Goal: Task Accomplishment & Management: Manage account settings

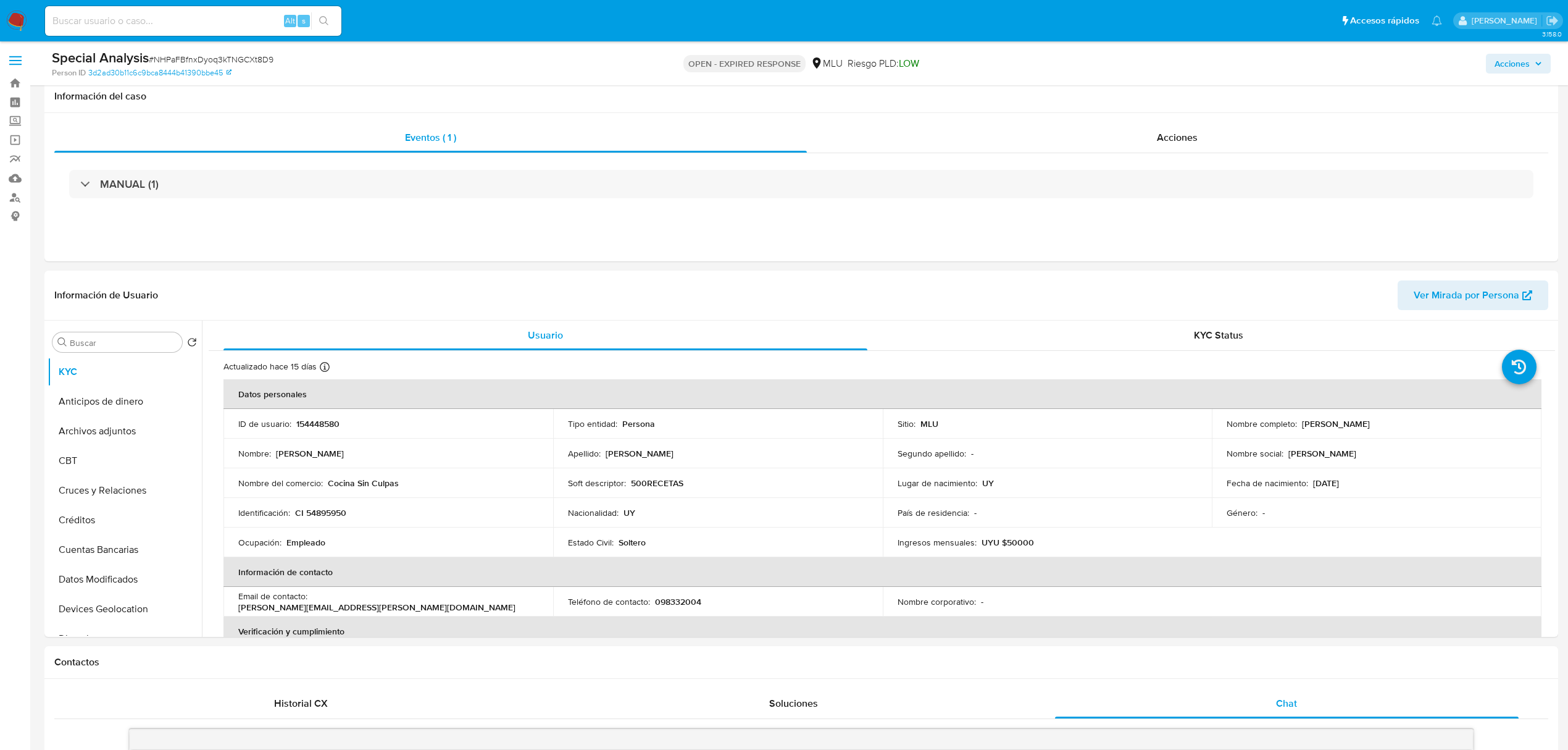
select select "10"
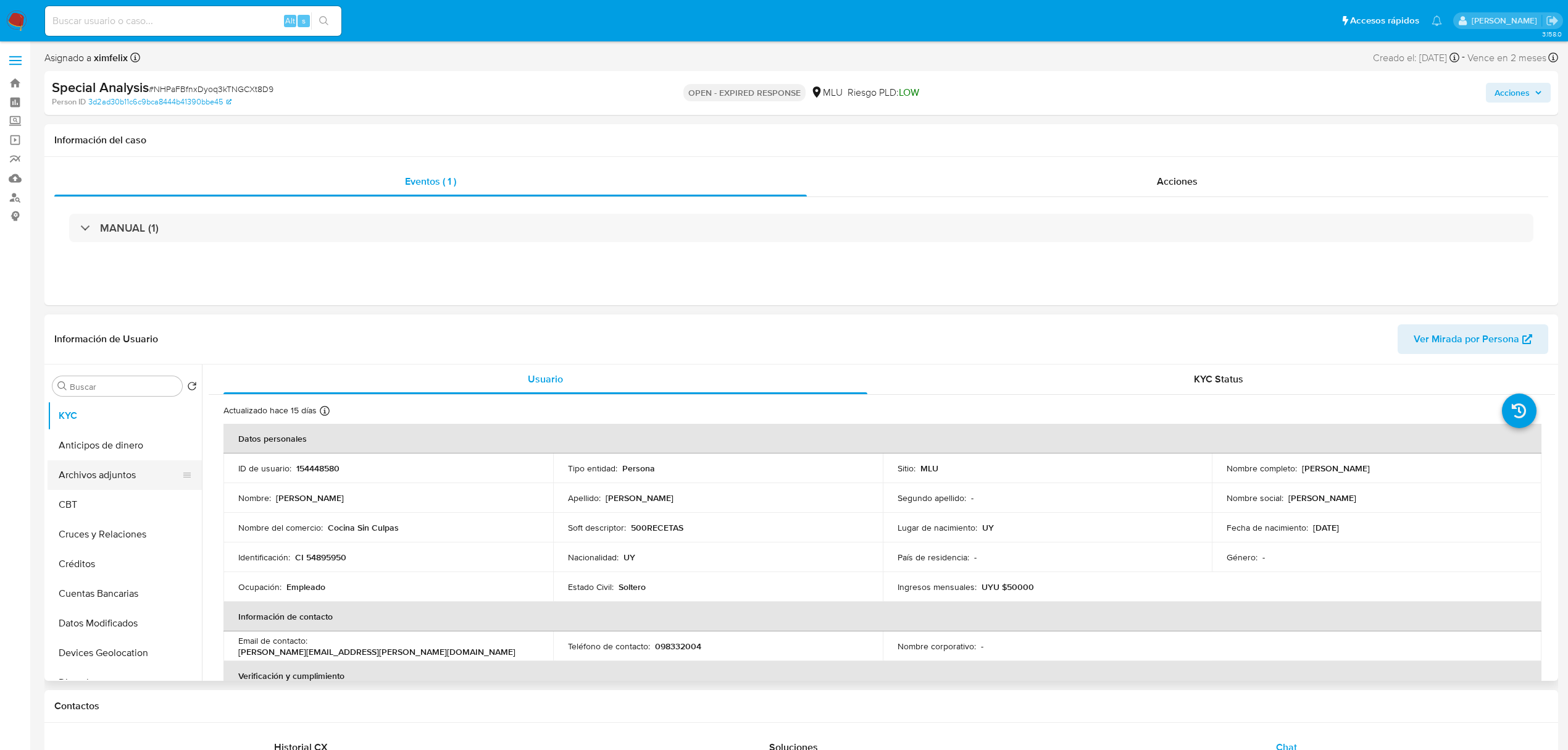
click at [101, 483] on button "Archivos adjuntos" at bounding box center [119, 474] width 144 height 30
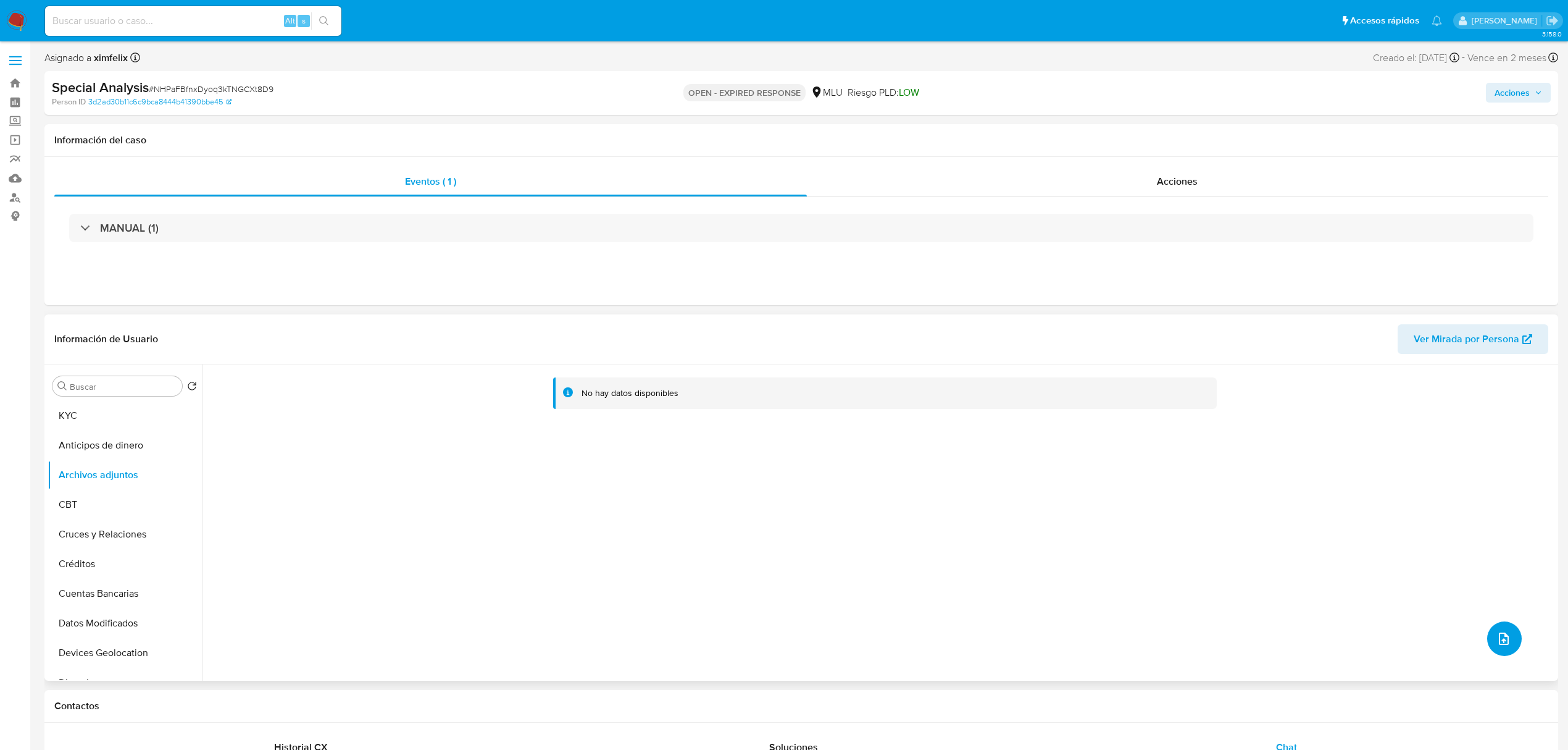
click at [1504, 638] on icon "upload-file" at bounding box center [1504, 638] width 10 height 12
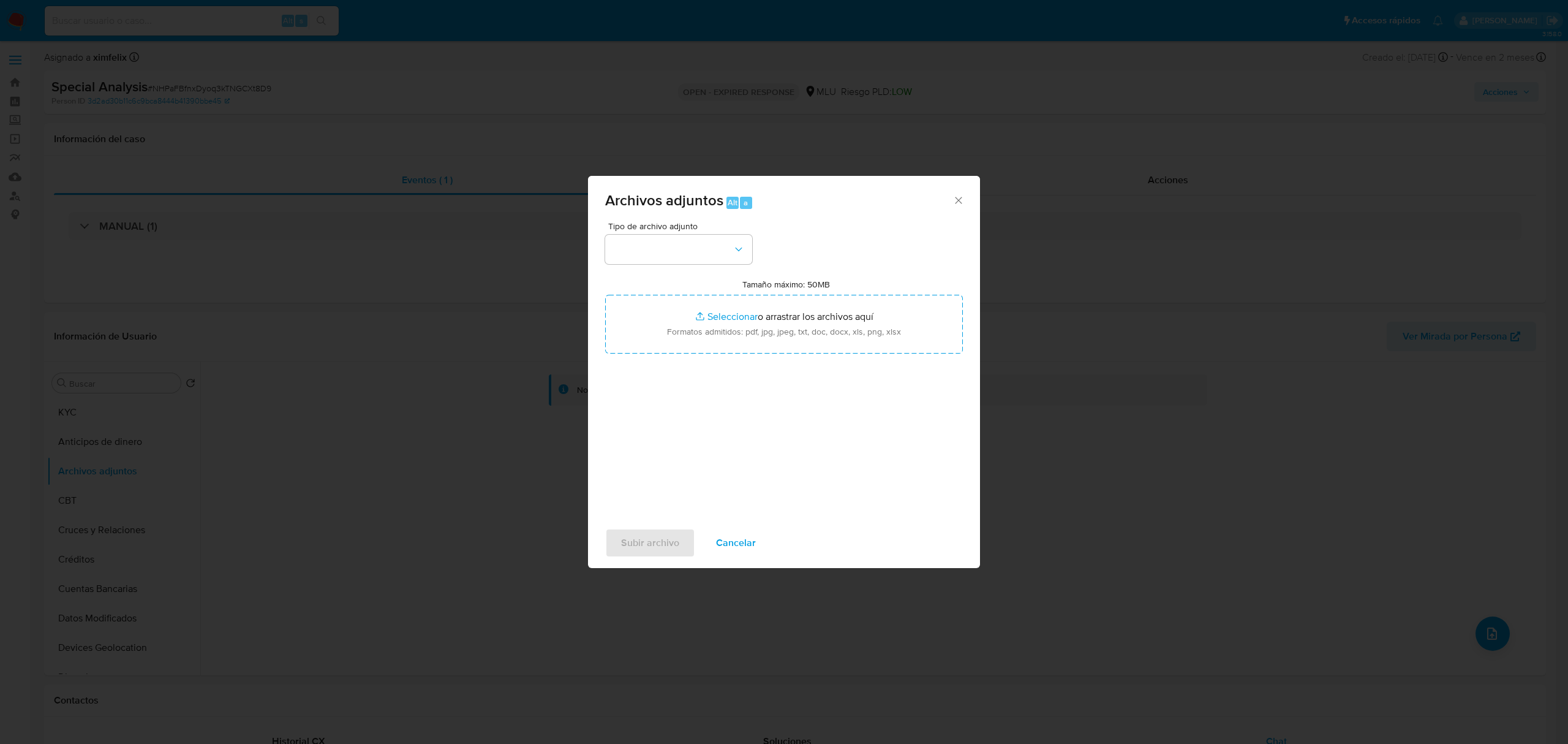
click at [630, 270] on div "Tipo de archivo adjunto Tamaño máximo: 50MB Seleccionar archivos Seleccionar o …" at bounding box center [784, 365] width 358 height 289
click at [623, 250] on button "button" at bounding box center [679, 249] width 147 height 30
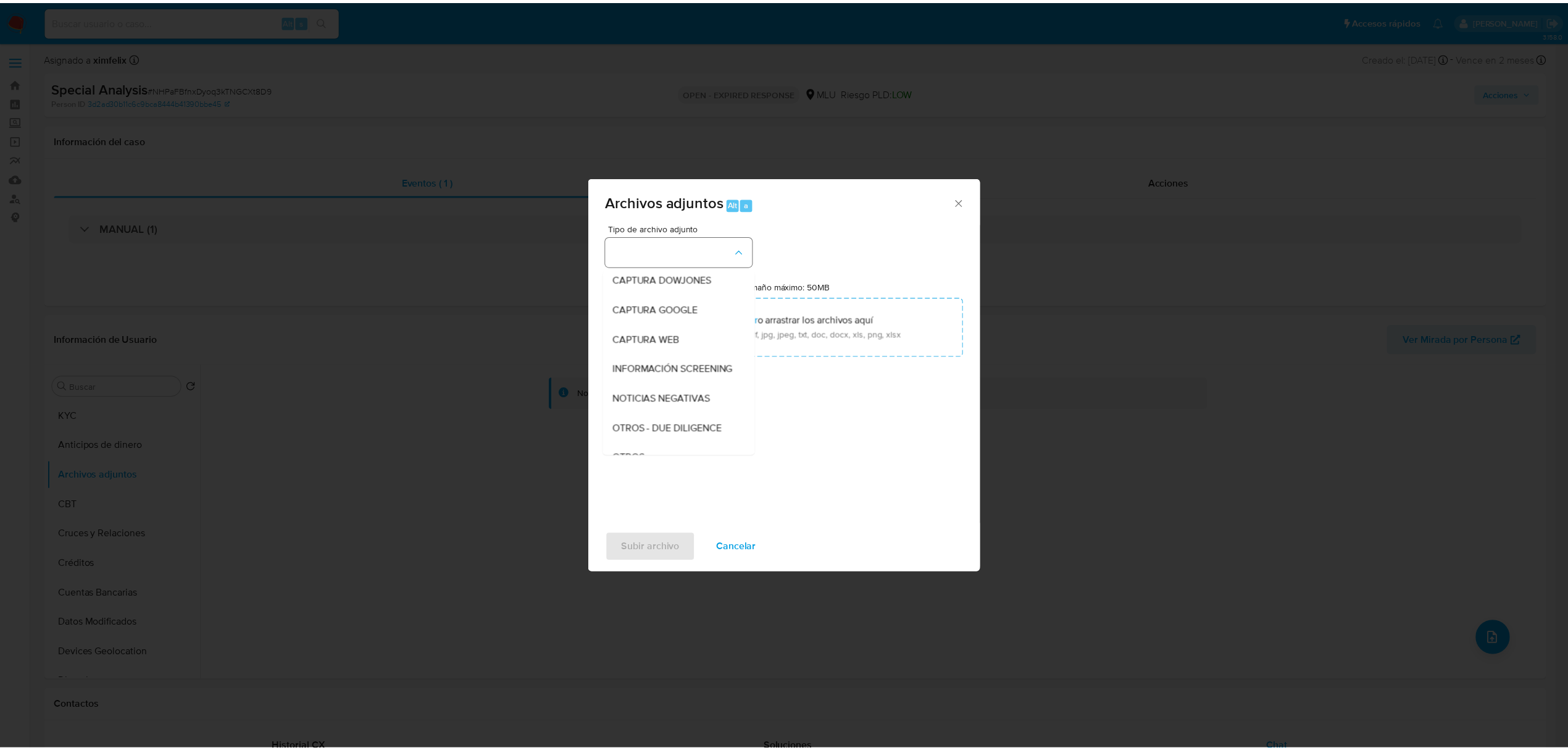
scroll to position [64, 0]
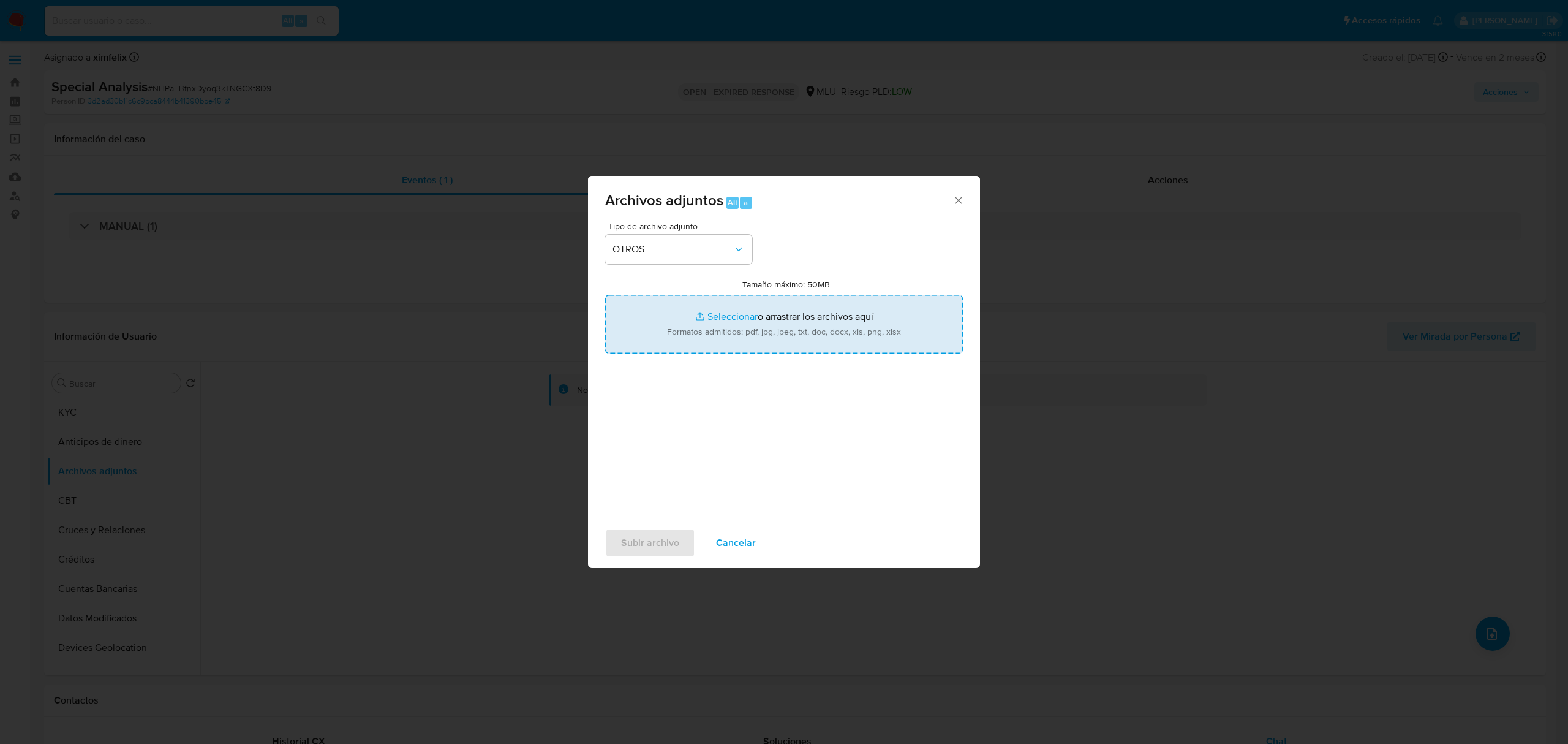
type input "C:\fakepath\Anexo 154448580 28_08_2025.pdf"
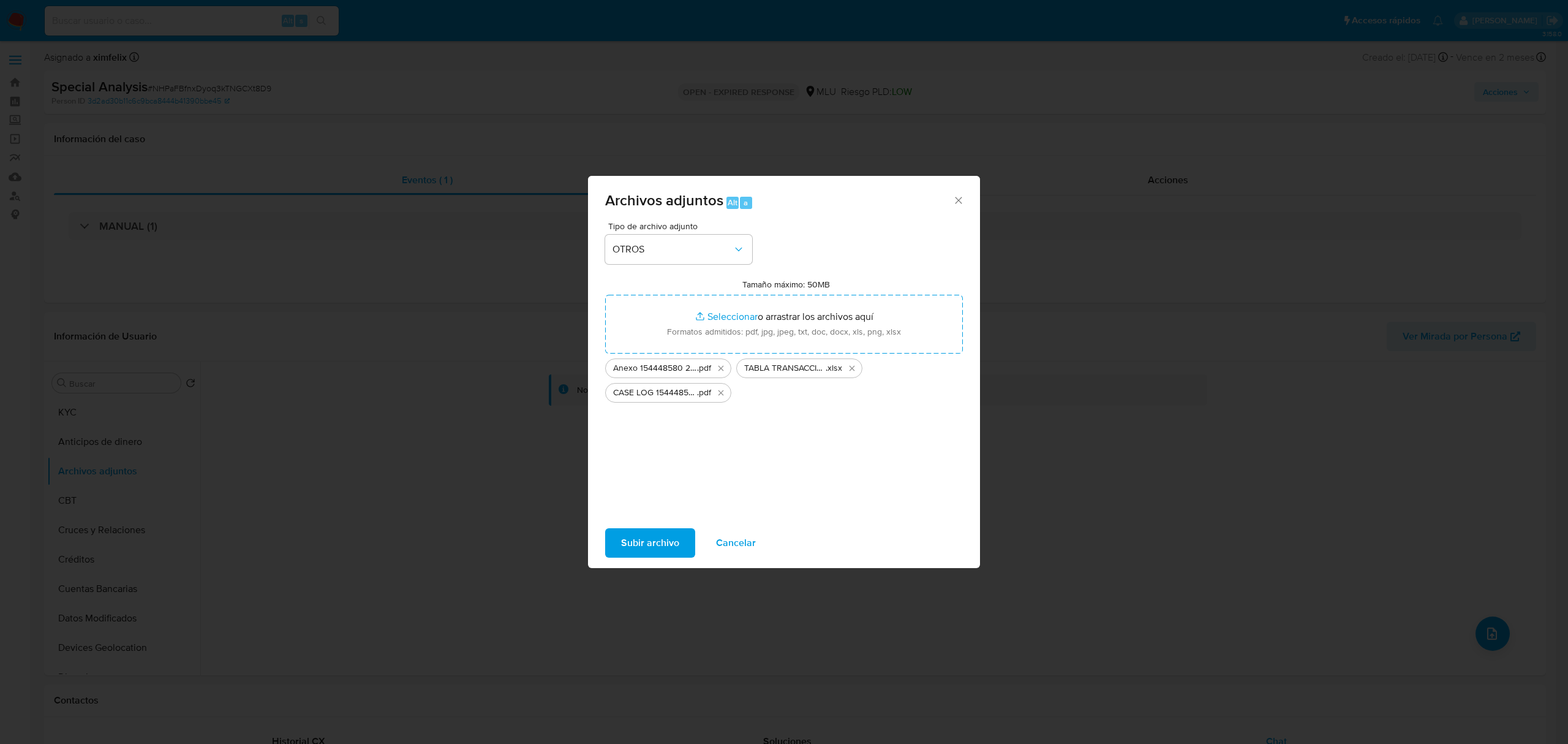
click at [654, 542] on span "Subir archivo" at bounding box center [650, 543] width 58 height 27
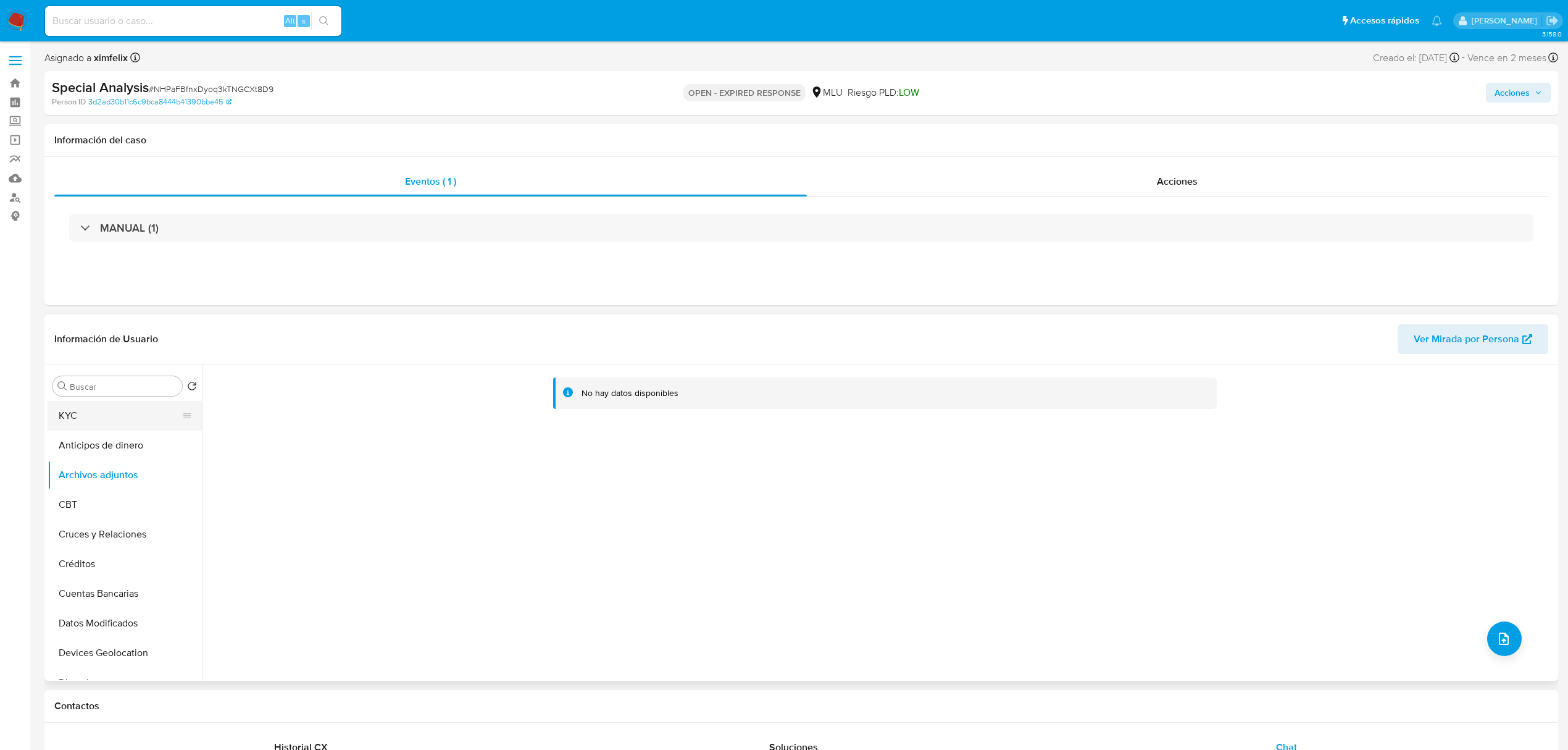
click at [109, 416] on button "KYC" at bounding box center [119, 415] width 144 height 30
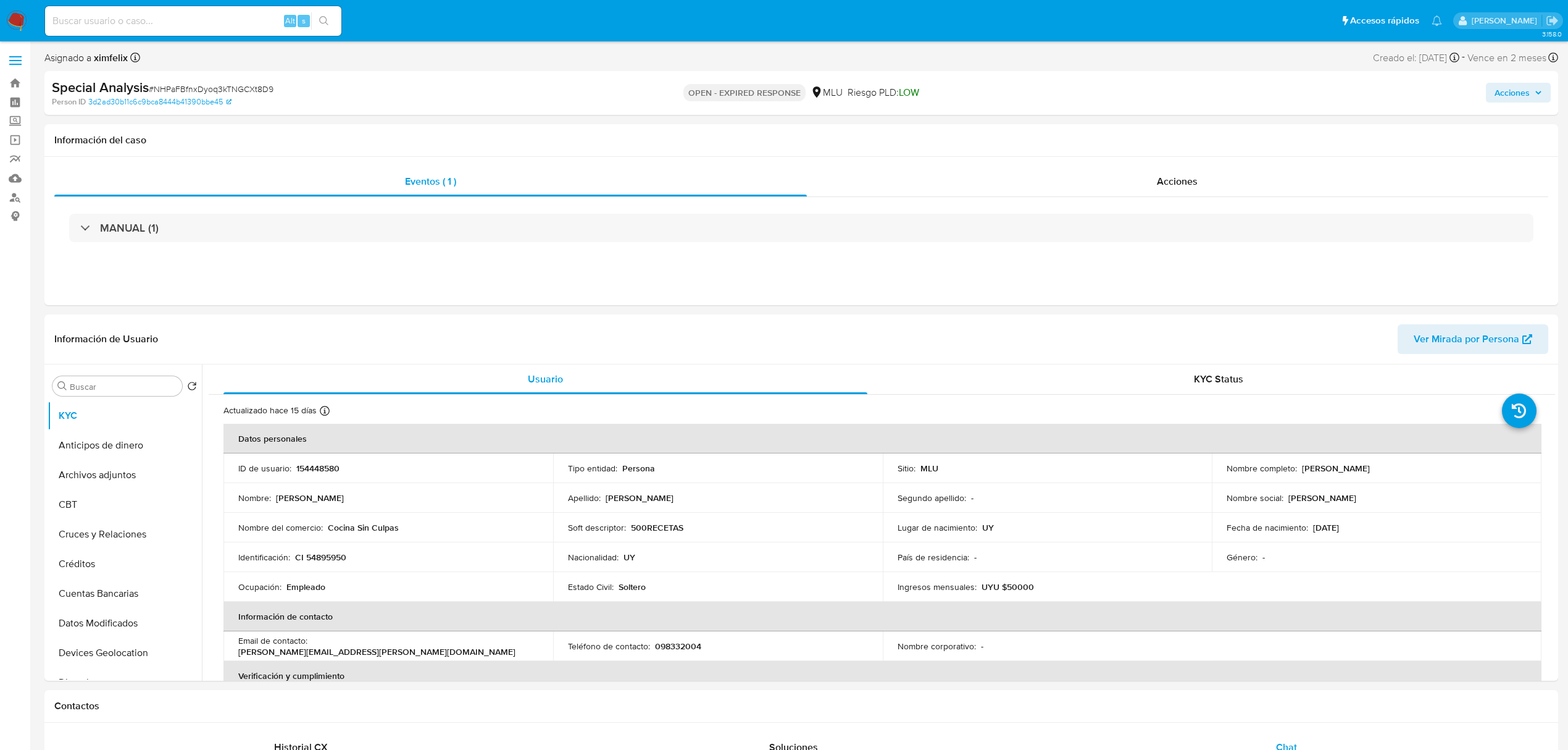
click at [1501, 86] on span "Acciones" at bounding box center [1512, 92] width 36 height 20
click at [1247, 134] on button "Resolución del caso Alt r" at bounding box center [1182, 132] width 147 height 32
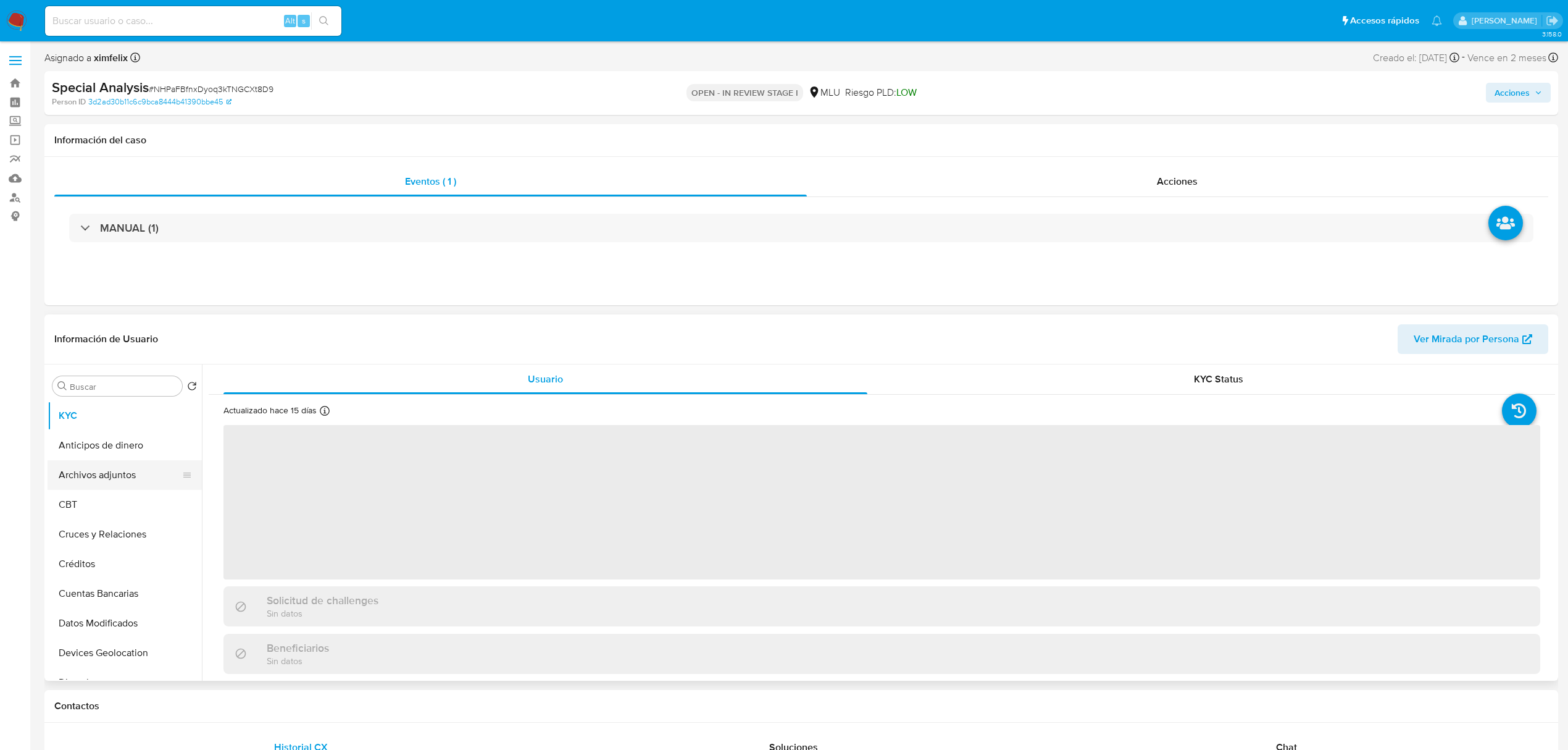
click at [140, 477] on button "Archivos adjuntos" at bounding box center [119, 474] width 144 height 30
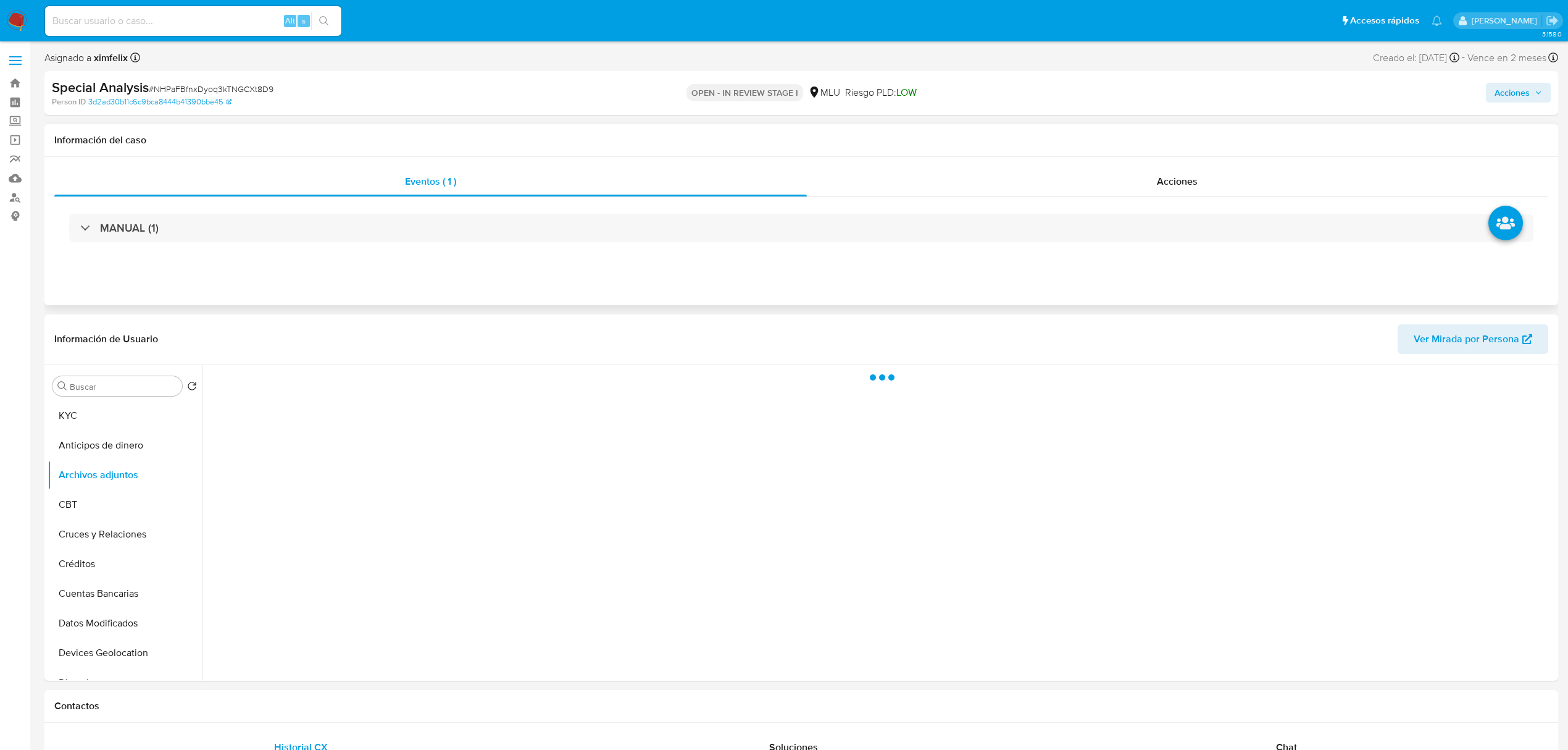
select select "10"
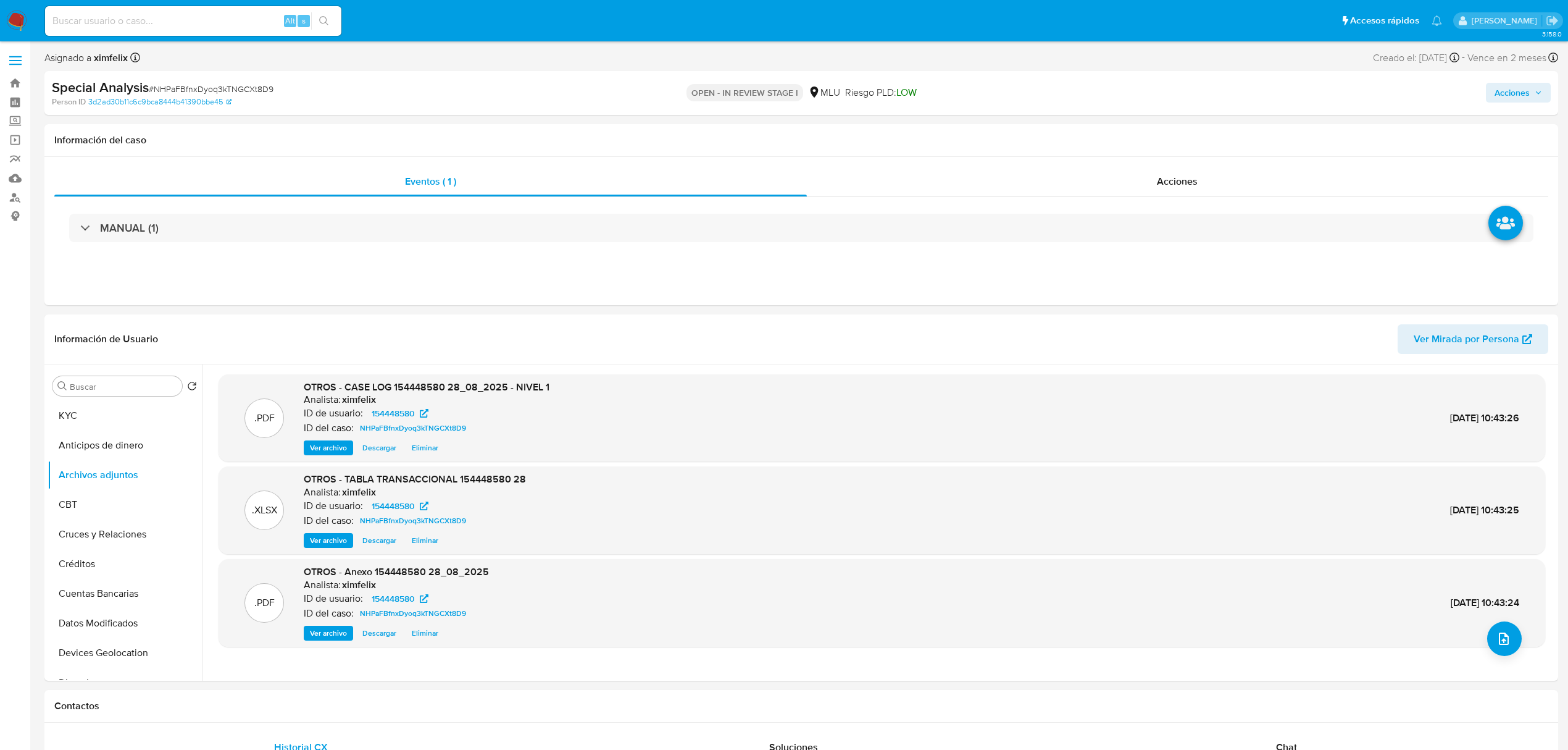
click at [1525, 106] on div "Acciones" at bounding box center [1303, 93] width 496 height 29
click at [1507, 97] on span "Acciones" at bounding box center [1512, 92] width 36 height 20
click at [1158, 138] on span "Resolución del caso" at bounding box center [1168, 132] width 88 height 14
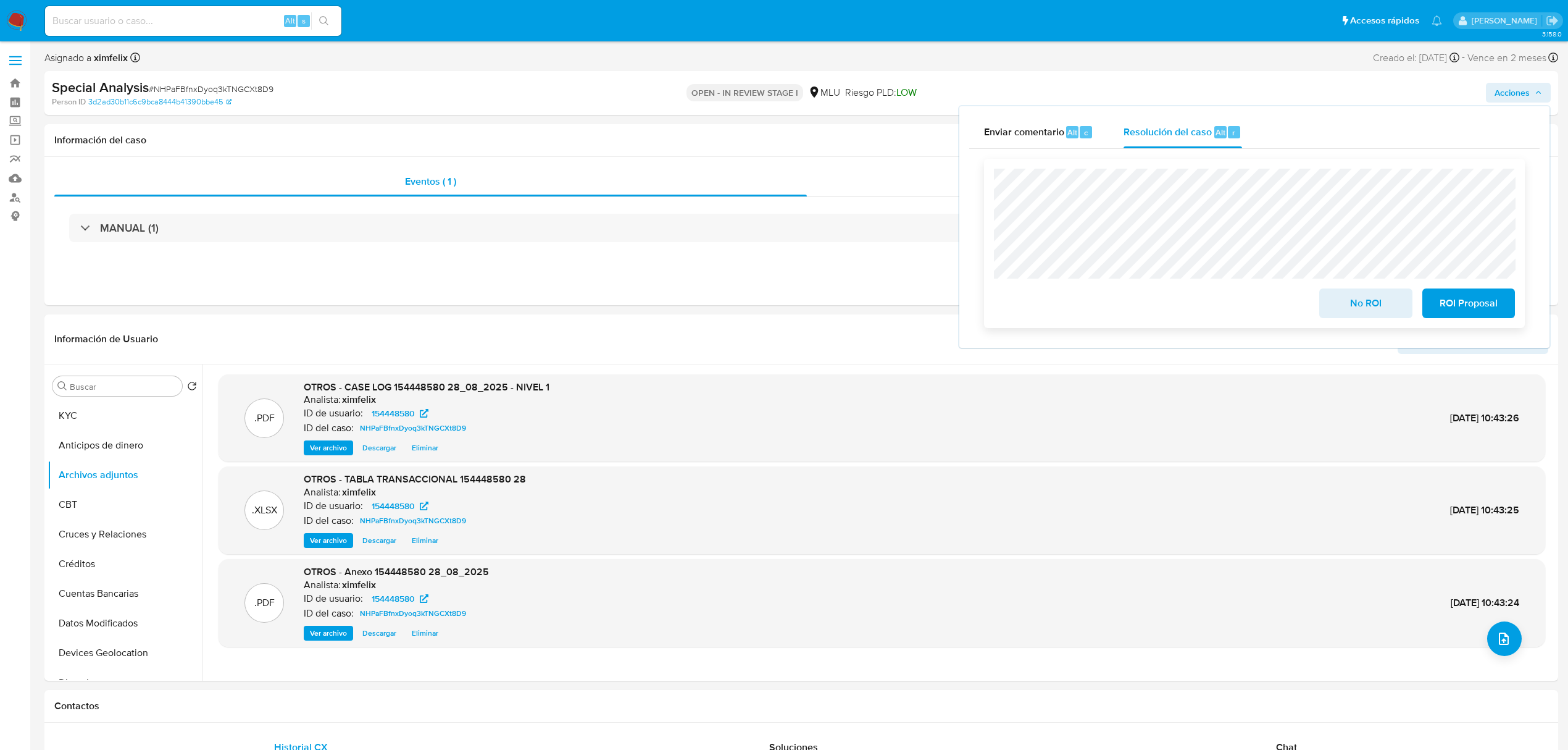
drag, startPoint x: 1475, startPoint y: 300, endPoint x: 1470, endPoint y: 305, distance: 7.1
click at [1475, 300] on span "ROI Proposal" at bounding box center [1468, 303] width 61 height 27
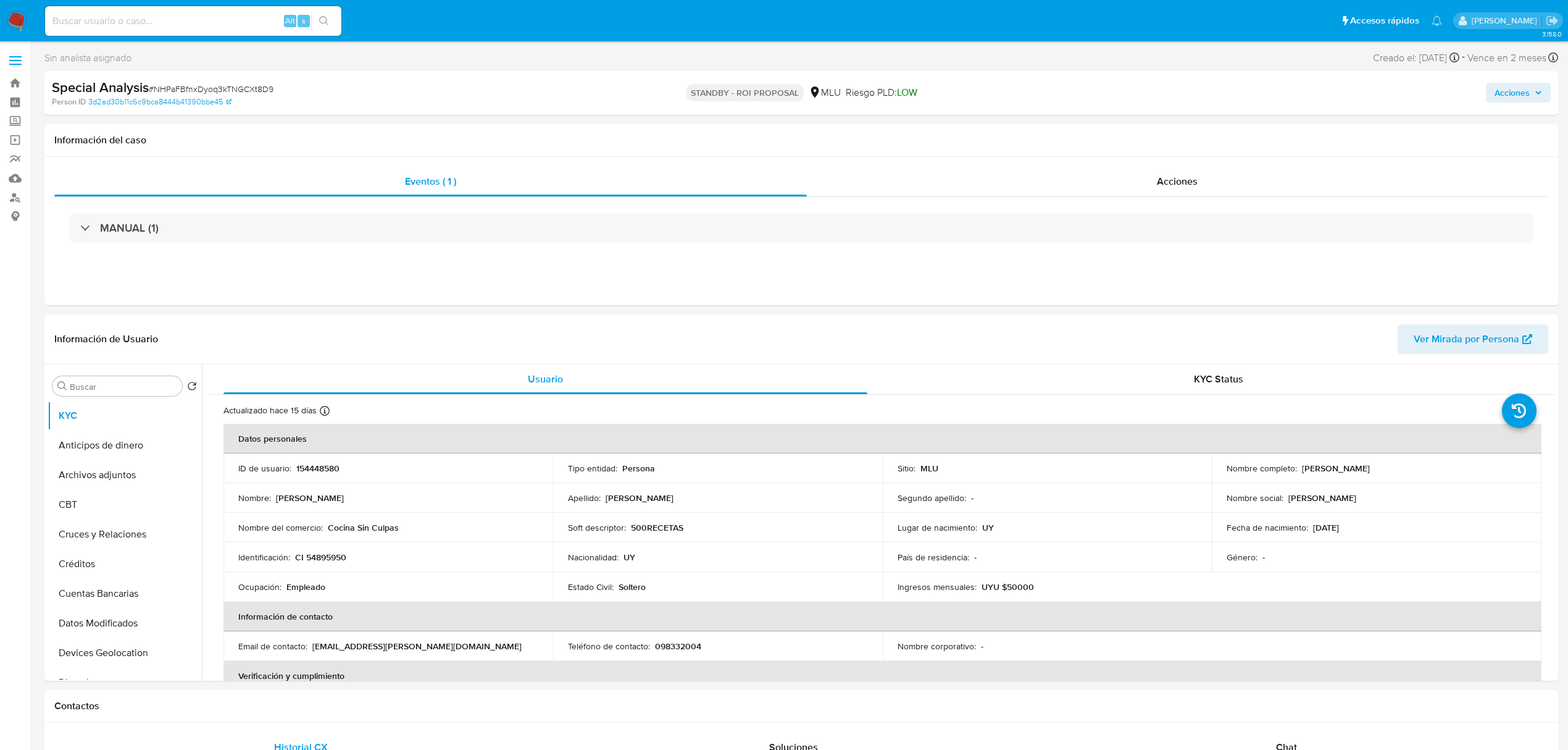
select select "10"
click at [186, 18] on input at bounding box center [193, 20] width 296 height 16
paste input "JLC7iph1bjlD4CM3ntcwgJDa"
type input "JLC7iph1bjlD4CM3ntcwgJDa"
select select "10"
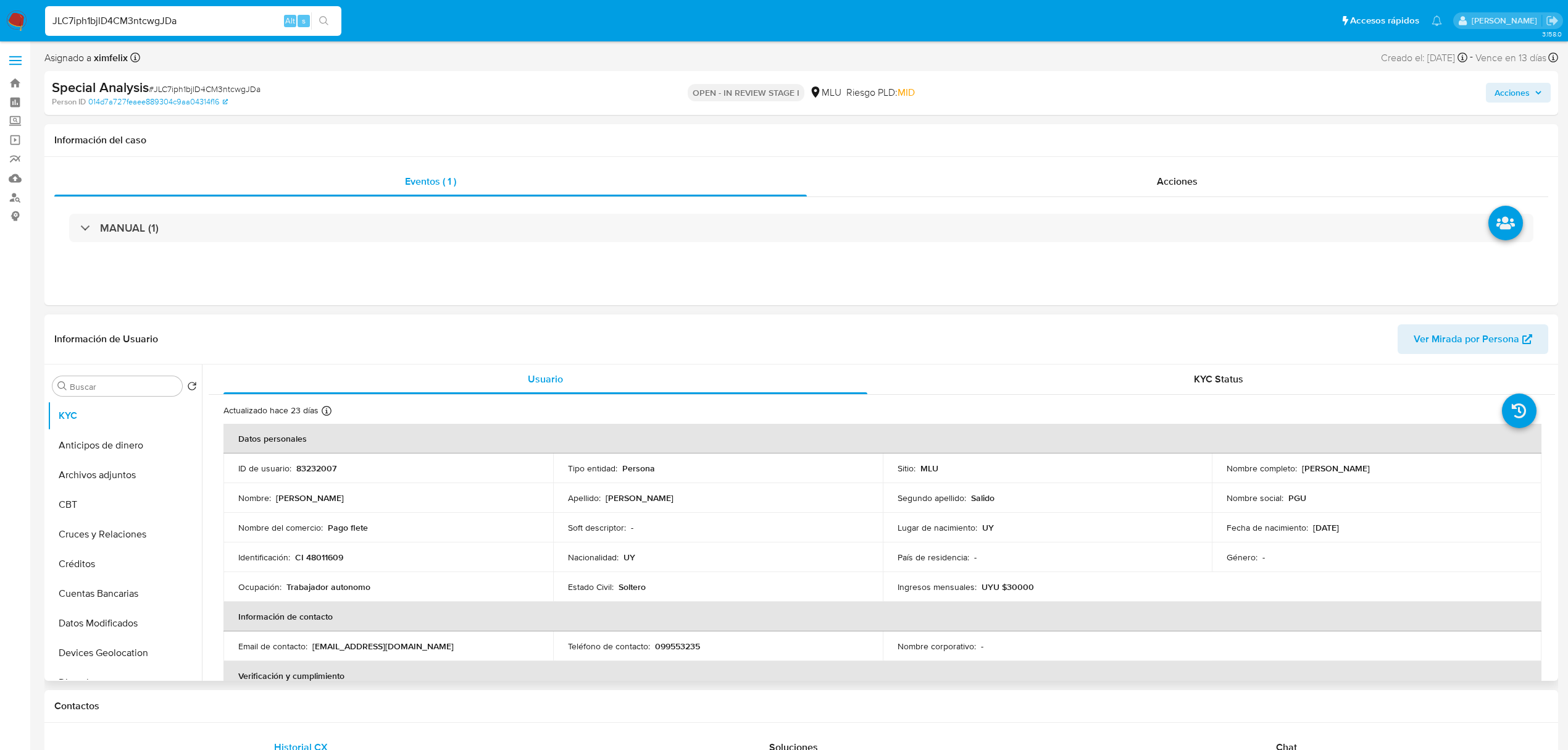
click at [1445, 333] on span "Ver Mirada por Persona" at bounding box center [1467, 338] width 106 height 30
click at [132, 480] on button "Archivos adjuntos" at bounding box center [119, 474] width 144 height 30
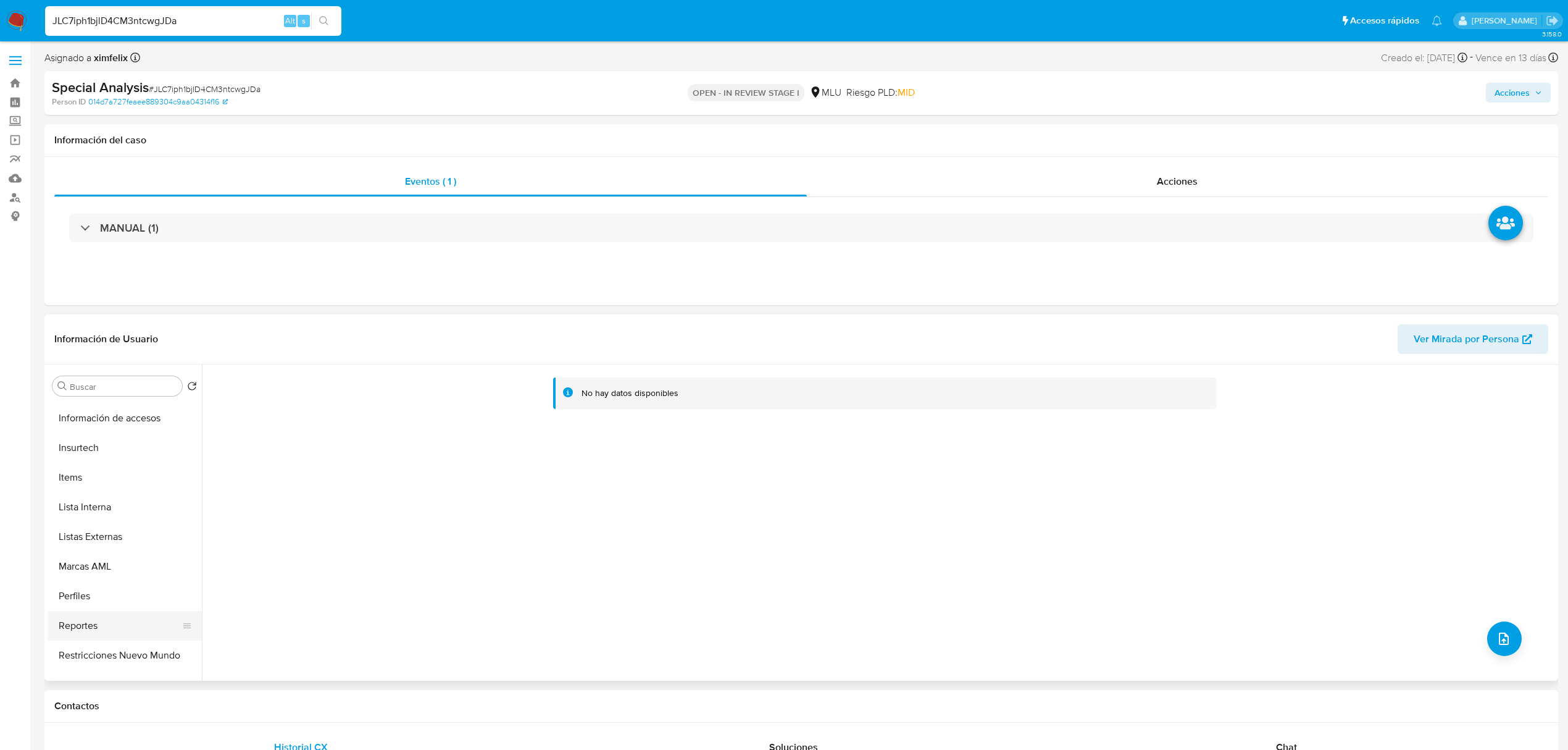
scroll to position [552, 0]
click at [97, 581] on button "Perfiles" at bounding box center [119, 575] width 144 height 30
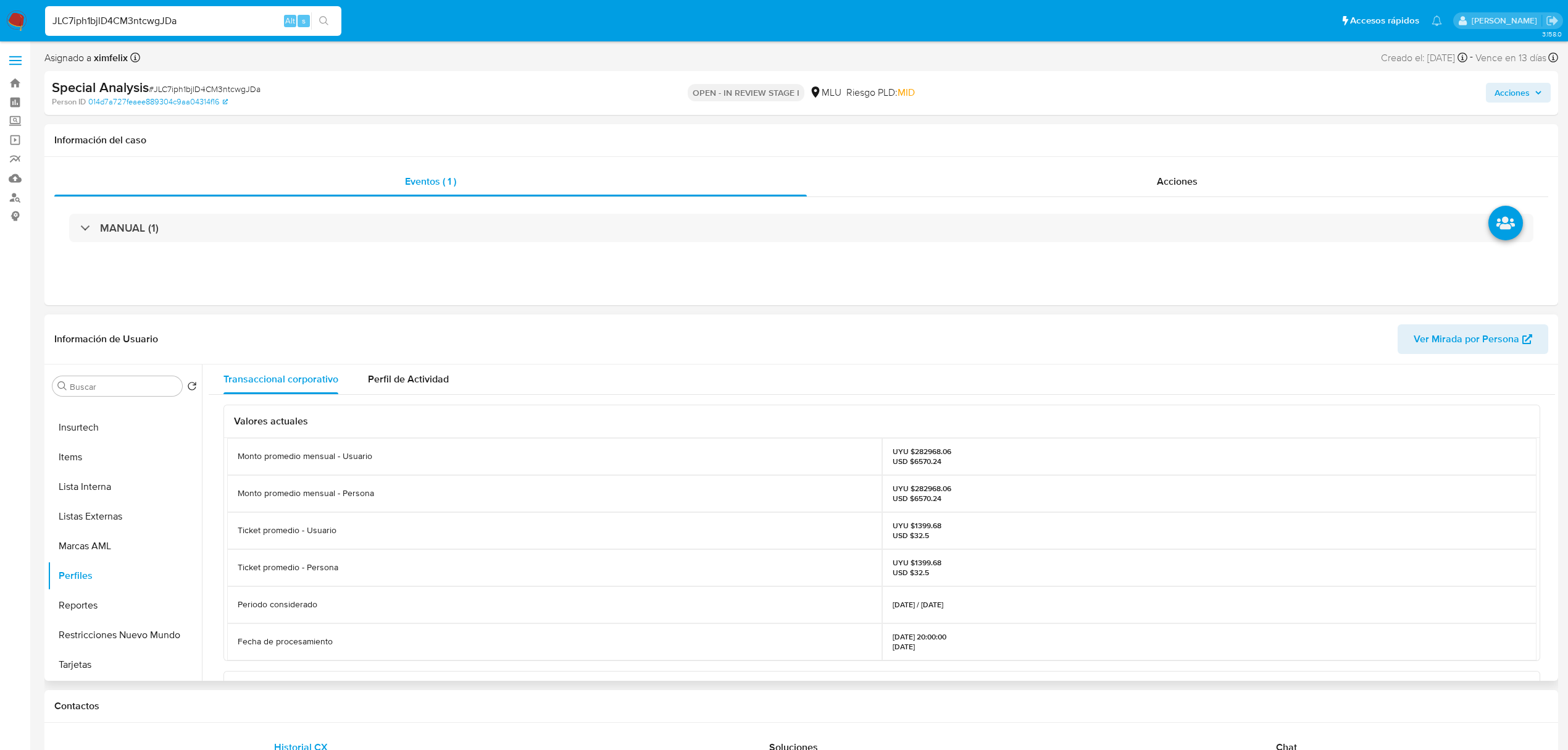
click at [931, 489] on p "UYU $282968.06 USD $6570.24" at bounding box center [922, 493] width 59 height 20
copy p "282968.06"
click at [100, 422] on button "KYC" at bounding box center [119, 415] width 144 height 30
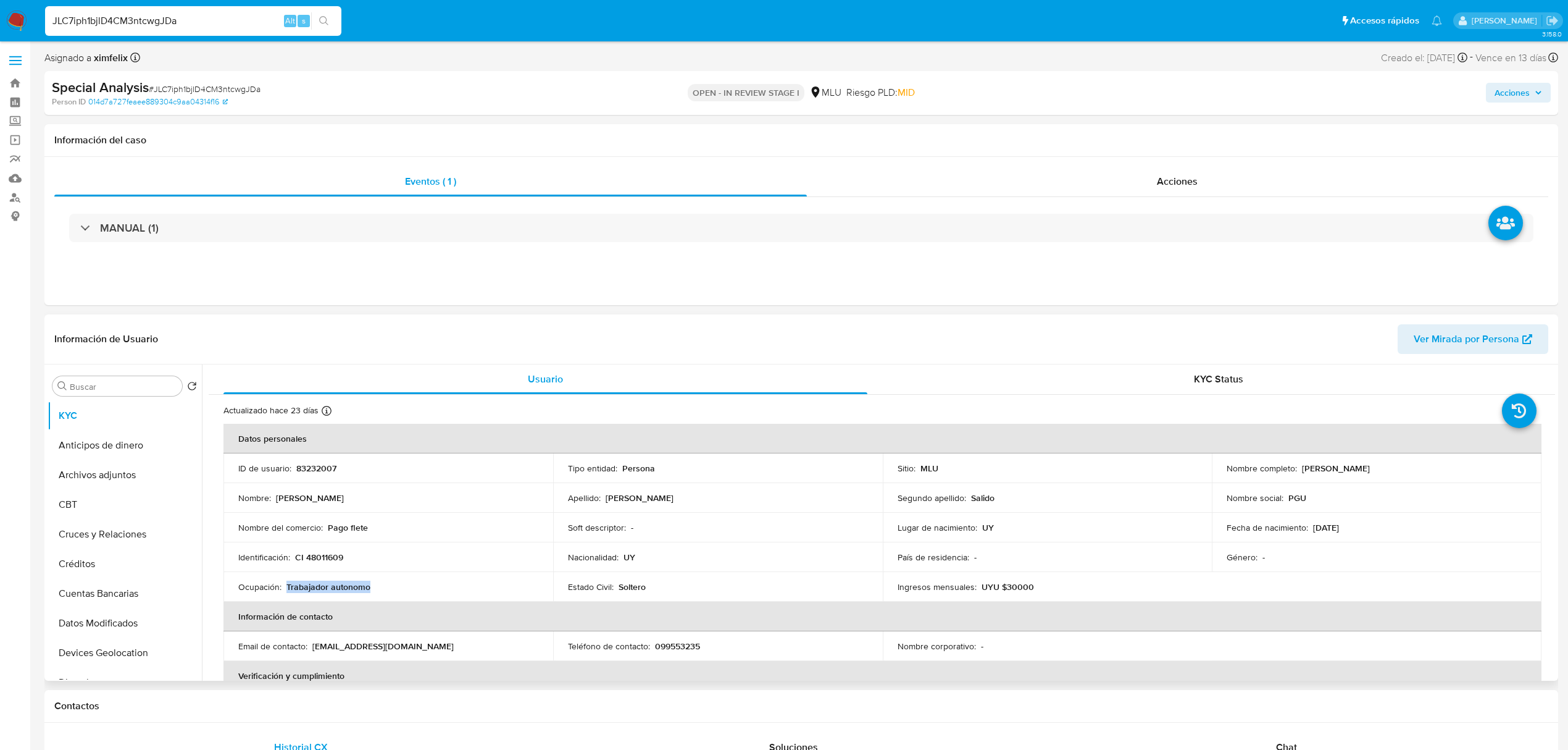
drag, startPoint x: 310, startPoint y: 594, endPoint x: 287, endPoint y: 590, distance: 23.3
click at [287, 590] on div "Ocupación : Trabajador autonomo" at bounding box center [388, 587] width 300 height 12
copy p "Trabajador autonomo"
drag, startPoint x: 364, startPoint y: 527, endPoint x: 327, endPoint y: 525, distance: 37.1
click at [327, 525] on div "Nombre del comercio : Pago flete" at bounding box center [388, 528] width 300 height 12
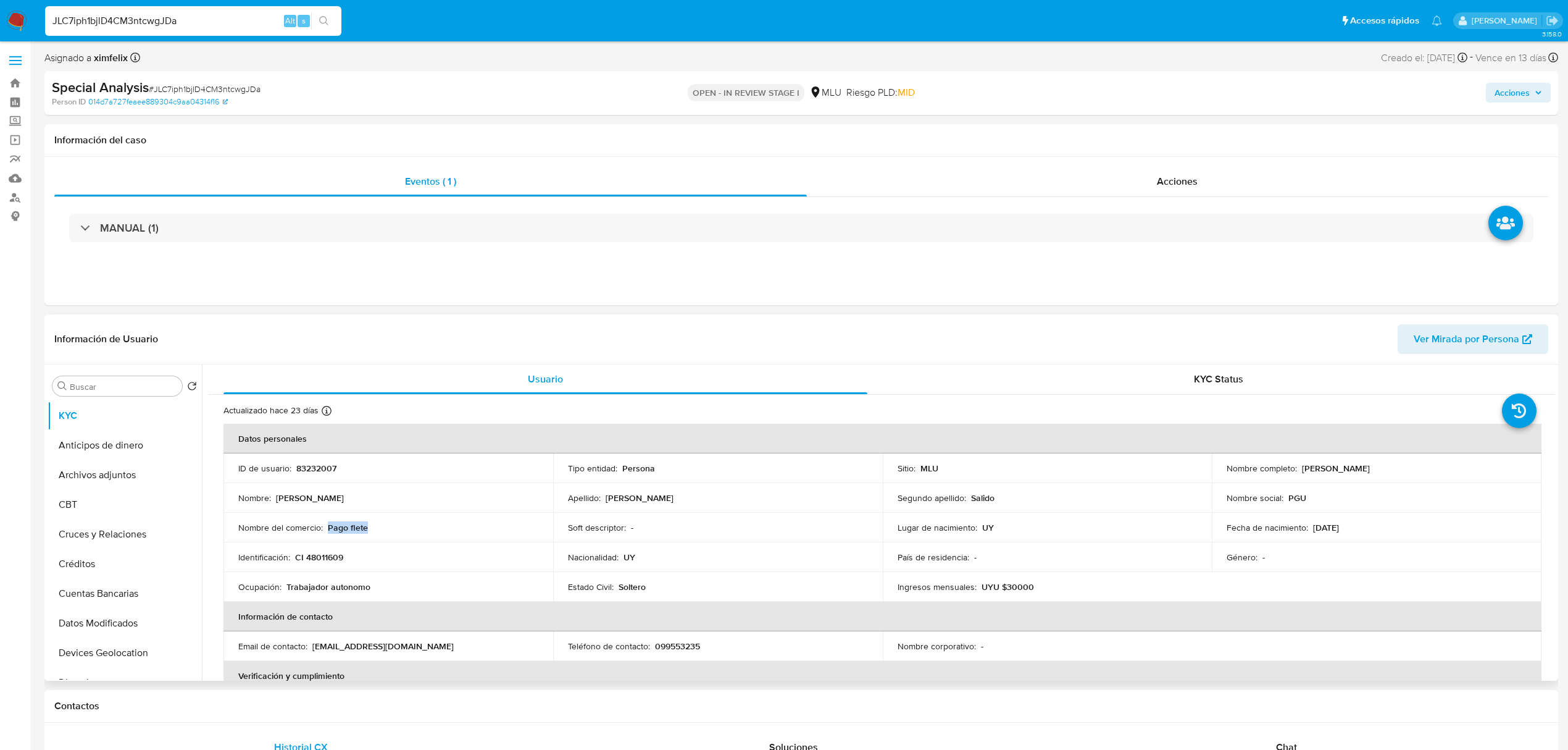
copy p "Pago flete"
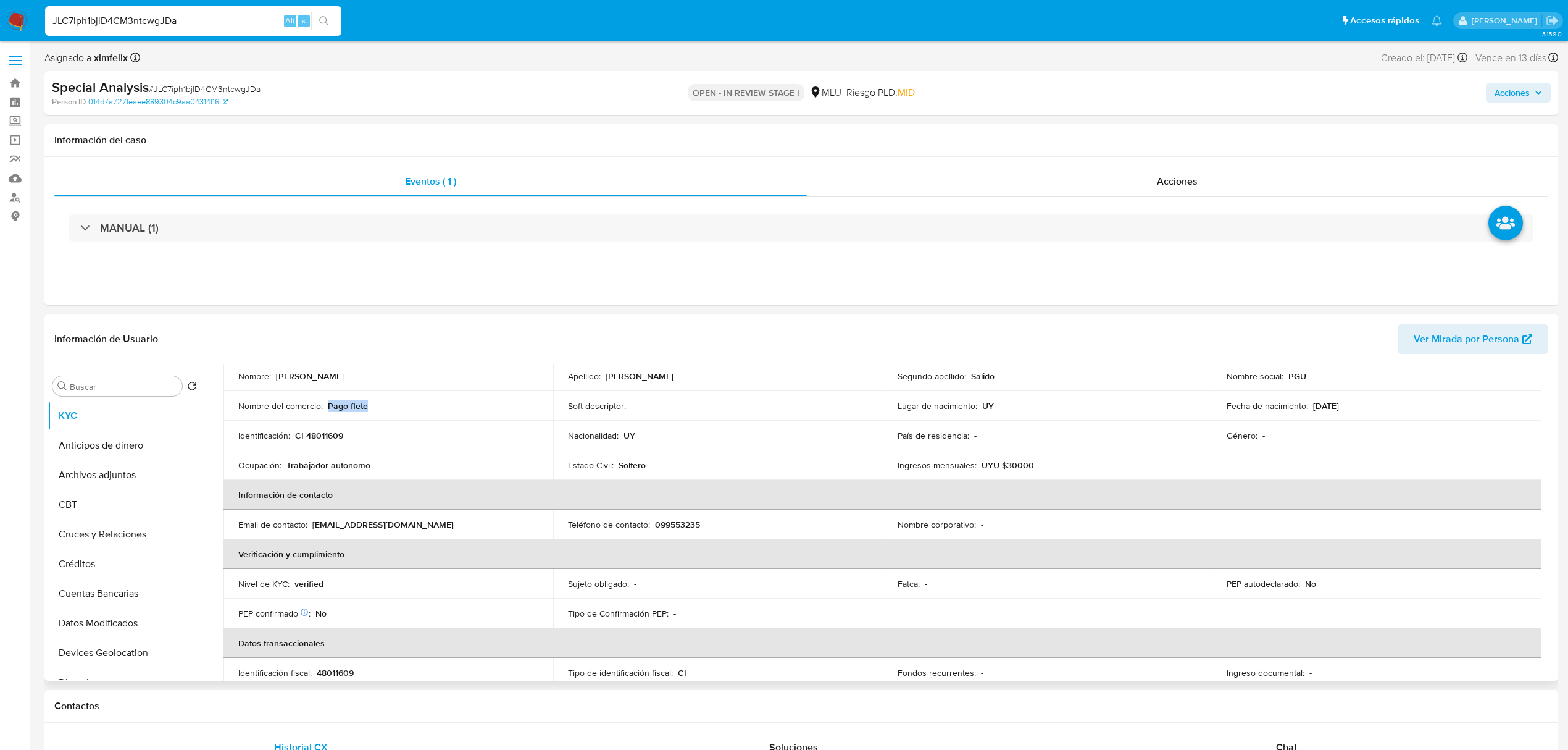
scroll to position [114, 0]
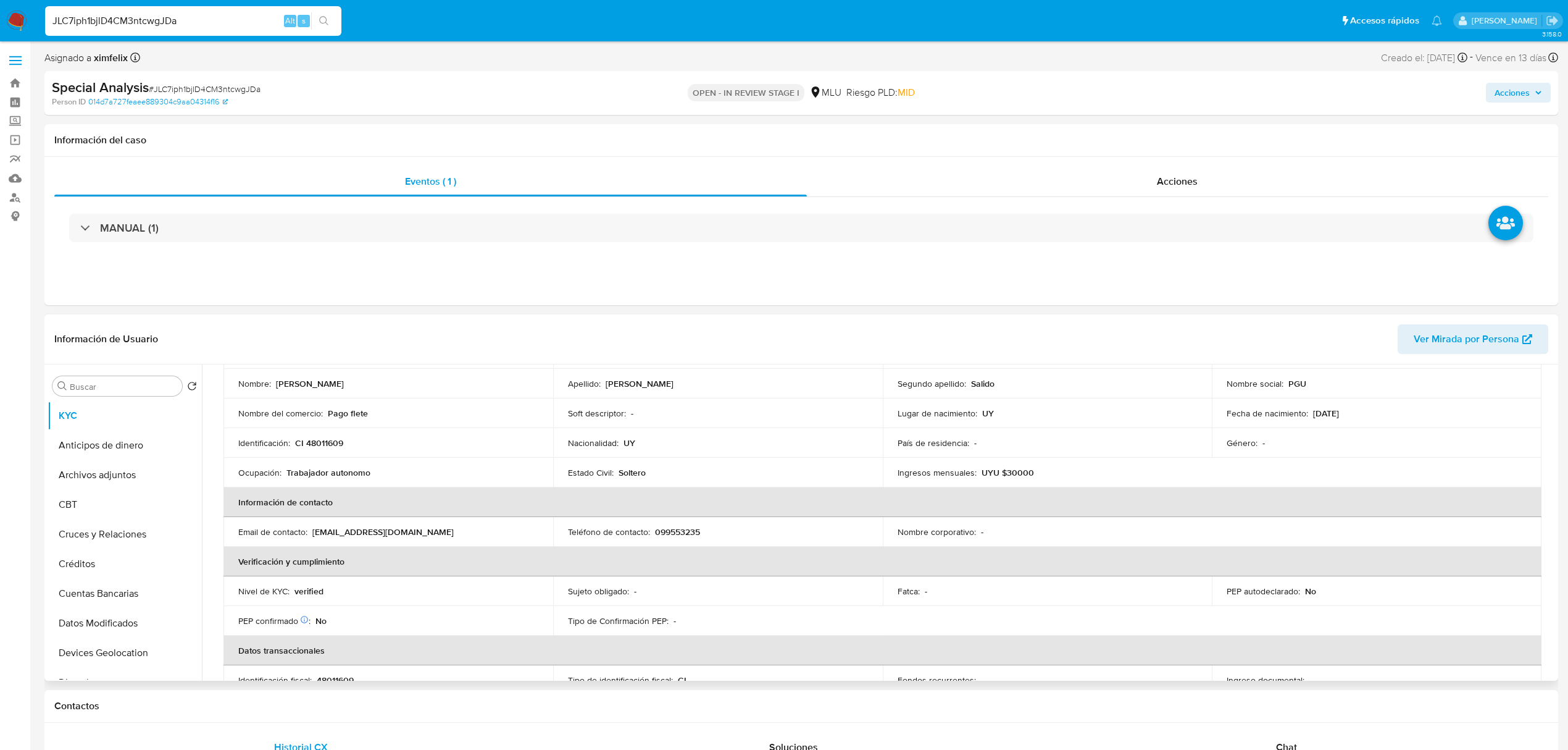
click at [1021, 470] on p "UYU $30000" at bounding box center [1008, 473] width 53 height 12
copy p "30000"
click at [102, 579] on button "Perfiles" at bounding box center [119, 575] width 144 height 30
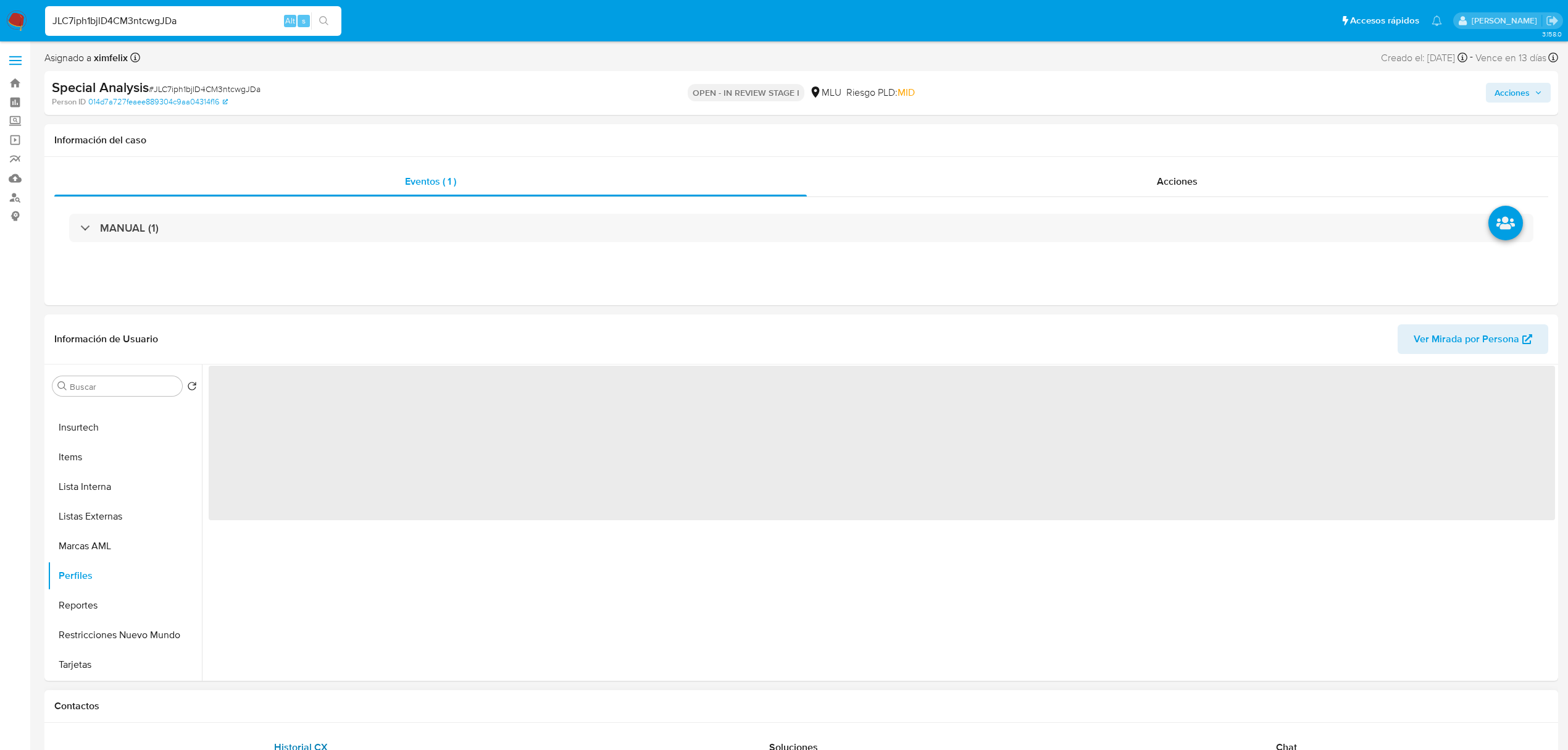
scroll to position [0, 0]
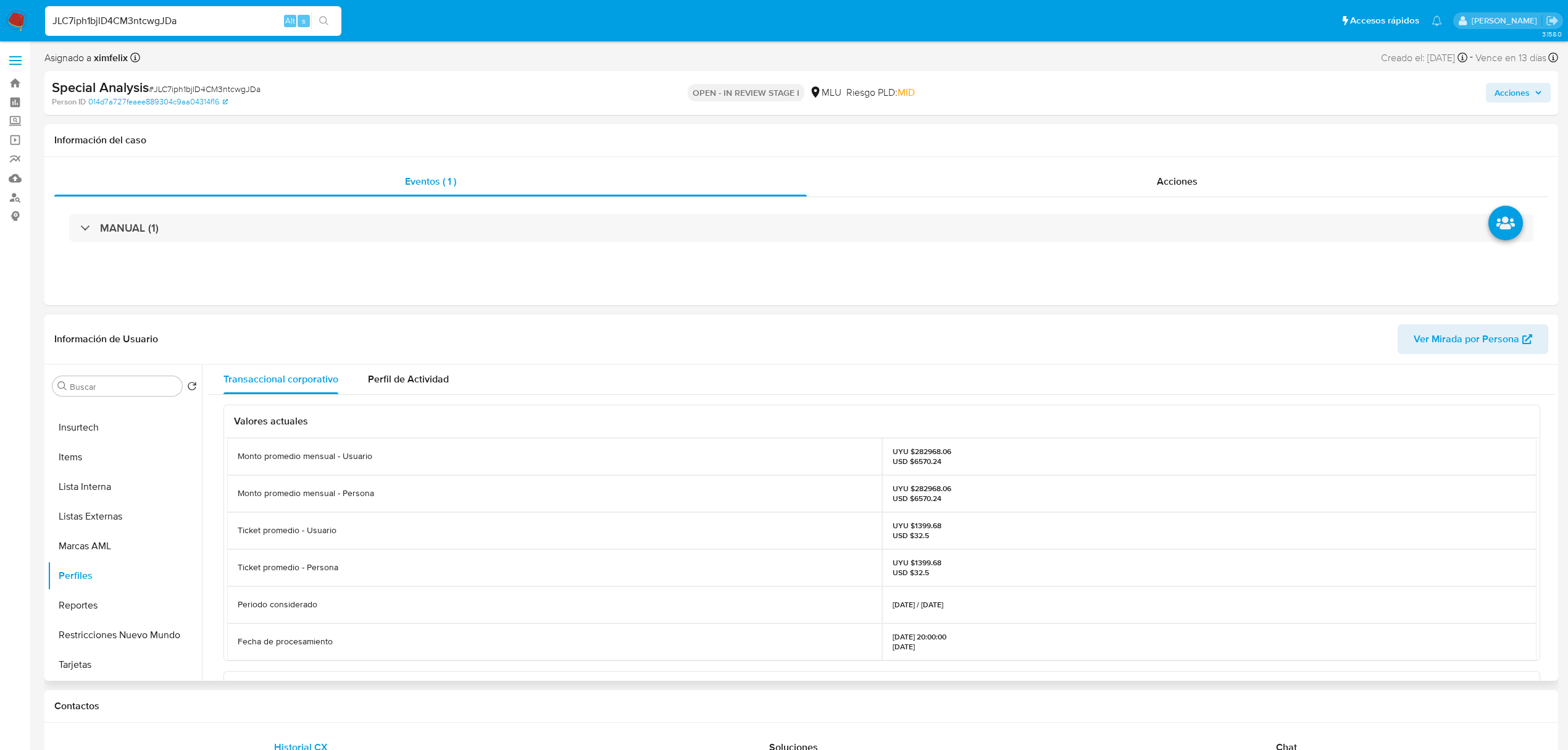
click at [919, 488] on p "UYU $282968.06 USD $6570.24" at bounding box center [922, 493] width 59 height 20
copy p "282968.06"
click at [86, 418] on button "KYC" at bounding box center [119, 415] width 144 height 30
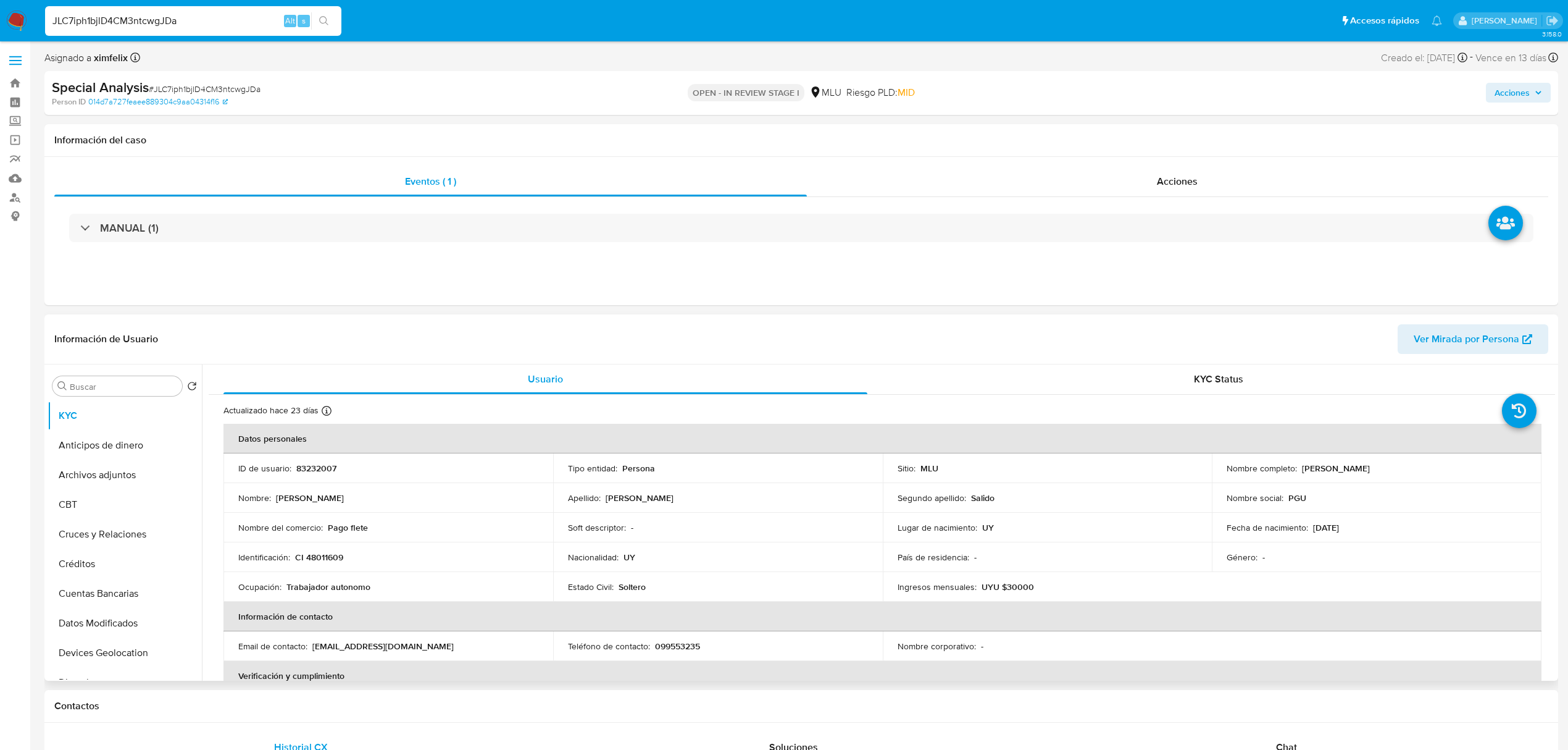
drag, startPoint x: 1410, startPoint y: 465, endPoint x: 1292, endPoint y: 468, distance: 118.0
click at [1297, 472] on div "Nombre completo : Diego Daniel Rollinger Salido" at bounding box center [1377, 468] width 300 height 12
copy p "Diego Daniel Rollinger Salido"
drag, startPoint x: 346, startPoint y: 552, endPoint x: 298, endPoint y: 557, distance: 48.3
click at [298, 557] on div "Identificación : CI 48011609" at bounding box center [388, 558] width 300 height 12
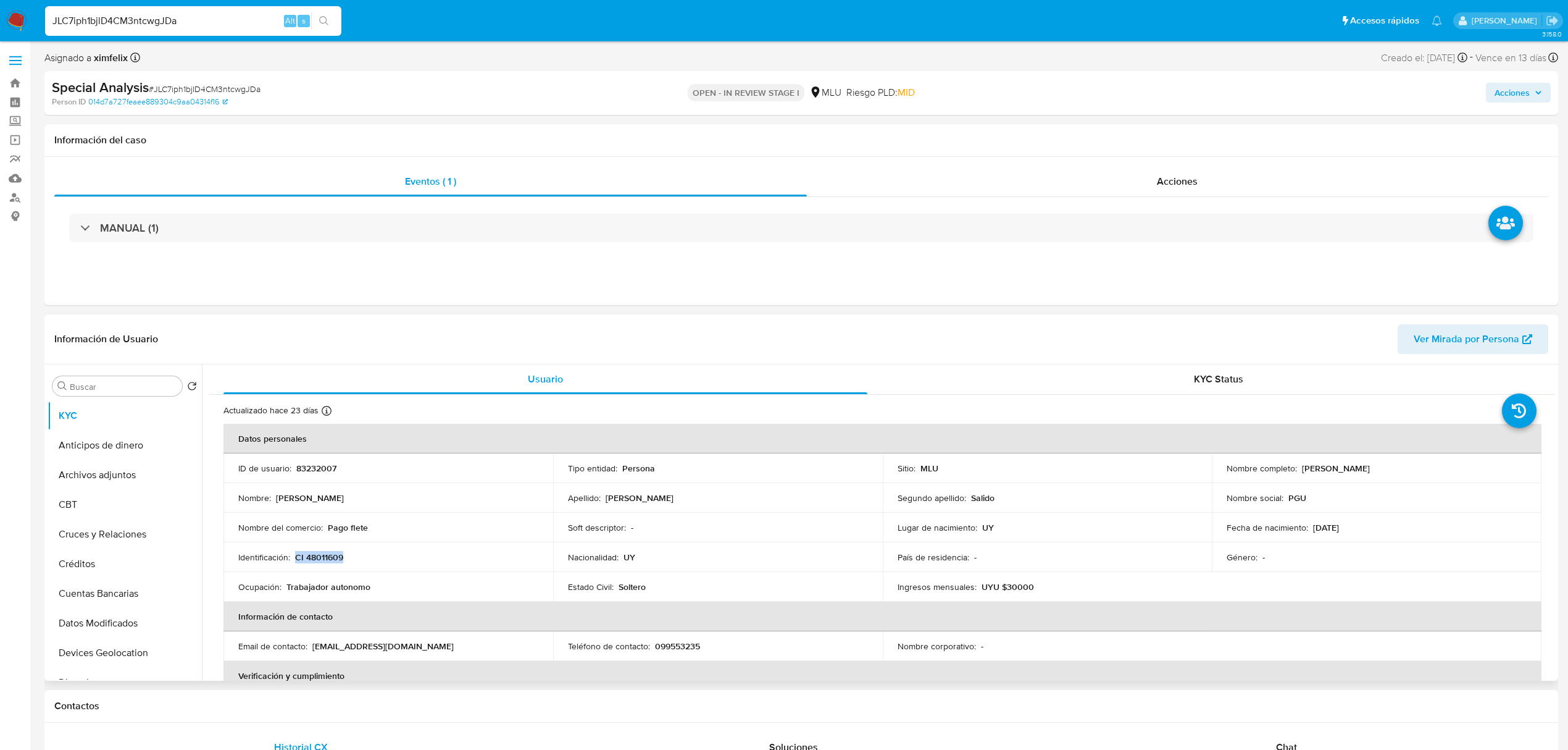
copy p "CI 48011609"
click at [122, 591] on button "Cuentas Bancarias" at bounding box center [119, 593] width 144 height 30
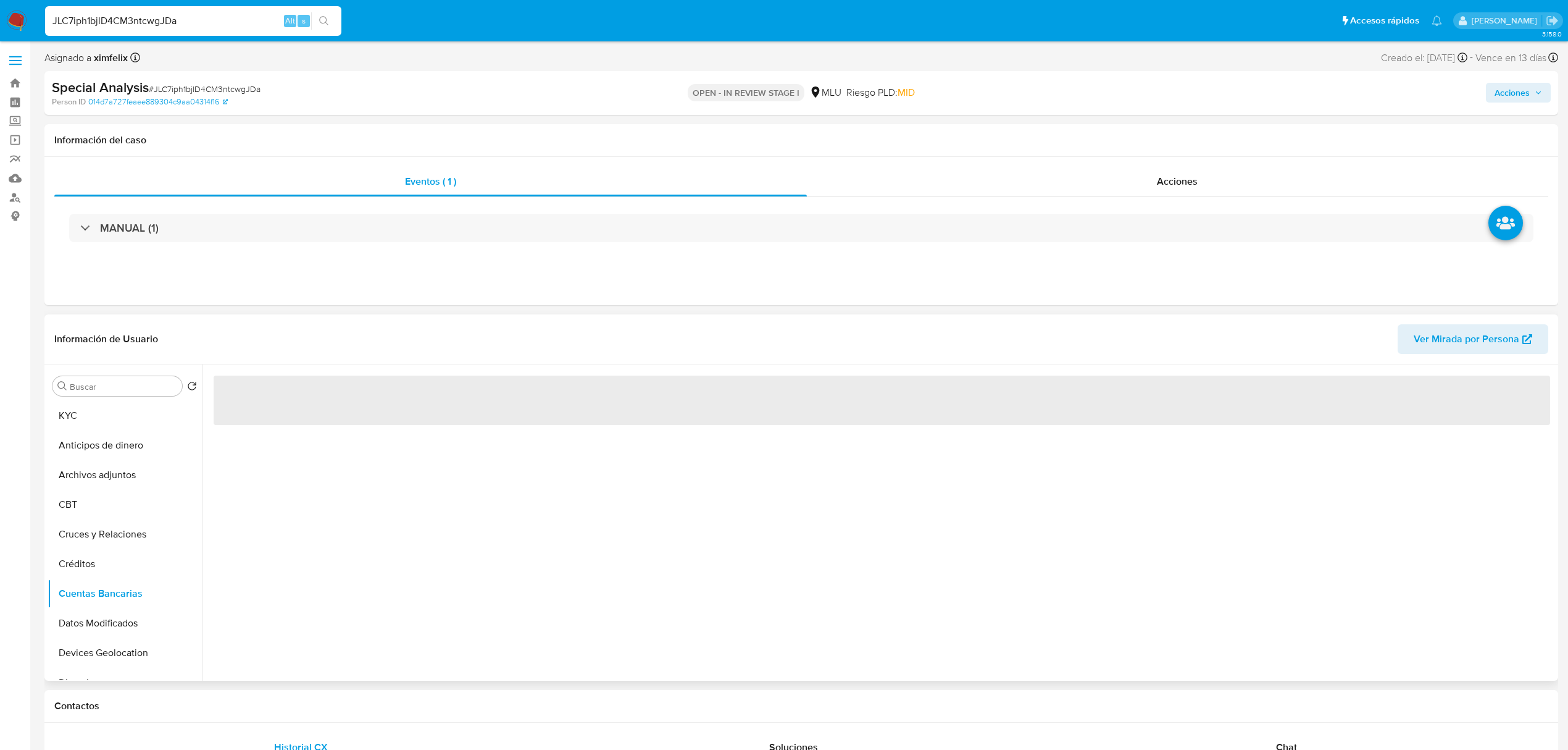
click at [459, 581] on div "‌" at bounding box center [879, 522] width 1354 height 316
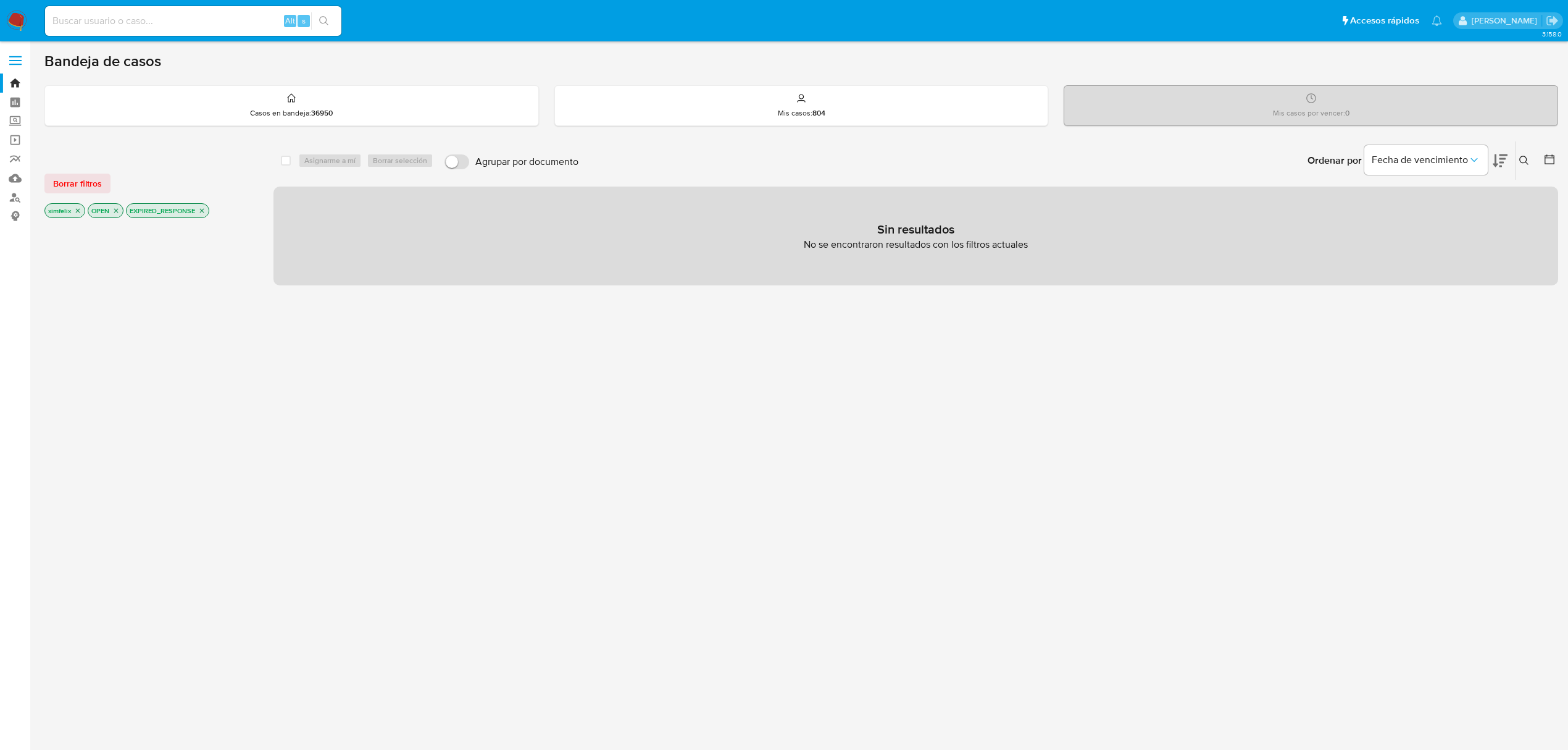
drag, startPoint x: 0, startPoint y: 0, endPoint x: 16, endPoint y: 16, distance: 22.6
click at [16, 16] on img at bounding box center [16, 21] width 21 height 21
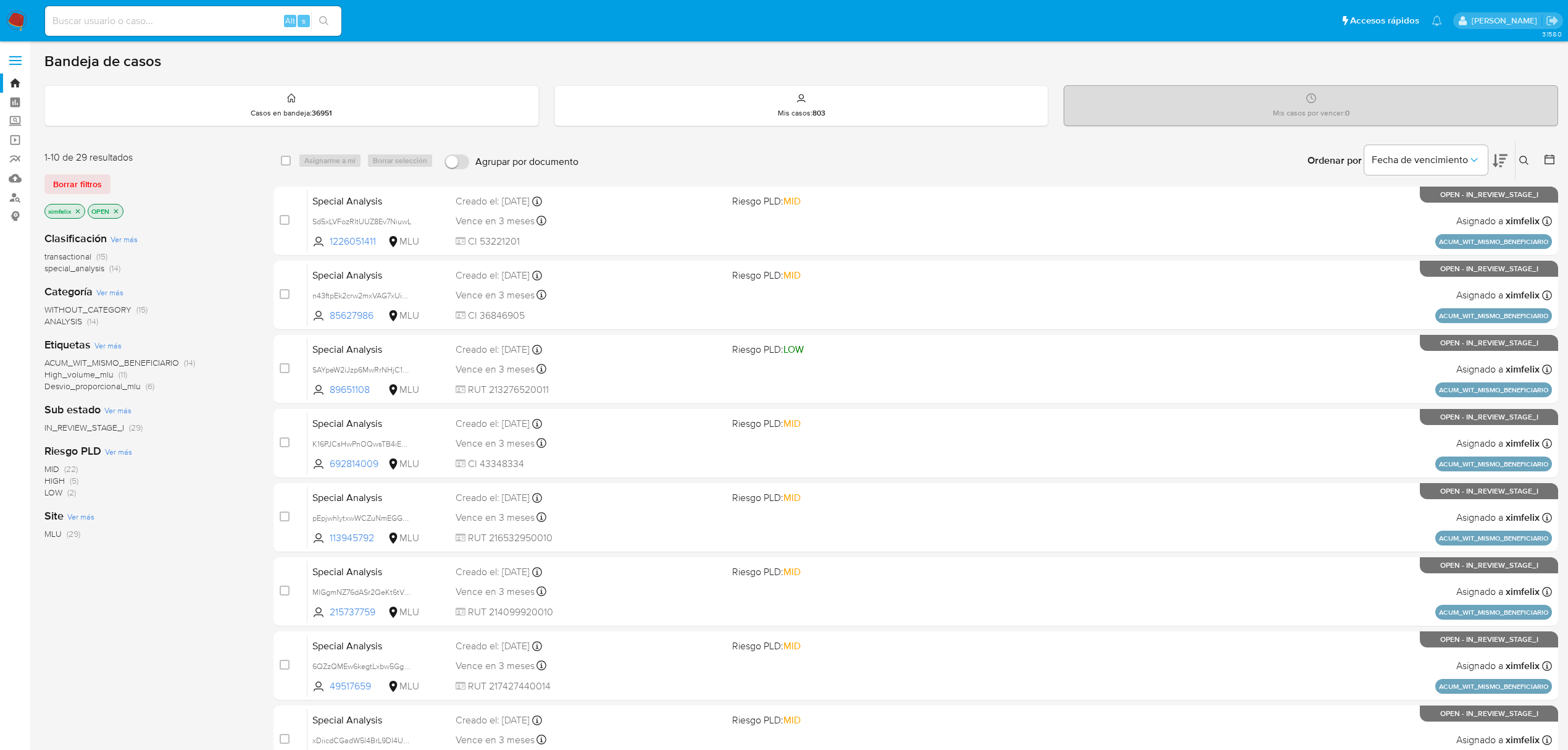
click at [18, 18] on img at bounding box center [16, 21] width 21 height 21
click at [1497, 162] on icon at bounding box center [1500, 160] width 14 height 14
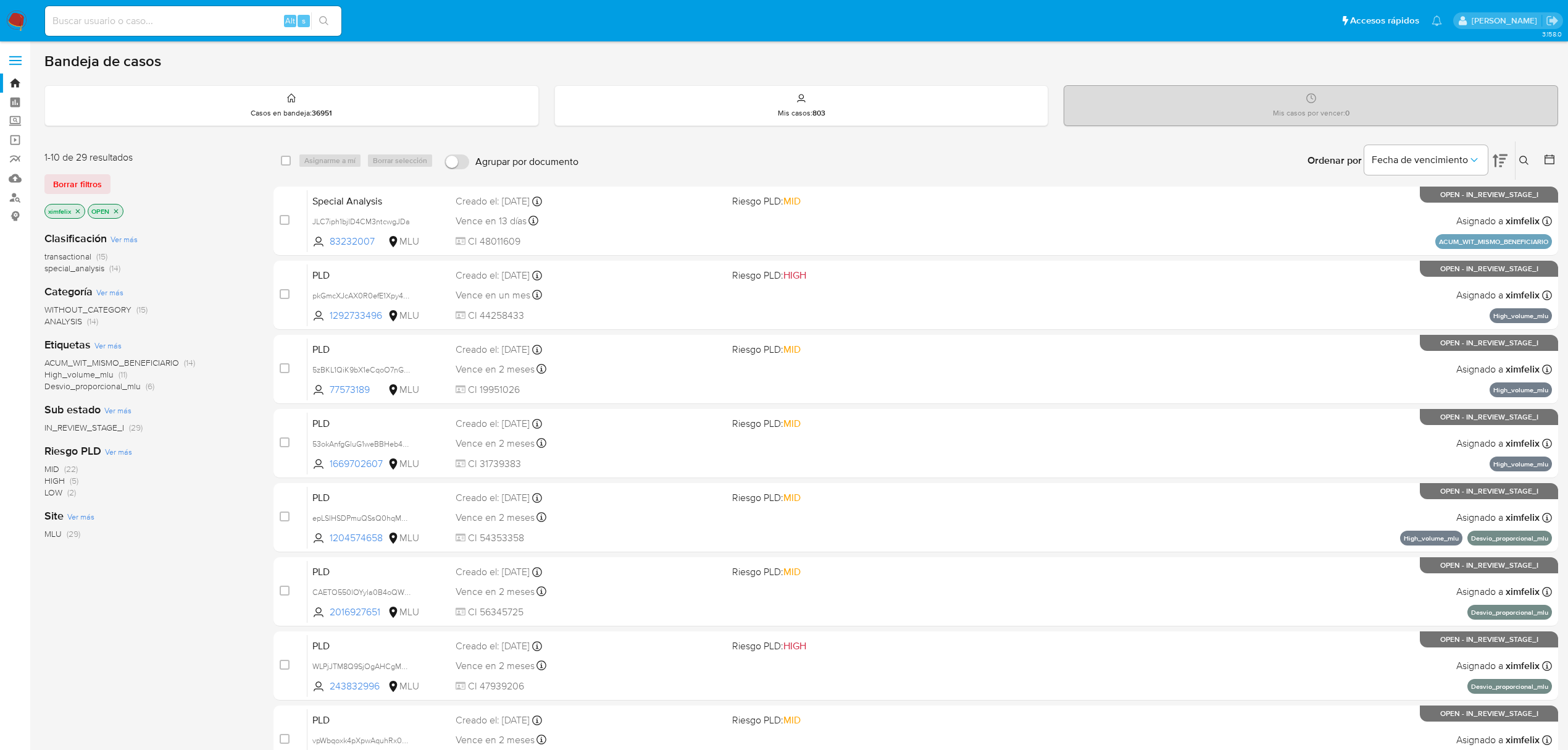
click at [80, 213] on icon "close-filter" at bounding box center [78, 212] width 8 height 8
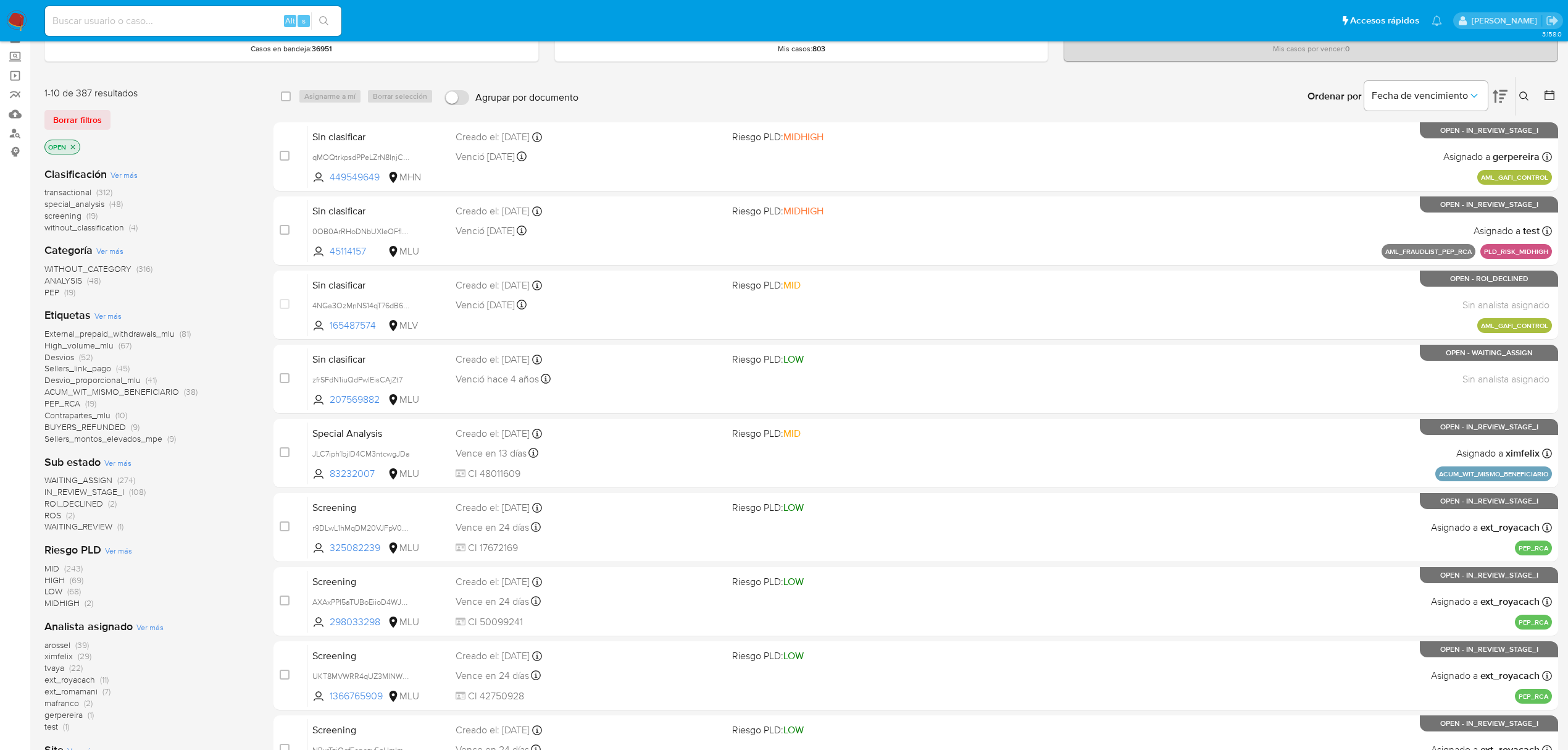
scroll to position [82, 0]
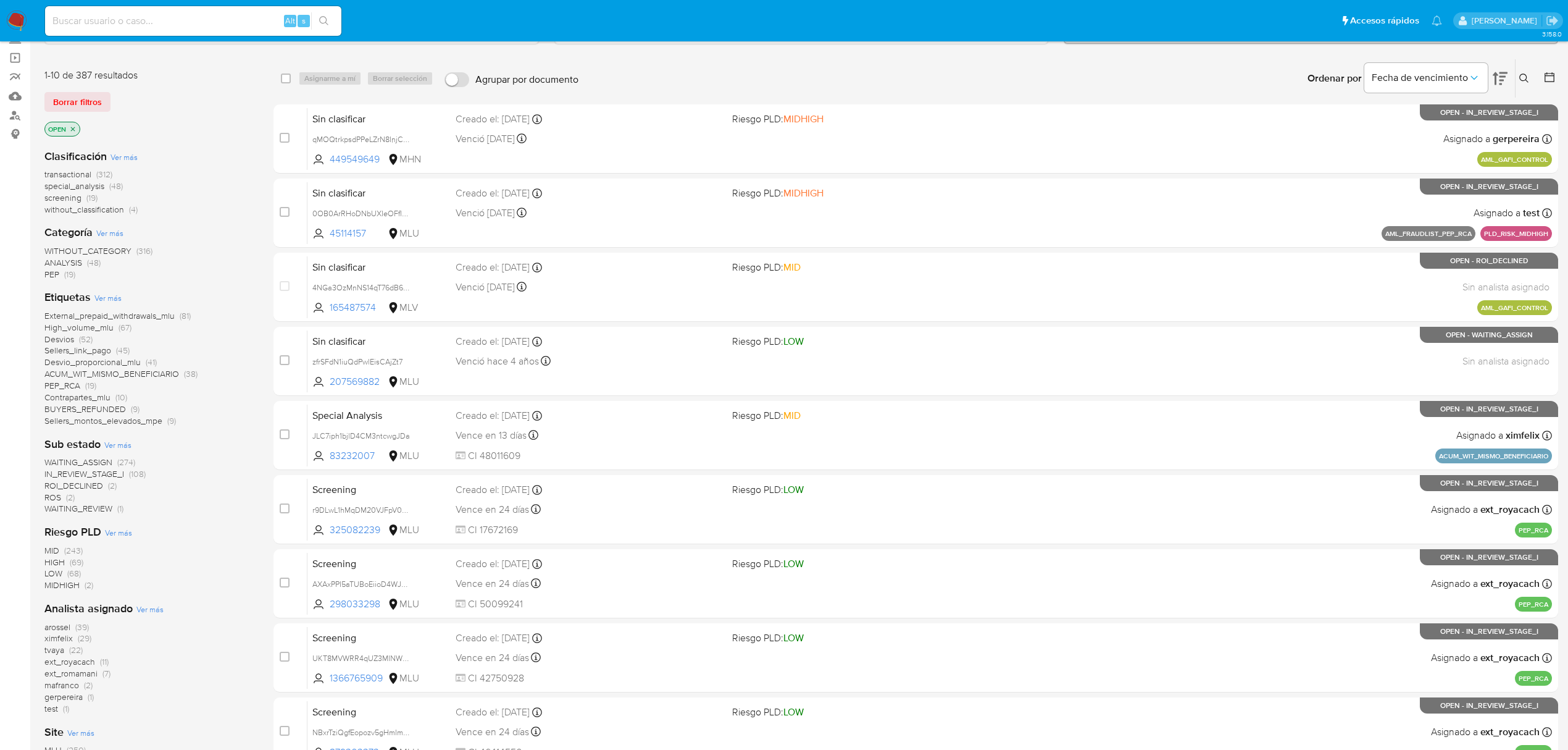
click at [74, 460] on span "WAITING_ASSIGN" at bounding box center [78, 462] width 68 height 12
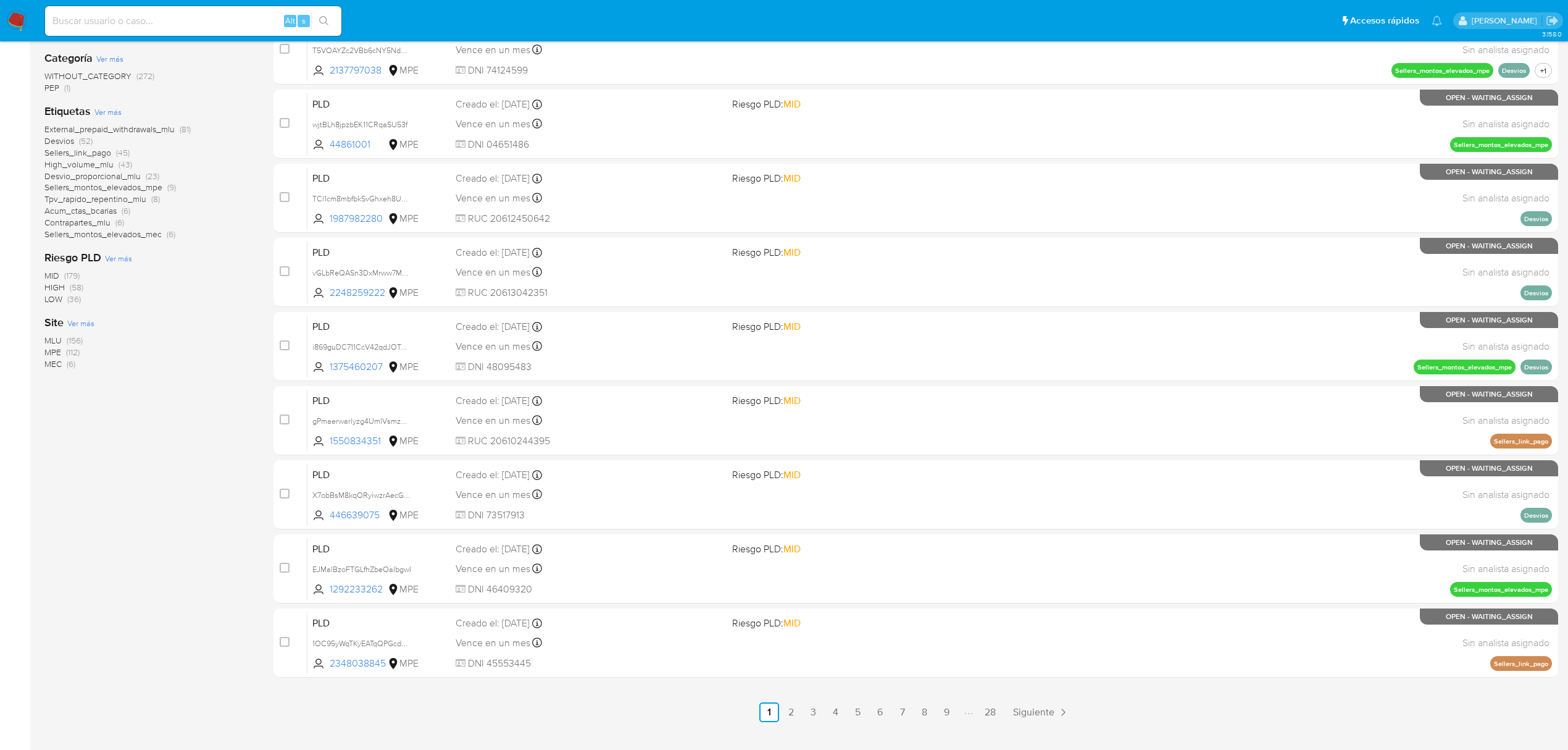
scroll to position [247, 0]
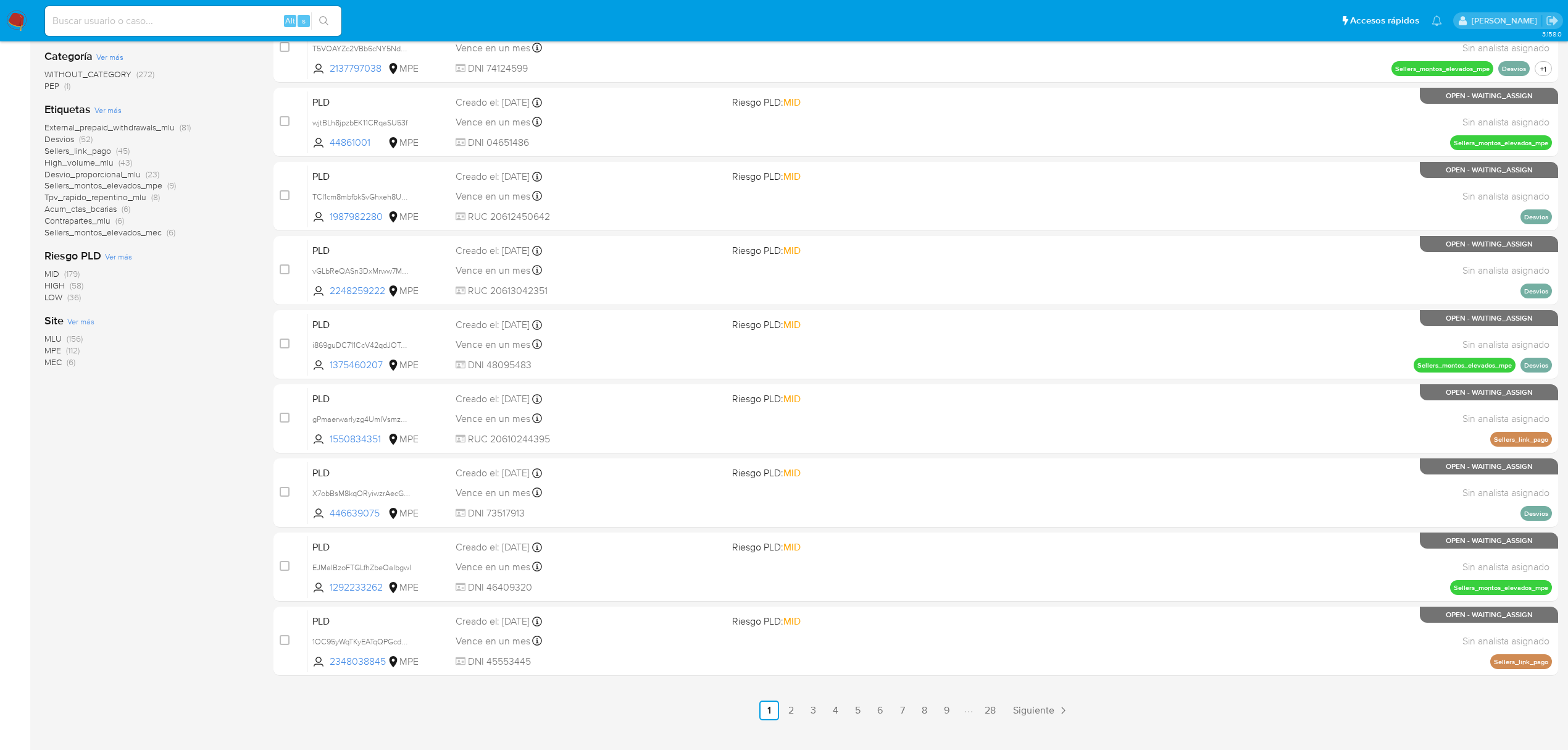
click at [70, 335] on span "(156)" at bounding box center [74, 338] width 16 height 12
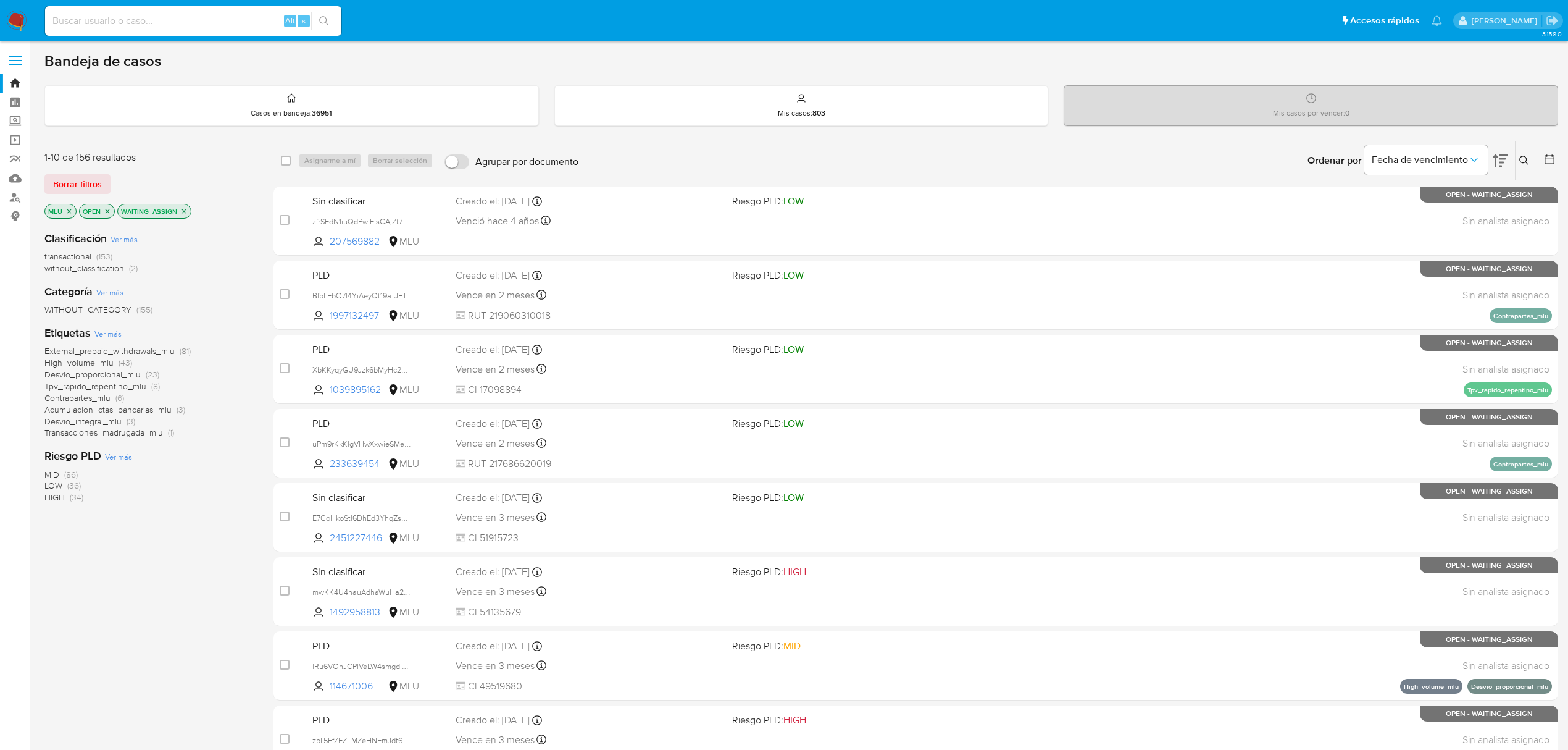
click at [70, 500] on span "(34)" at bounding box center [77, 497] width 13 height 12
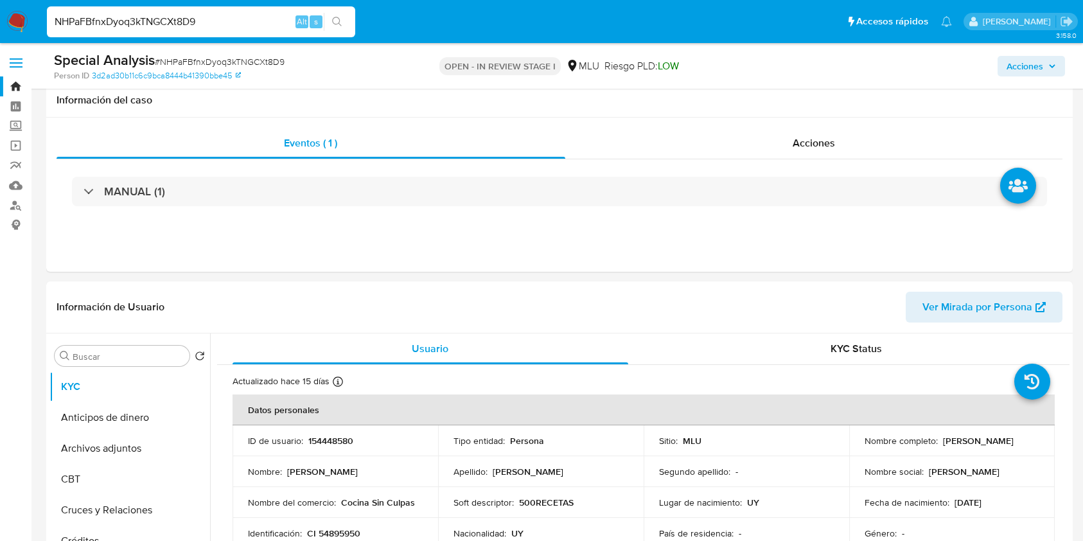
select select "10"
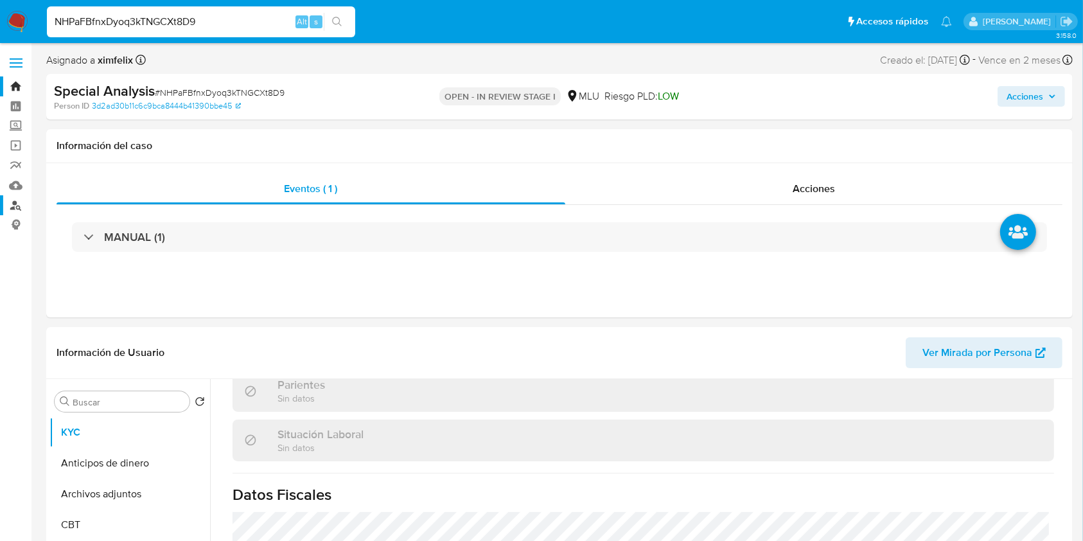
click at [17, 212] on link "Buscador de personas" at bounding box center [76, 205] width 153 height 20
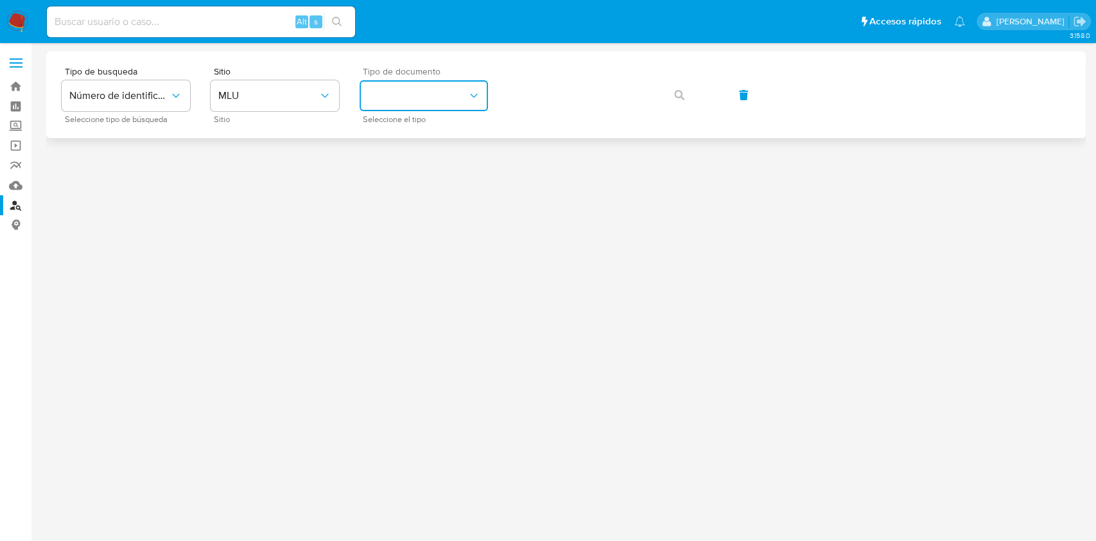
click at [433, 101] on button "identificationType" at bounding box center [424, 95] width 128 height 31
click at [417, 132] on div "CI CI" at bounding box center [419, 137] width 105 height 44
click at [687, 101] on button "button" at bounding box center [680, 95] width 44 height 31
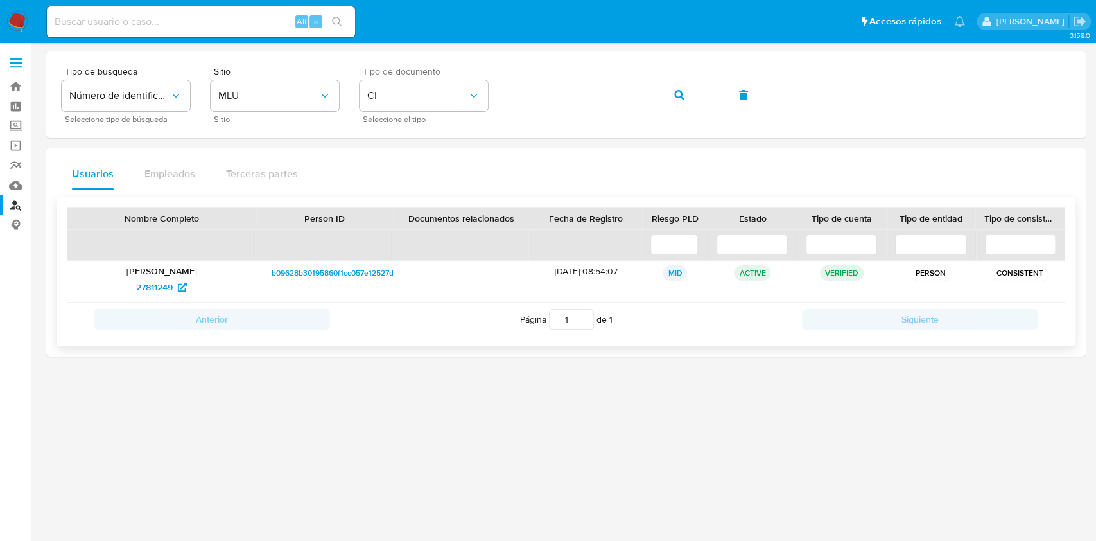
click at [302, 270] on span "b09628b30195860f1cc057e12527d5f0" at bounding box center [339, 272] width 134 height 15
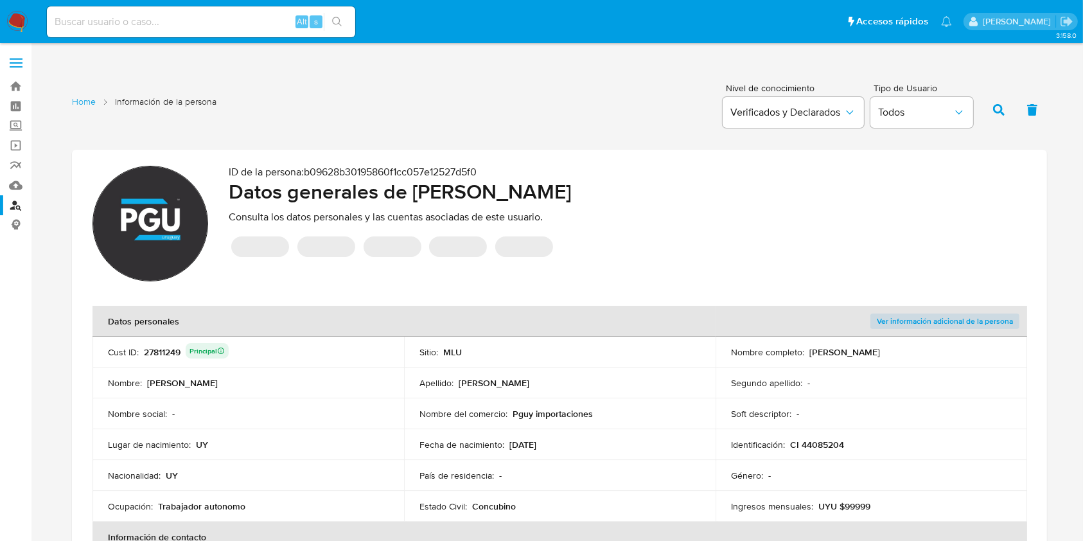
click at [149, 354] on div "27811249 Principal" at bounding box center [186, 352] width 85 height 18
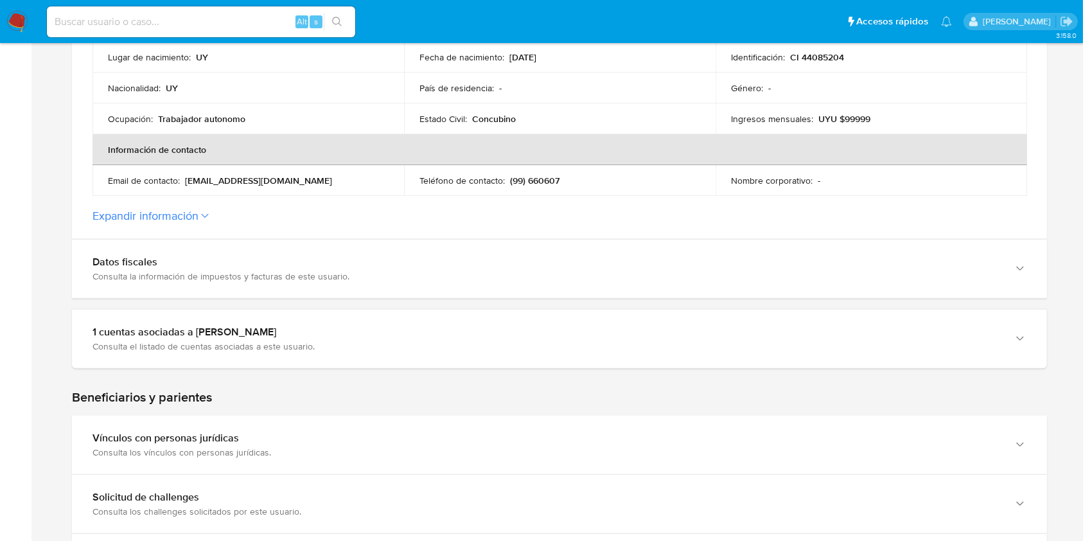
scroll to position [428, 0]
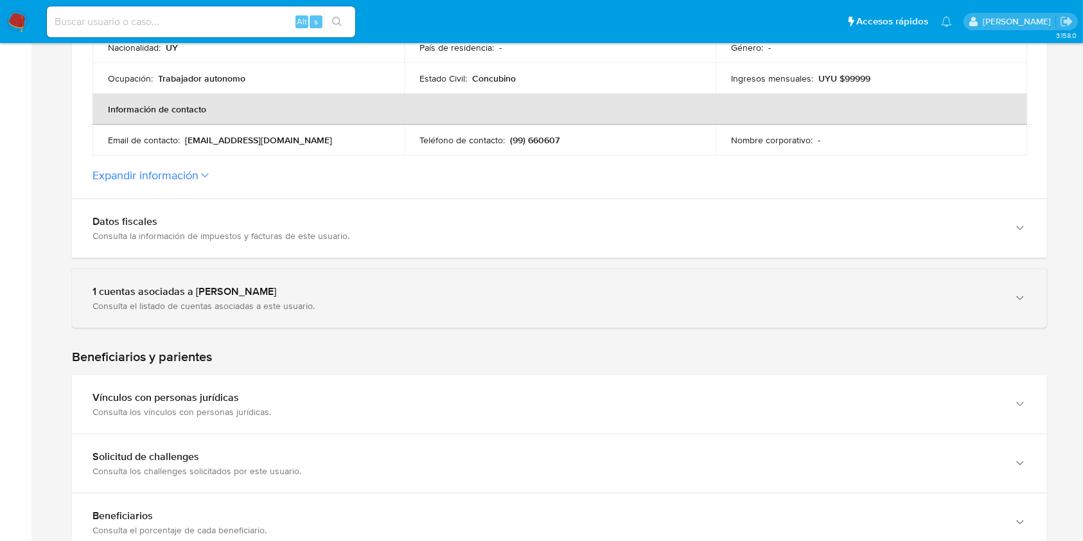
click at [676, 326] on div "1 cuentas asociadas a Umberto German Caurla Morales Consulta el listado de cuen…" at bounding box center [559, 298] width 975 height 58
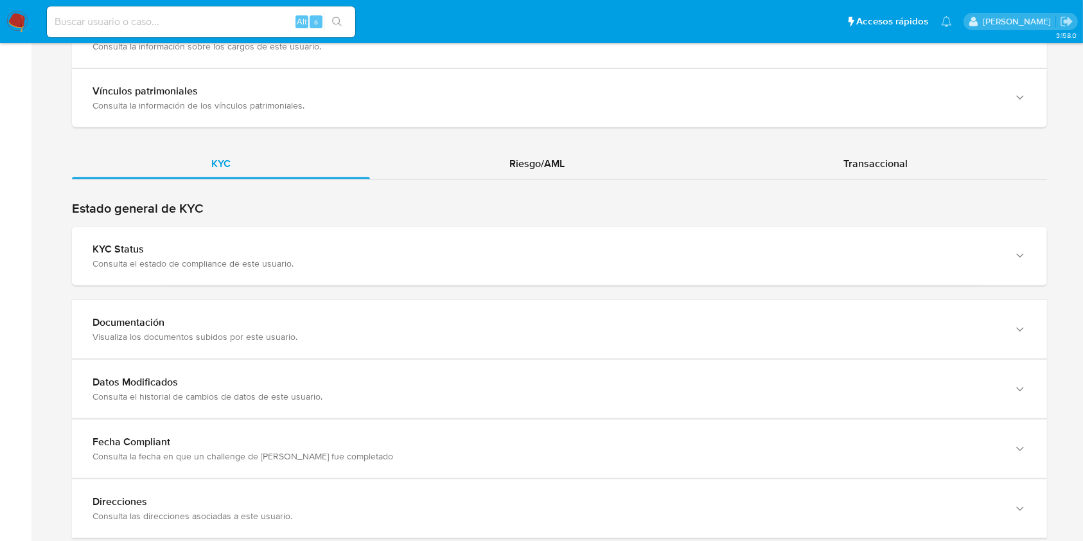
scroll to position [1309, 0]
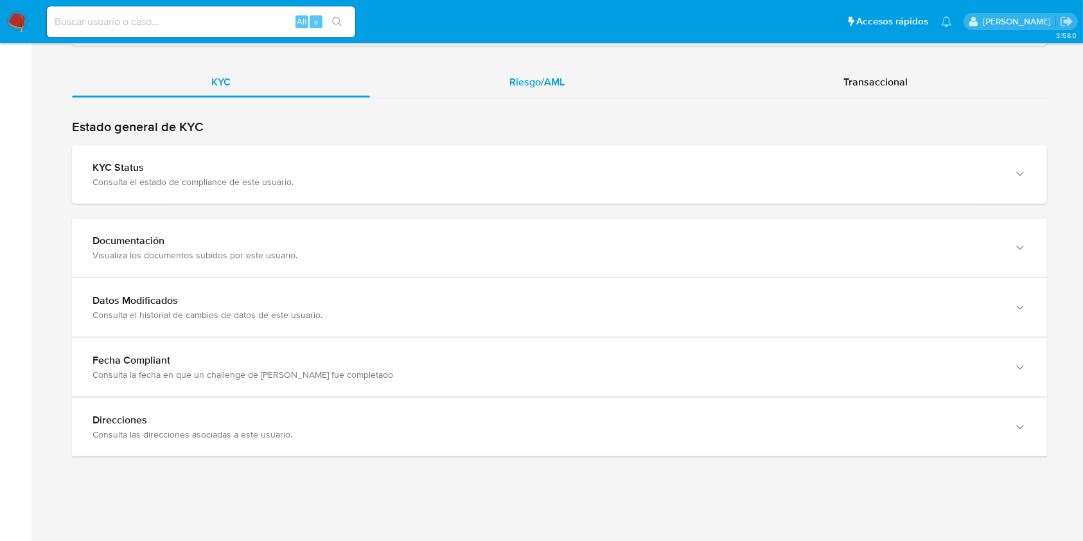
click at [581, 90] on div "Riesgo/AML" at bounding box center [537, 82] width 334 height 31
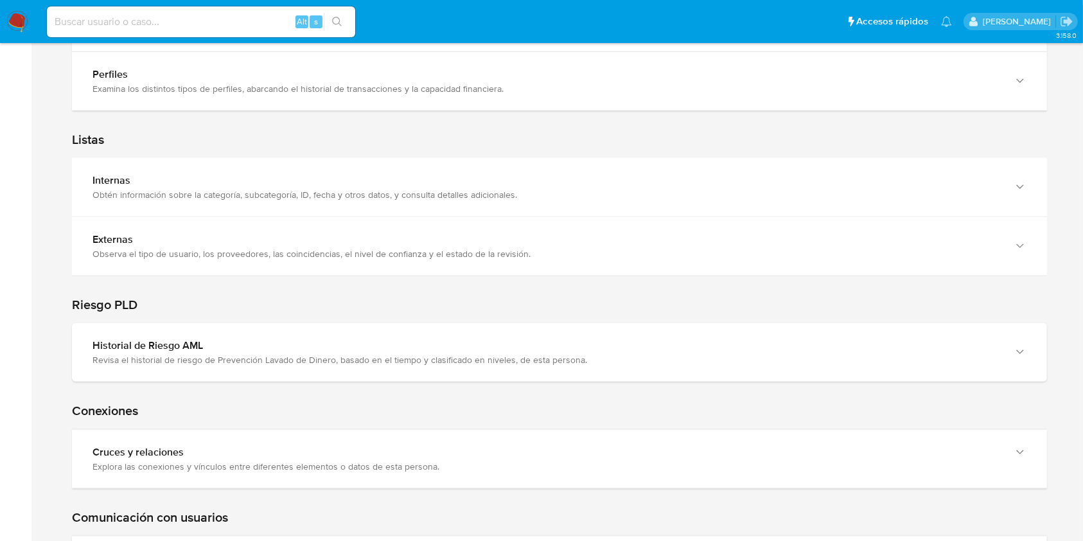
scroll to position [1324, 0]
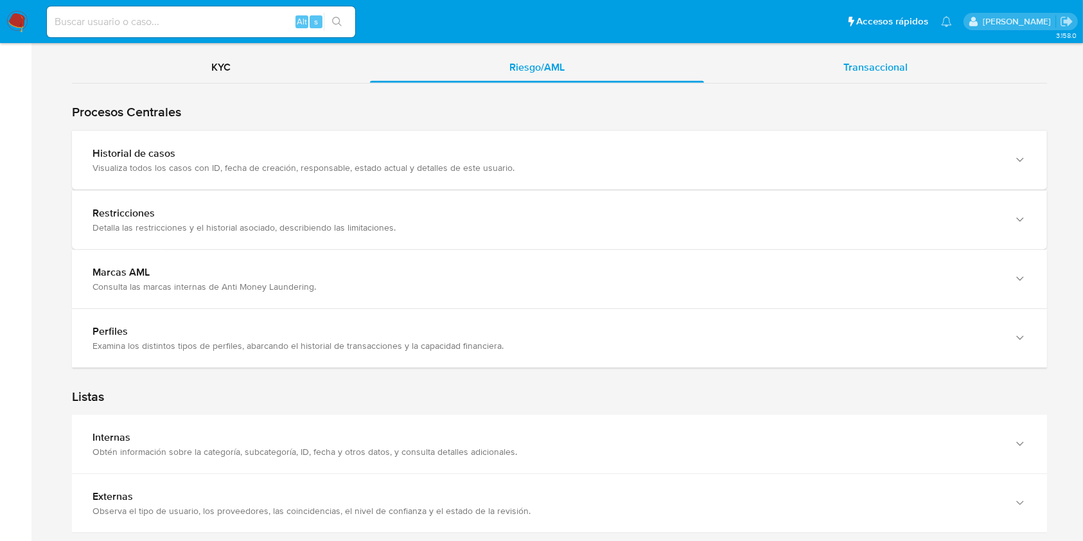
click at [925, 64] on div "Transaccional" at bounding box center [875, 67] width 343 height 31
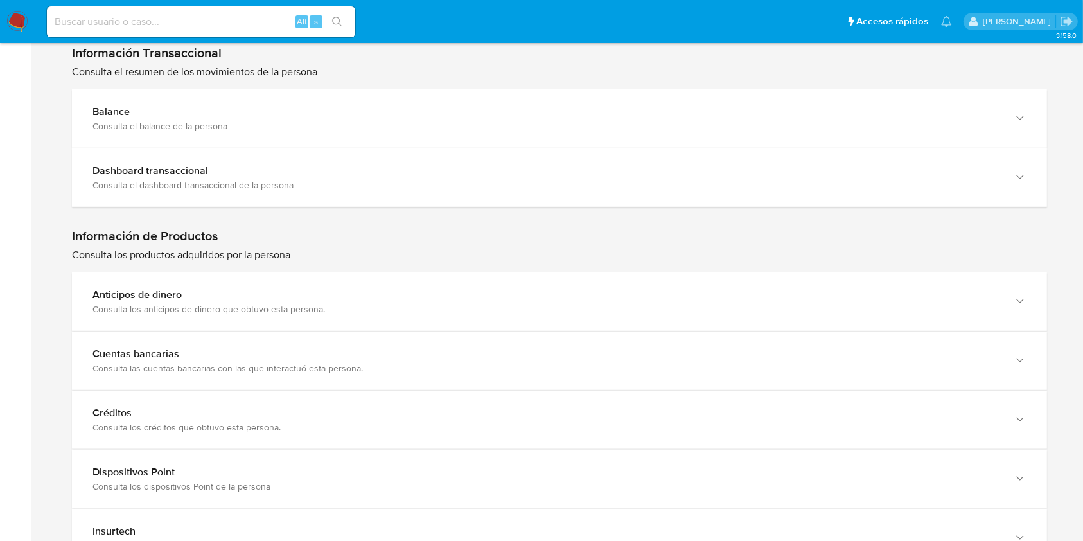
scroll to position [1495, 0]
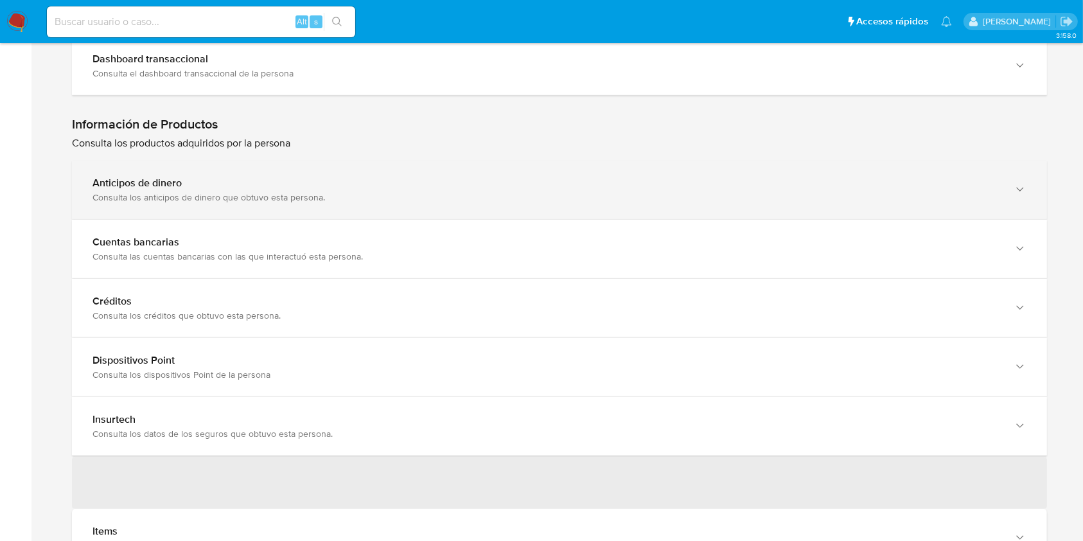
click at [750, 194] on div "Consulta los anticipos de dinero que obtuvo esta persona." at bounding box center [546, 197] width 908 height 12
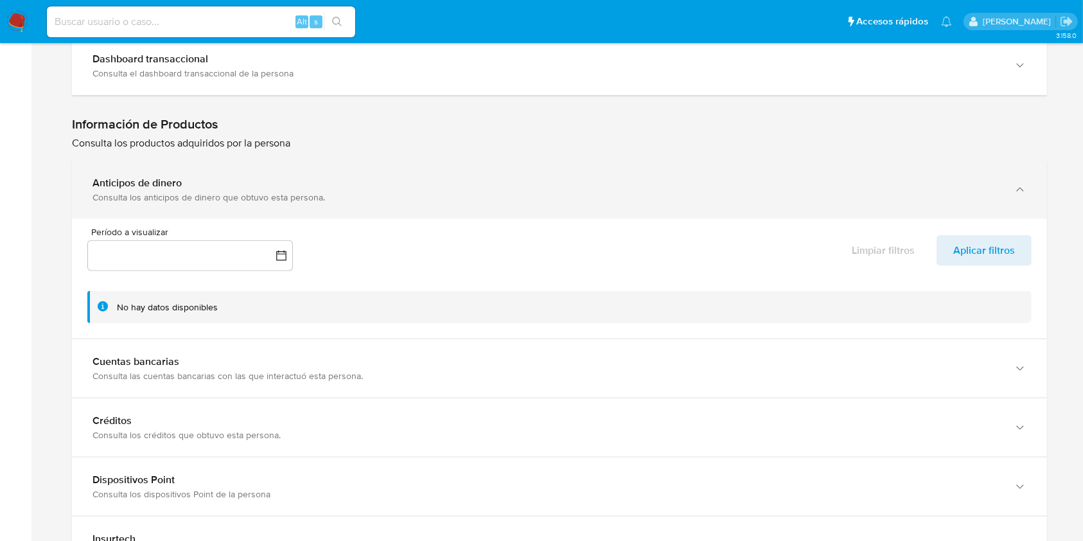
click at [748, 198] on div "Consulta los anticipos de dinero que obtuvo esta persona." at bounding box center [546, 197] width 908 height 12
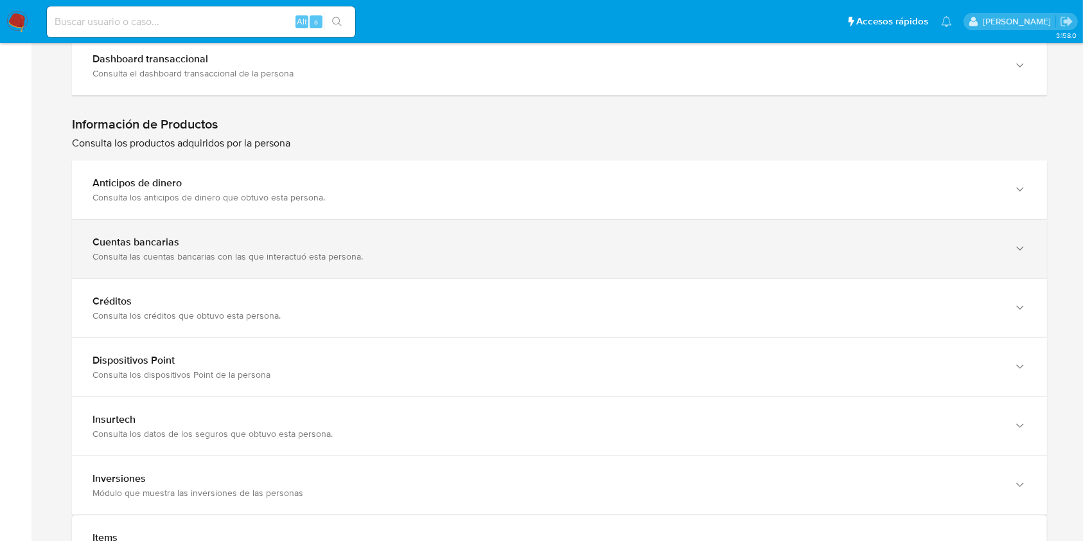
click at [608, 250] on div "Consulta las cuentas bancarias con las que interactuó esta persona." at bounding box center [546, 256] width 908 height 12
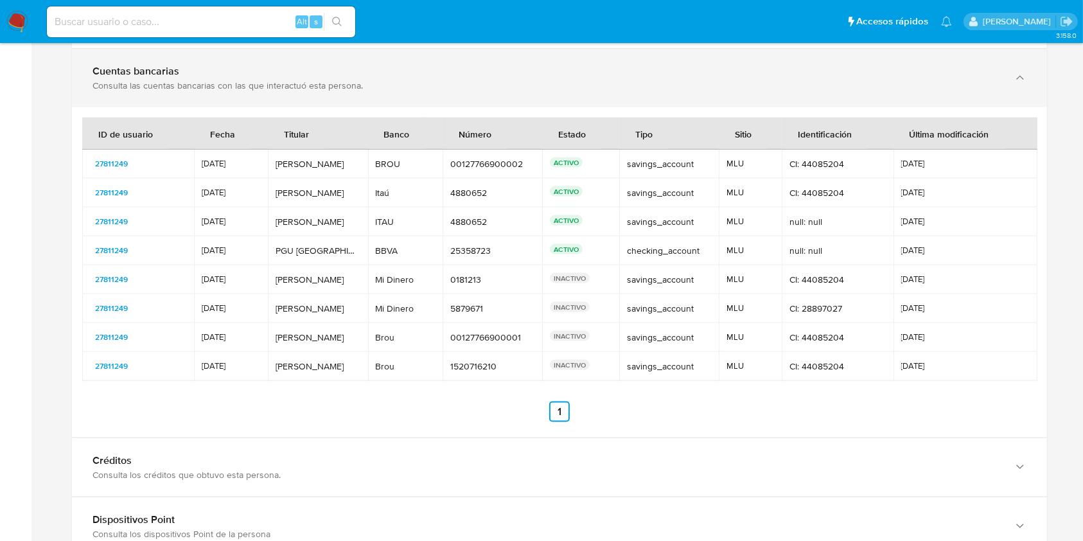
scroll to position [1667, 0]
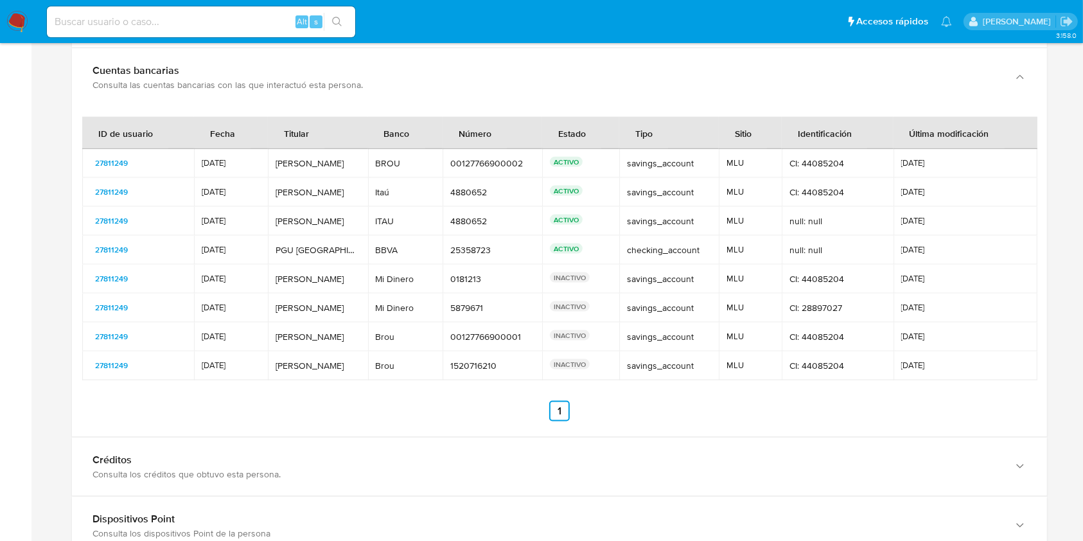
click at [489, 254] on td "25358723 25358723" at bounding box center [492, 250] width 100 height 29
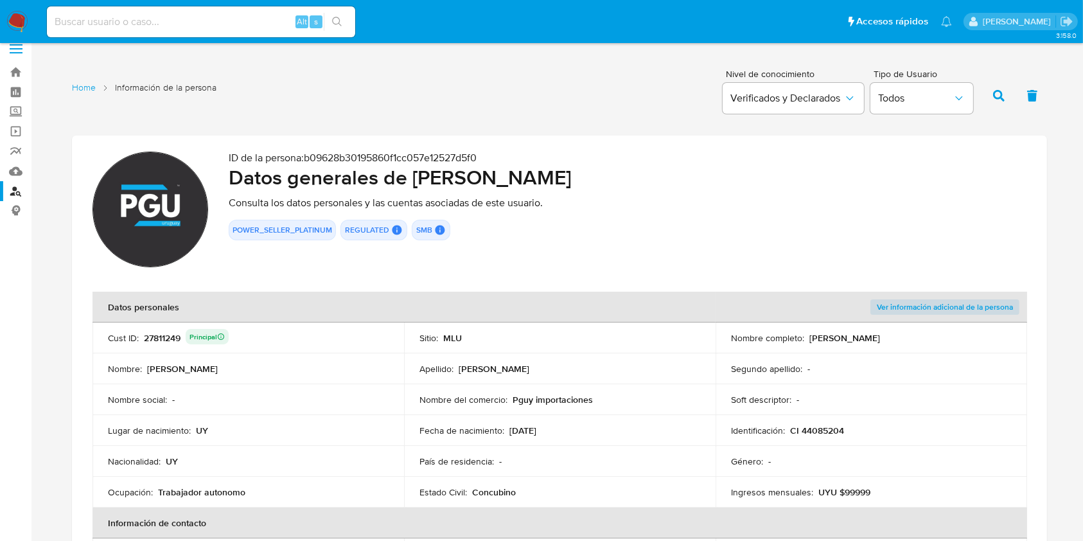
scroll to position [0, 0]
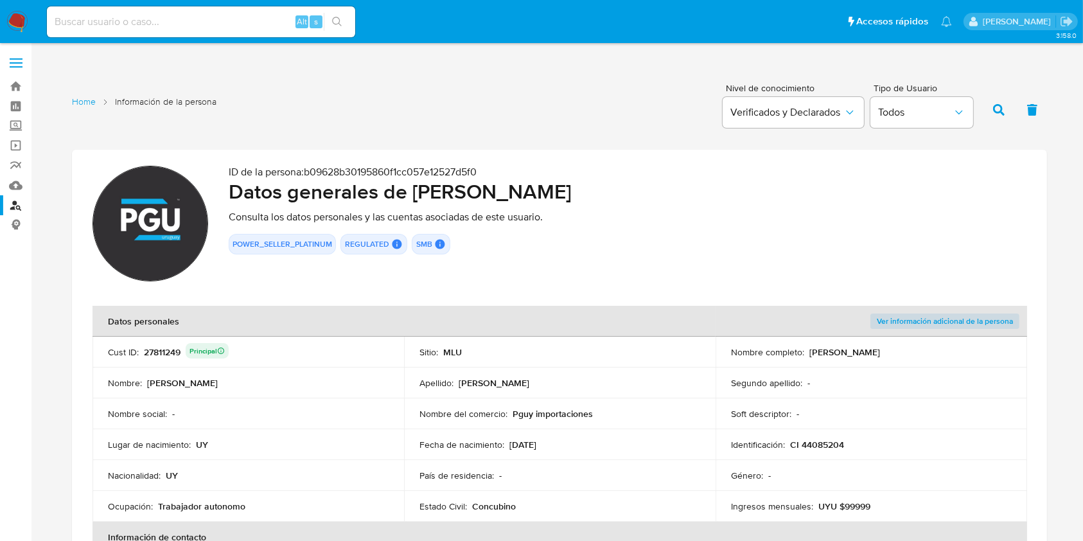
drag, startPoint x: 591, startPoint y: 410, endPoint x: 510, endPoint y: 417, distance: 81.2
click at [510, 417] on div "Nombre del comercio : Pguy importaciones" at bounding box center [559, 414] width 281 height 12
click at [181, 9] on div "Alt s" at bounding box center [201, 21] width 308 height 31
click at [173, 19] on input at bounding box center [201, 21] width 308 height 17
paste input "JLC7iph1bjlD4CM3ntcwgJDa"
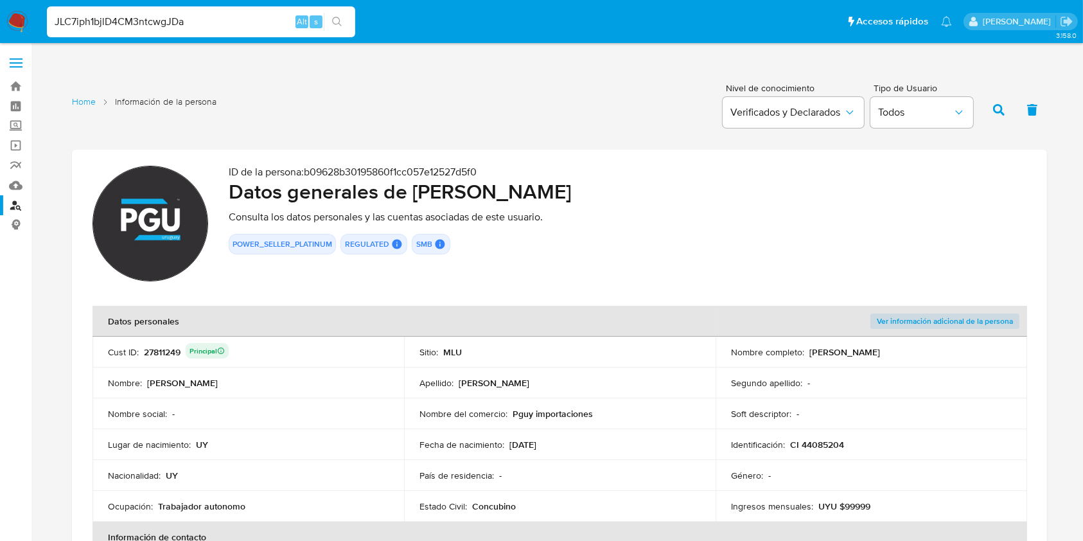
type input "JLC7iph1bjlD4CM3ntcwgJDa"
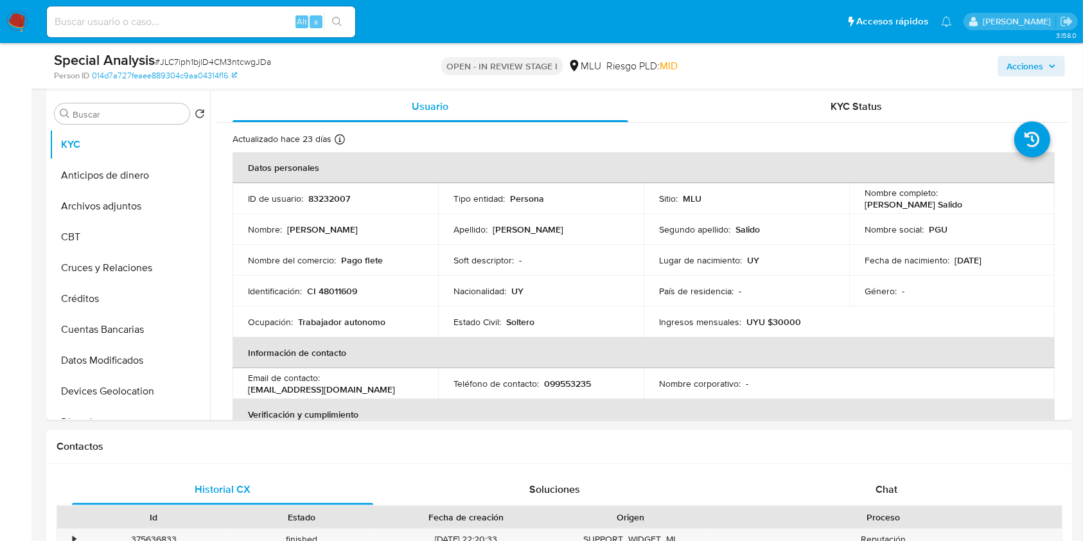
select select "10"
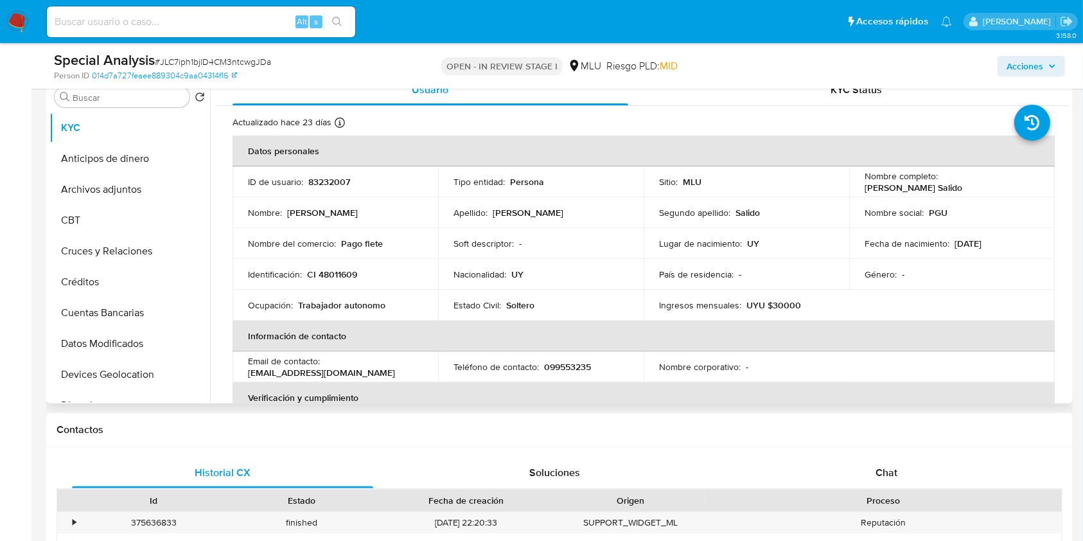
drag, startPoint x: 1064, startPoint y: 146, endPoint x: 1071, endPoint y: 161, distance: 15.8
click at [1071, 161] on div "Buscar Volver al orden por defecto KYC Anticipos de dinero Archivos adjuntos CB…" at bounding box center [559, 238] width 1026 height 329
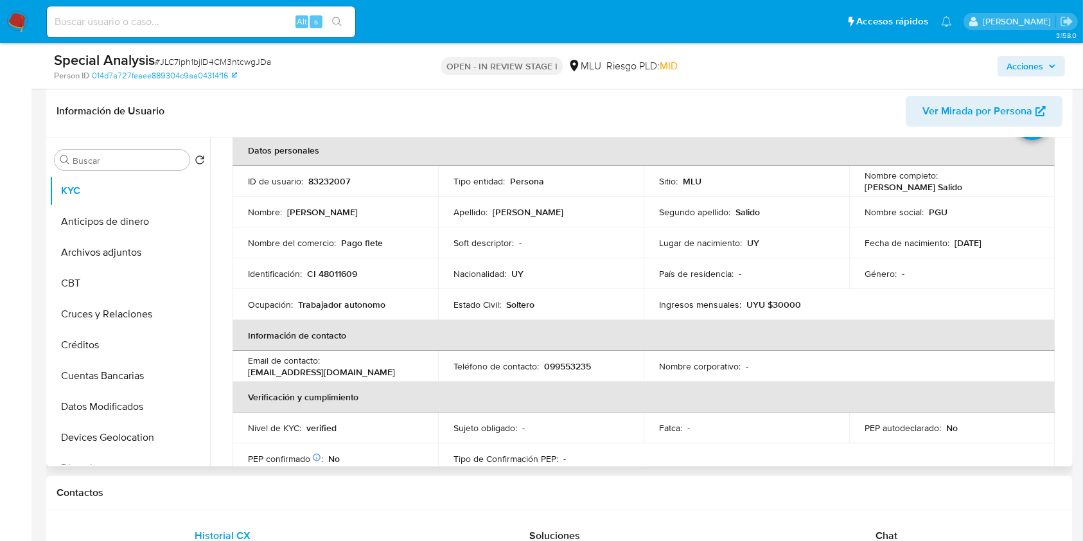
scroll to position [66, 0]
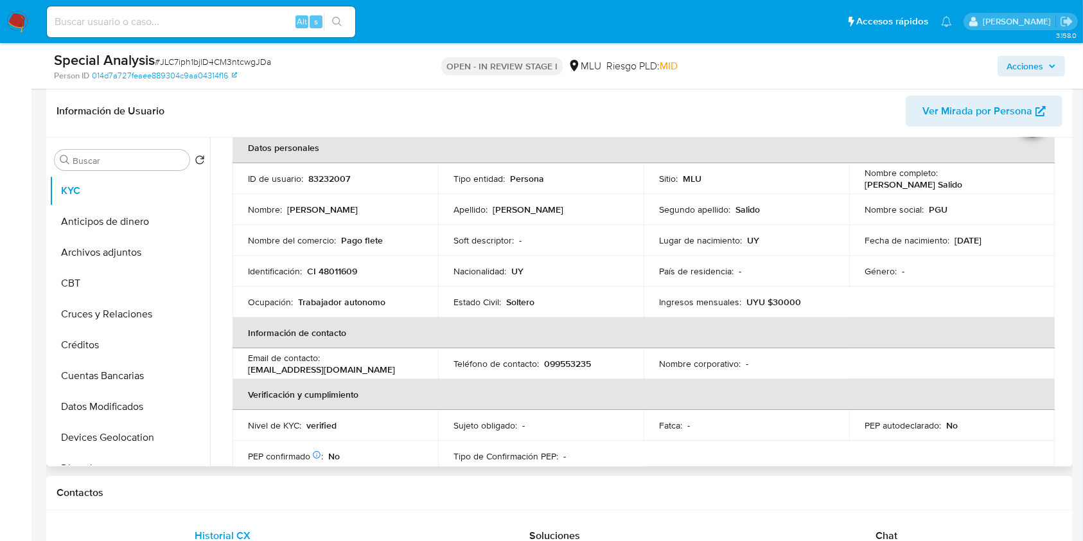
click at [750, 435] on td "Fatca : -" at bounding box center [747, 425] width 206 height 31
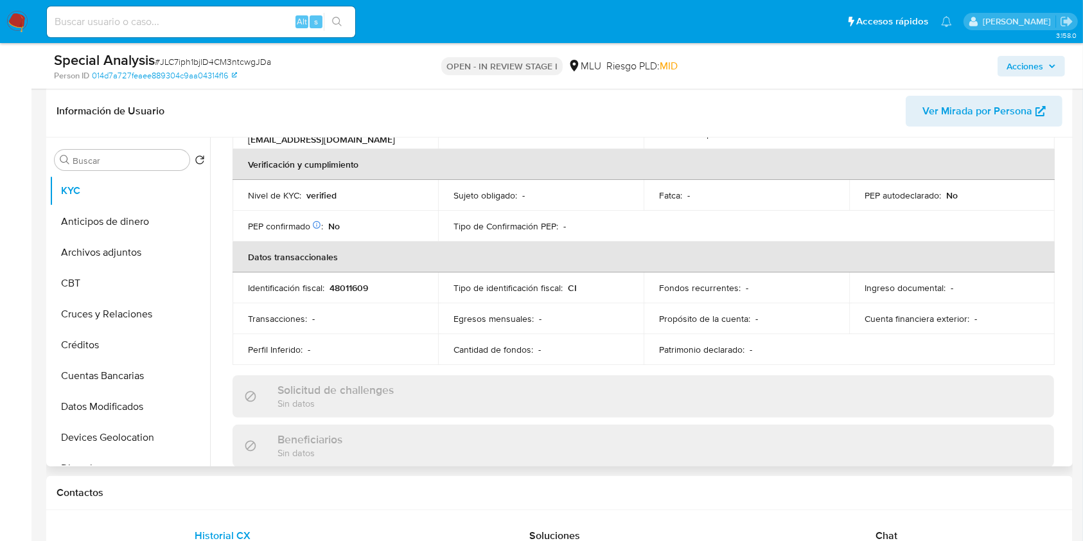
scroll to position [645, 0]
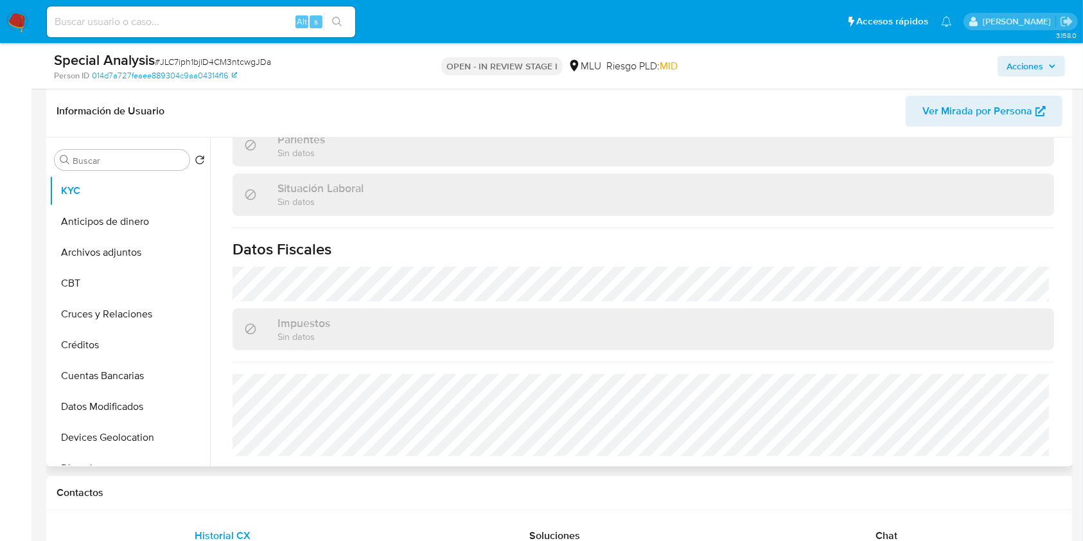
click at [886, 152] on div "Parientes Sin datos" at bounding box center [642, 146] width 821 height 42
click at [536, 208] on div "Situación Laboral Sin datos" at bounding box center [642, 194] width 821 height 42
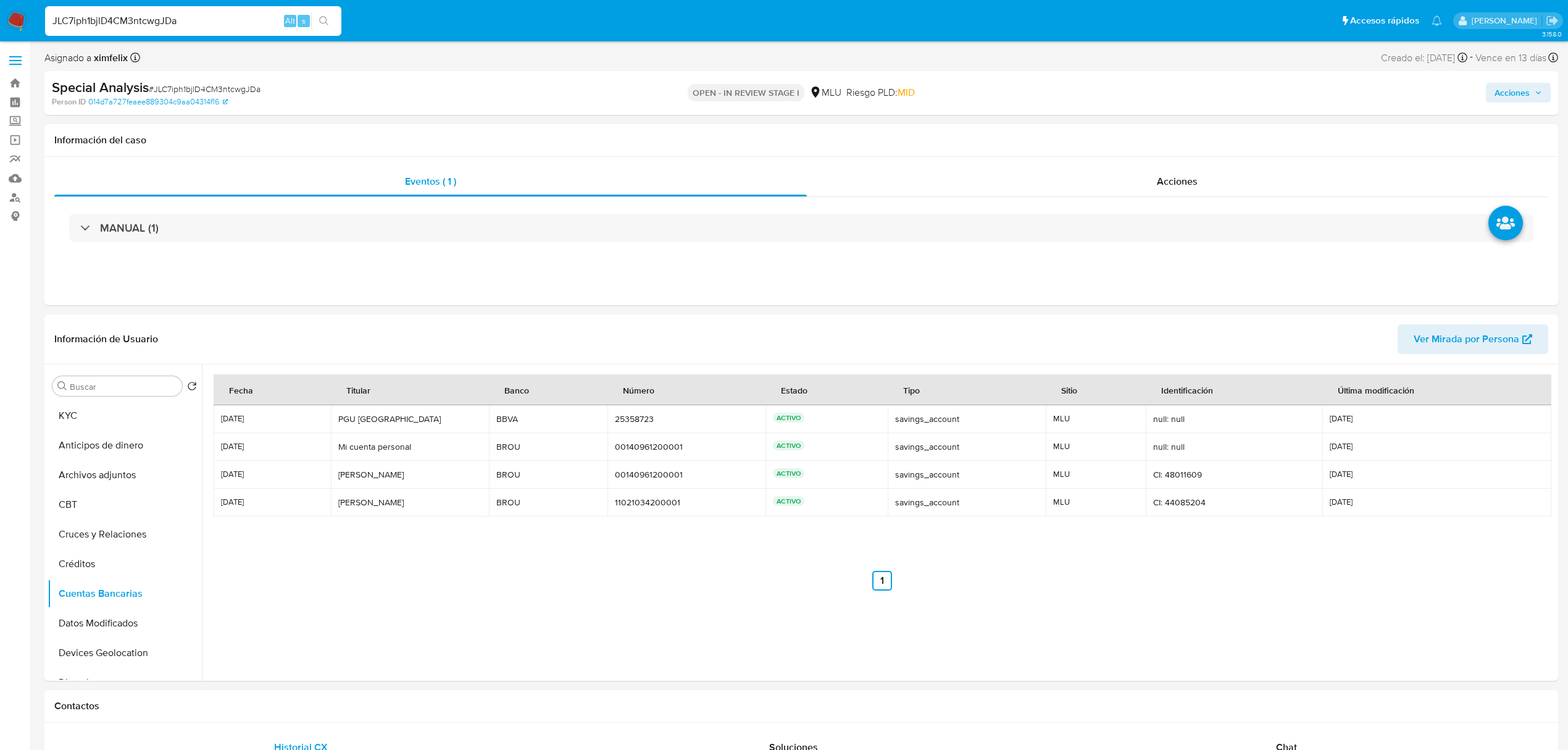
select select "10"
click at [117, 415] on button "KYC" at bounding box center [119, 415] width 144 height 30
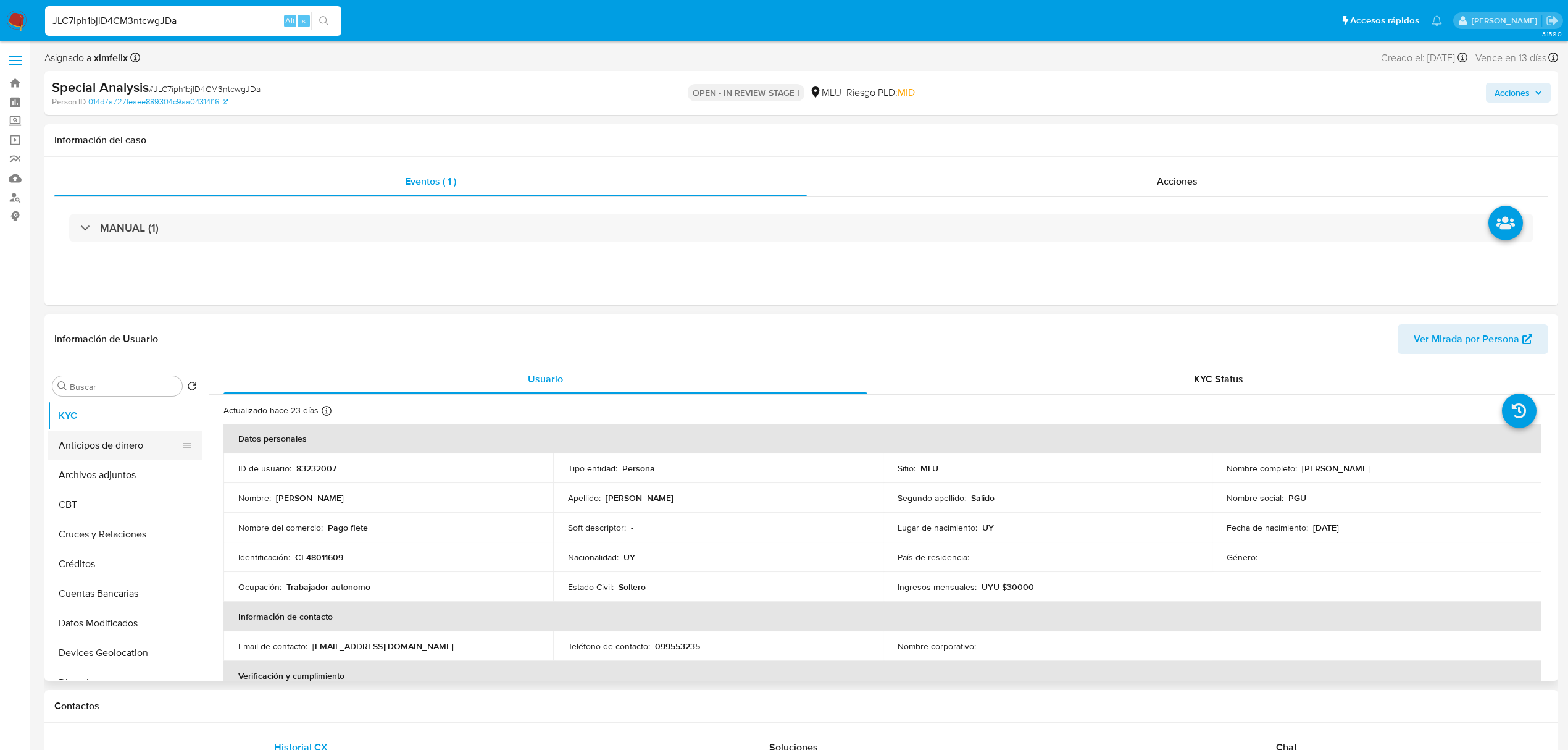
click at [117, 445] on button "Anticipos de dinero" at bounding box center [119, 445] width 144 height 30
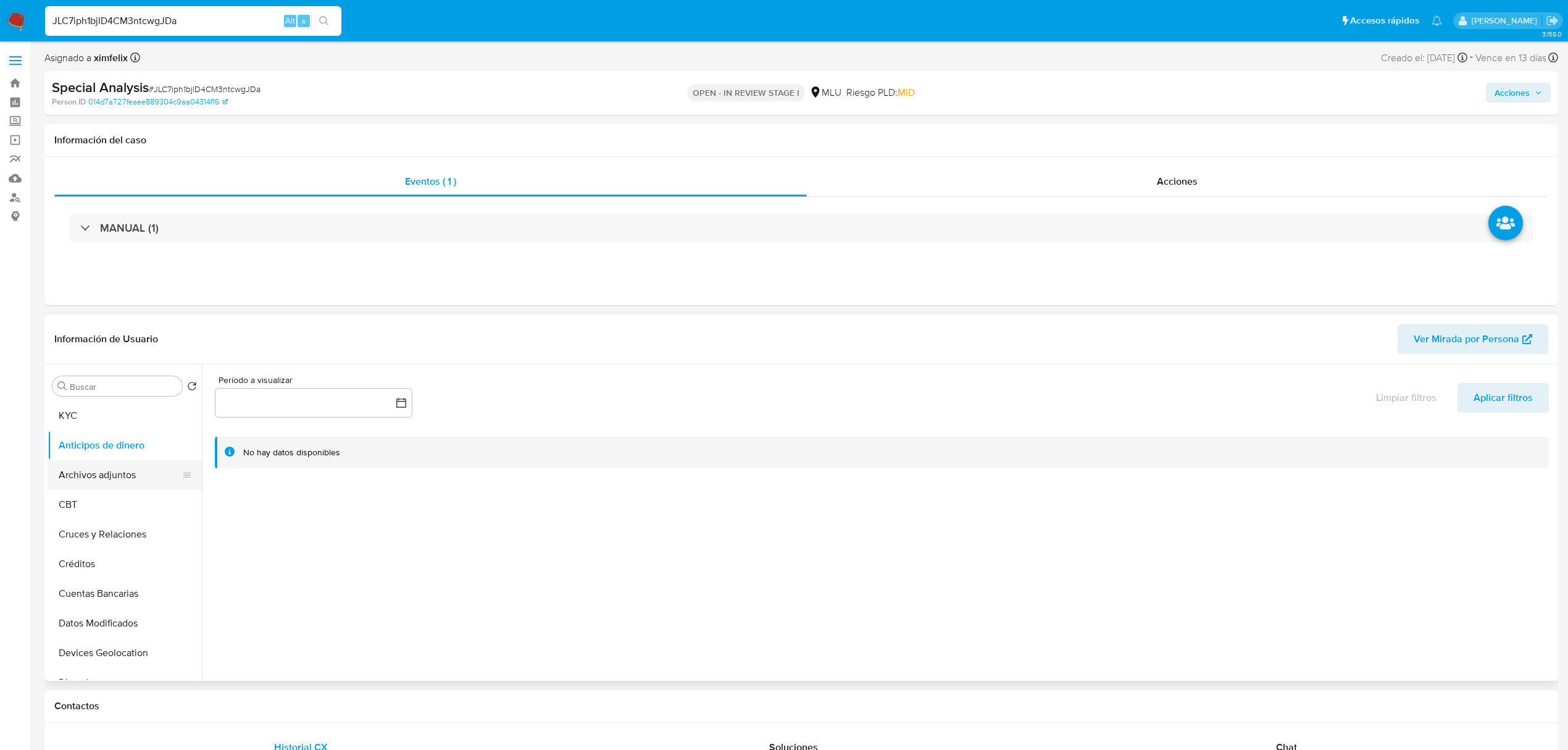
click at [147, 483] on button "Archivos adjuntos" at bounding box center [119, 474] width 144 height 30
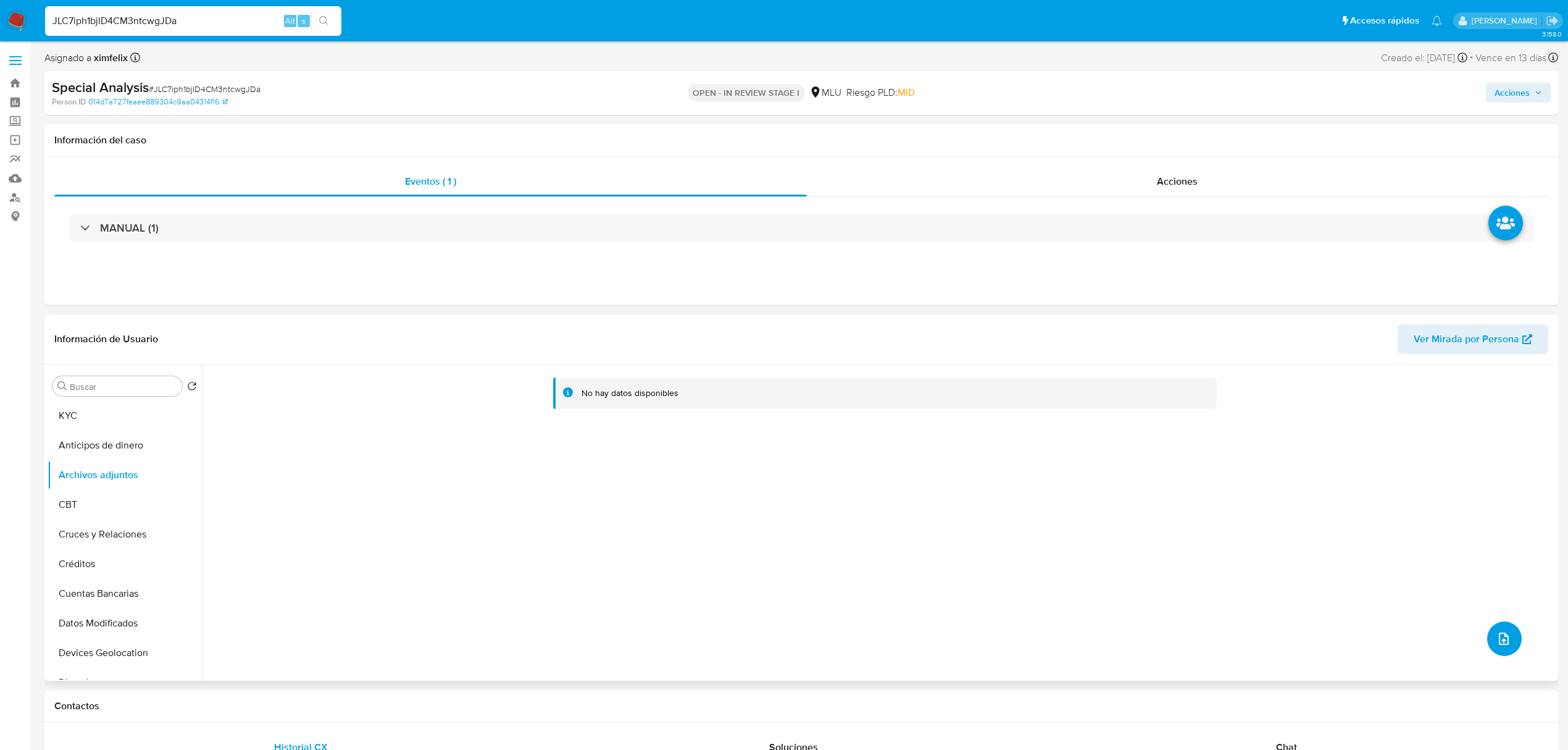
click at [1497, 643] on span "upload-file" at bounding box center [1504, 638] width 14 height 14
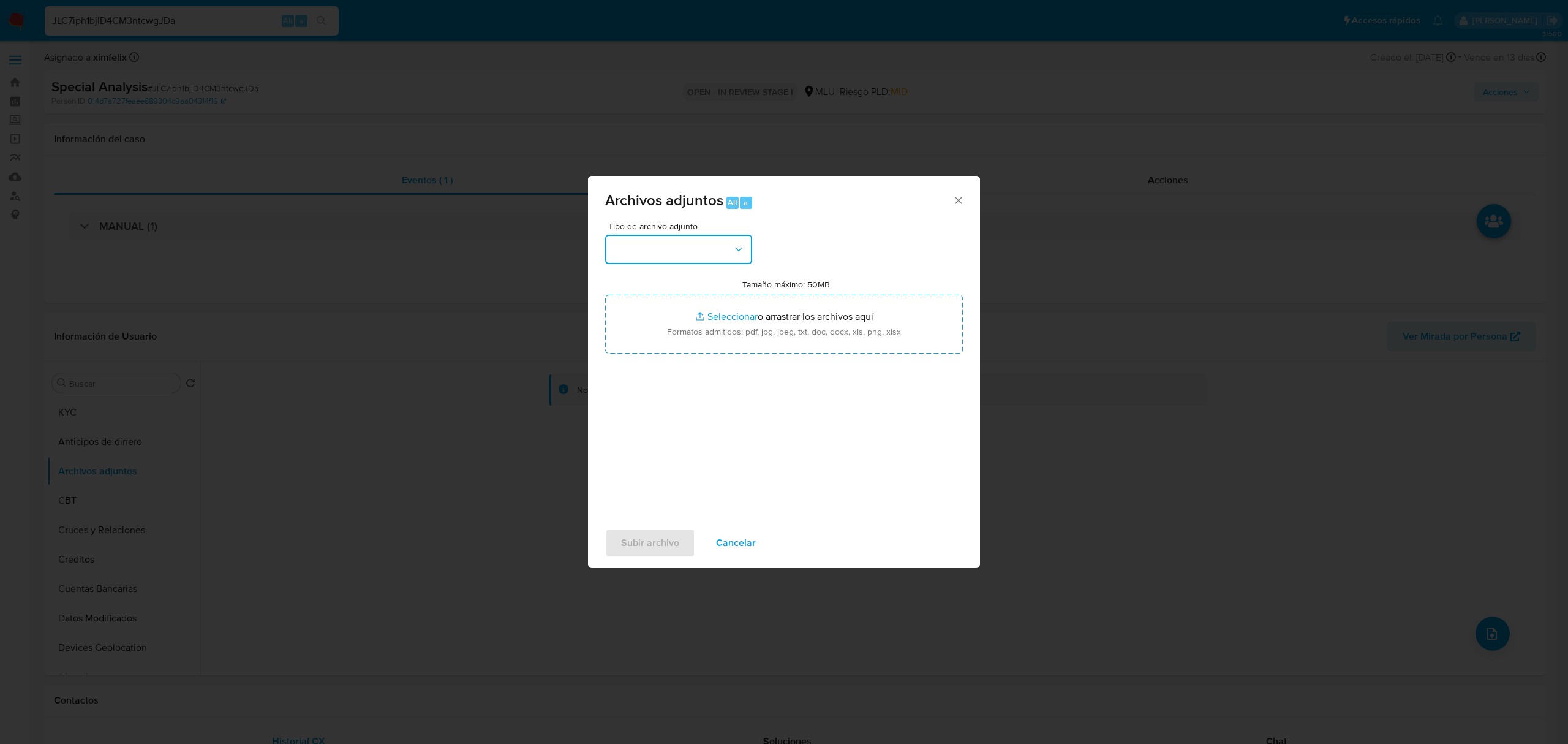
click at [672, 248] on button "button" at bounding box center [679, 249] width 147 height 30
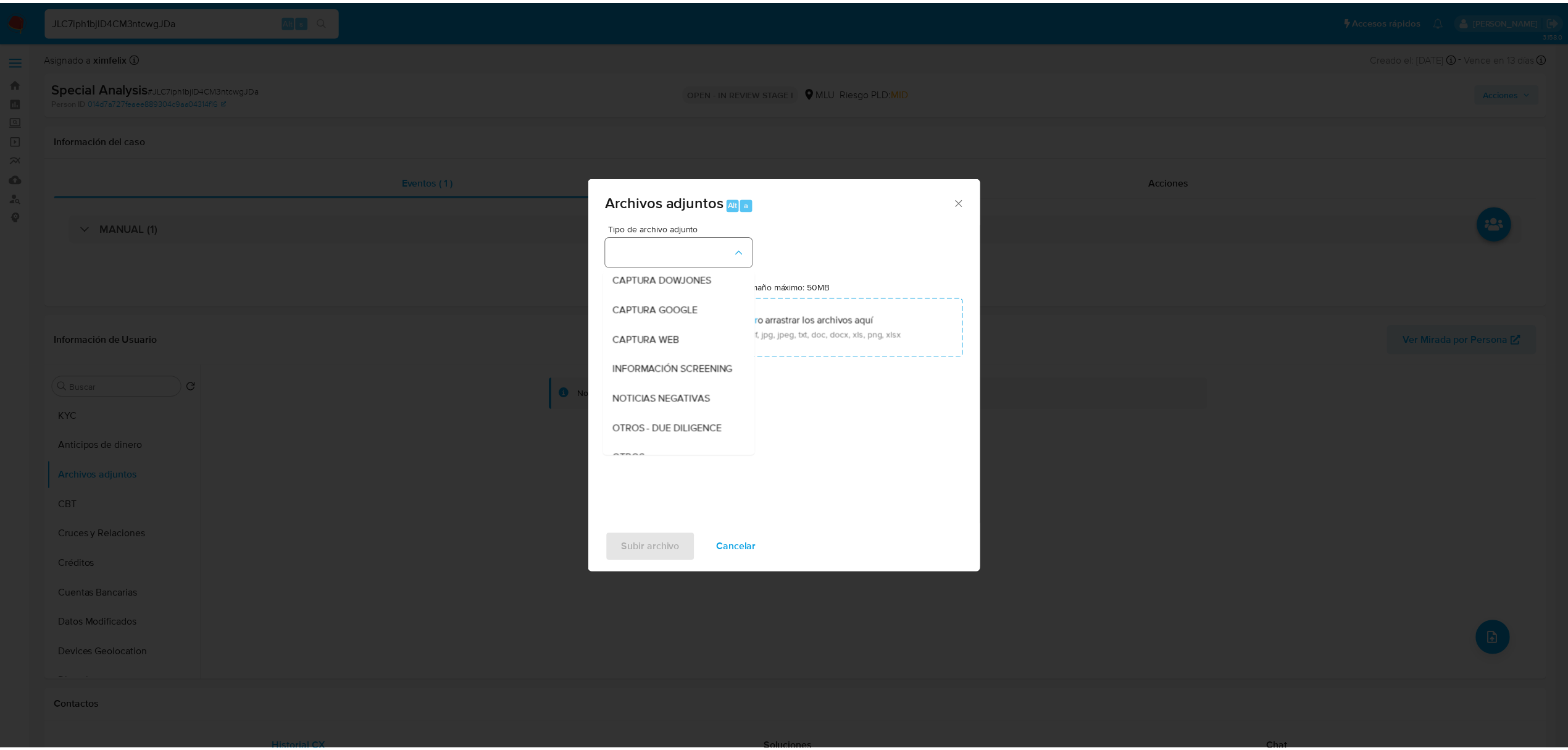
scroll to position [64, 0]
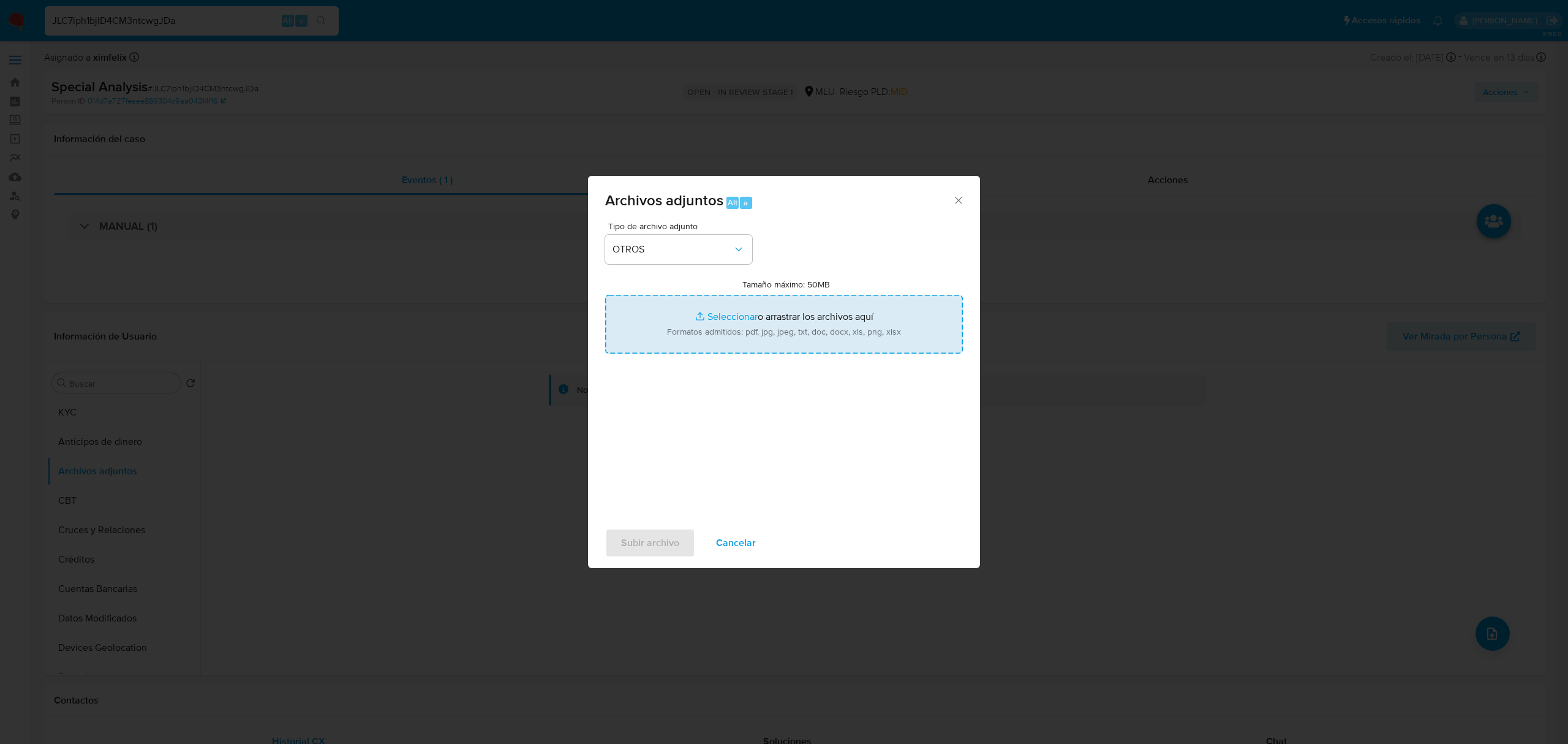
type input "C:\fakepath\Anexo 83232007 - 11_09_2025.pdf"
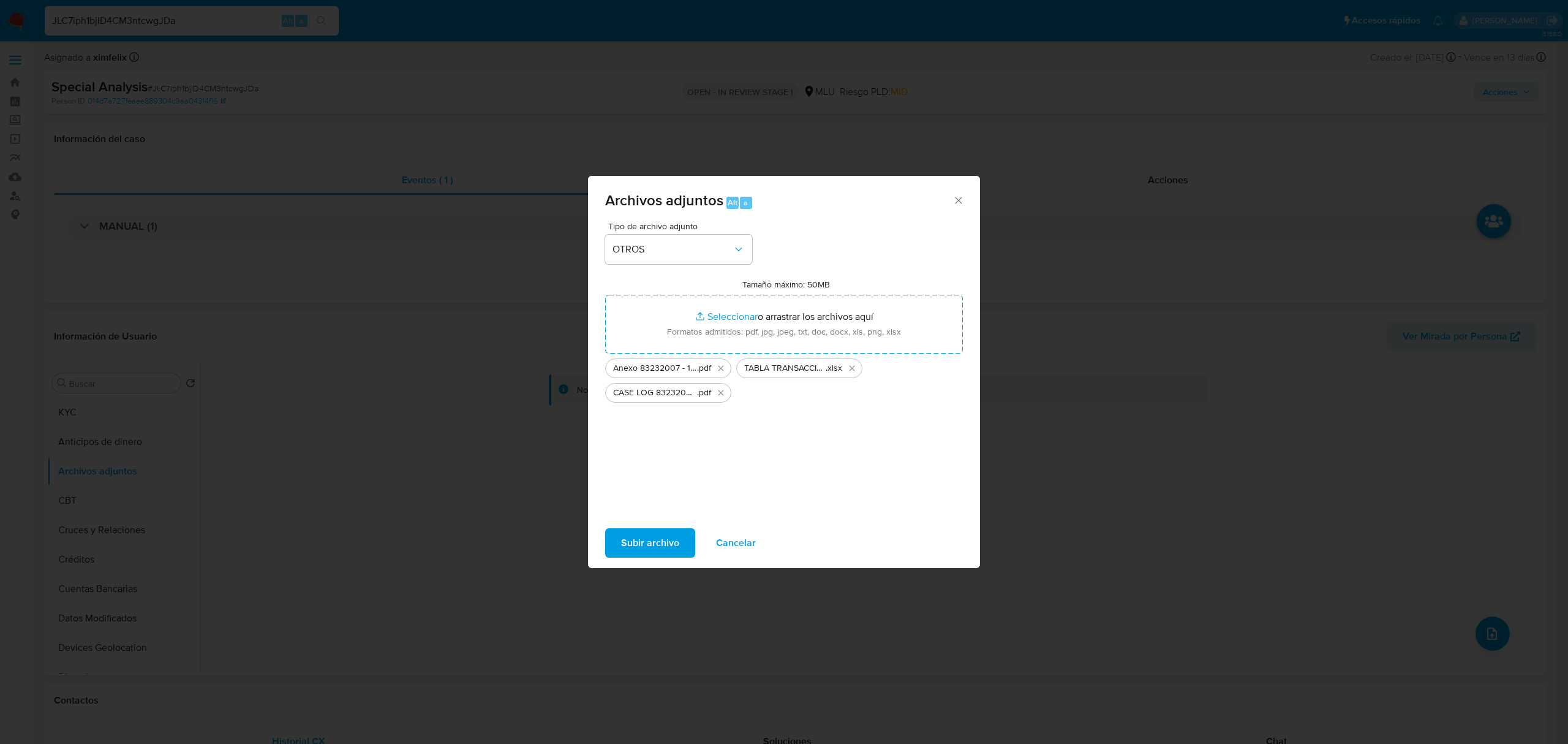
click at [648, 548] on span "Subir archivo" at bounding box center [650, 543] width 58 height 27
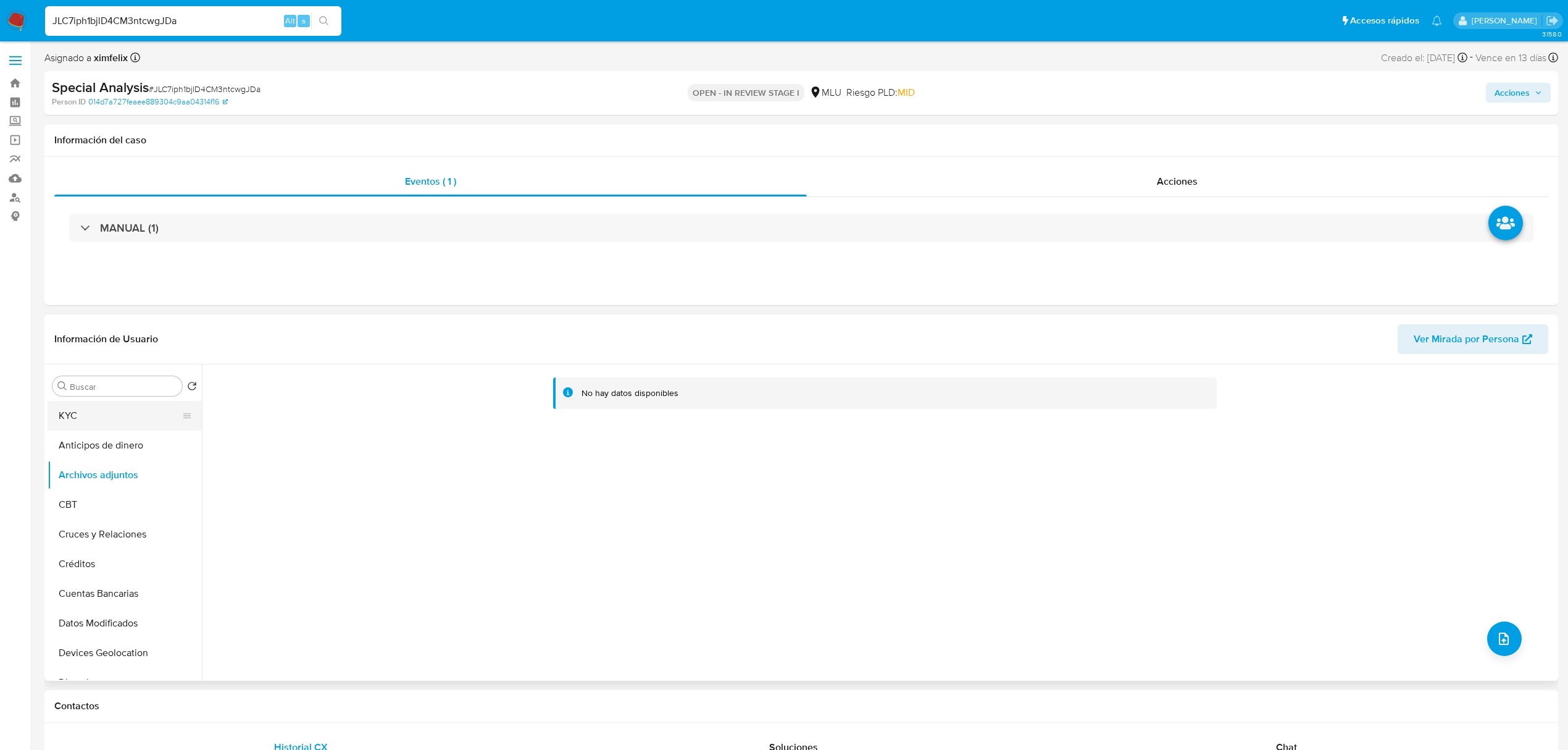
click at [58, 417] on button "KYC" at bounding box center [119, 415] width 144 height 30
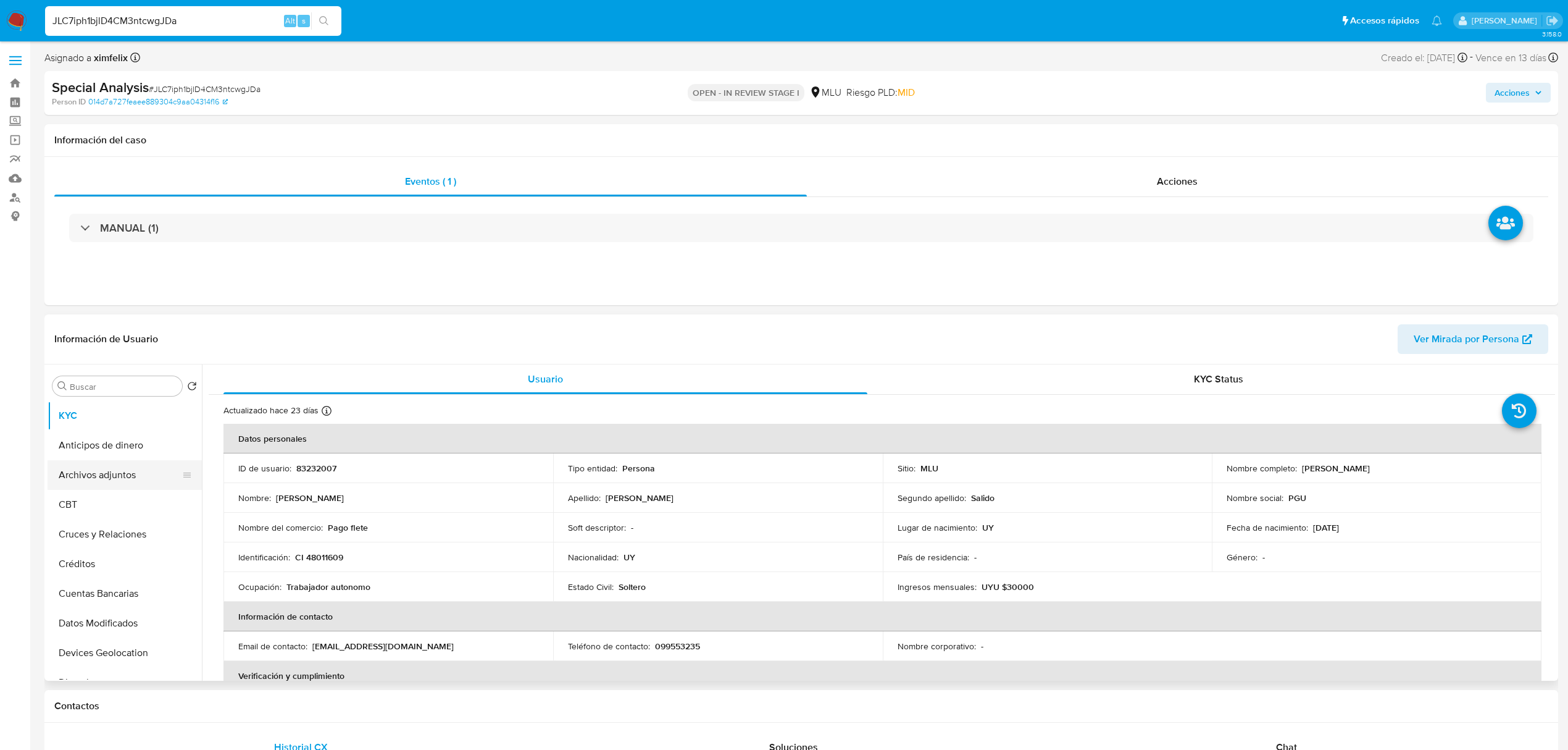
click at [104, 473] on button "Archivos adjuntos" at bounding box center [119, 474] width 144 height 30
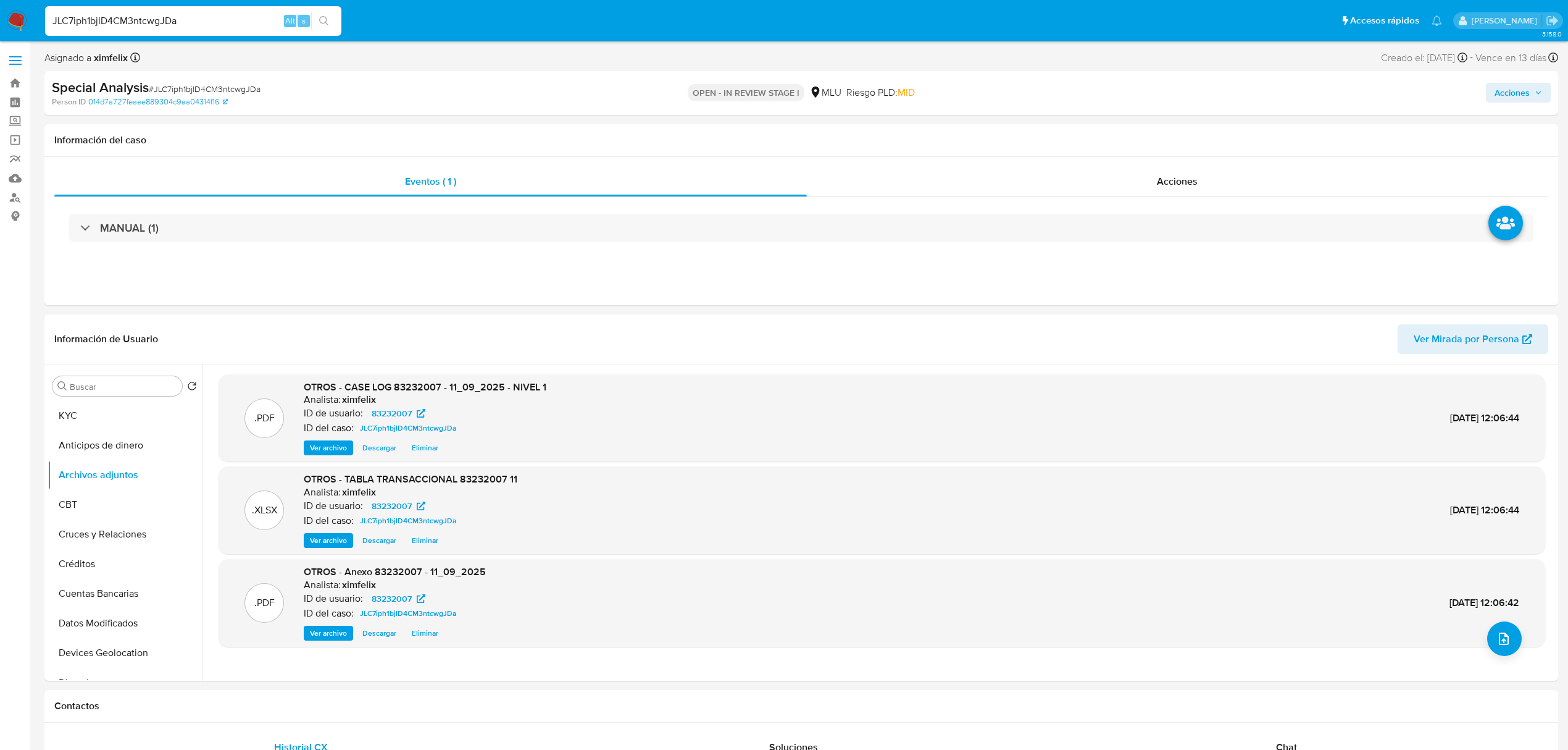
click at [1520, 83] on span "Acciones" at bounding box center [1512, 92] width 36 height 20
click at [1189, 135] on span "Resolución del caso" at bounding box center [1168, 132] width 88 height 14
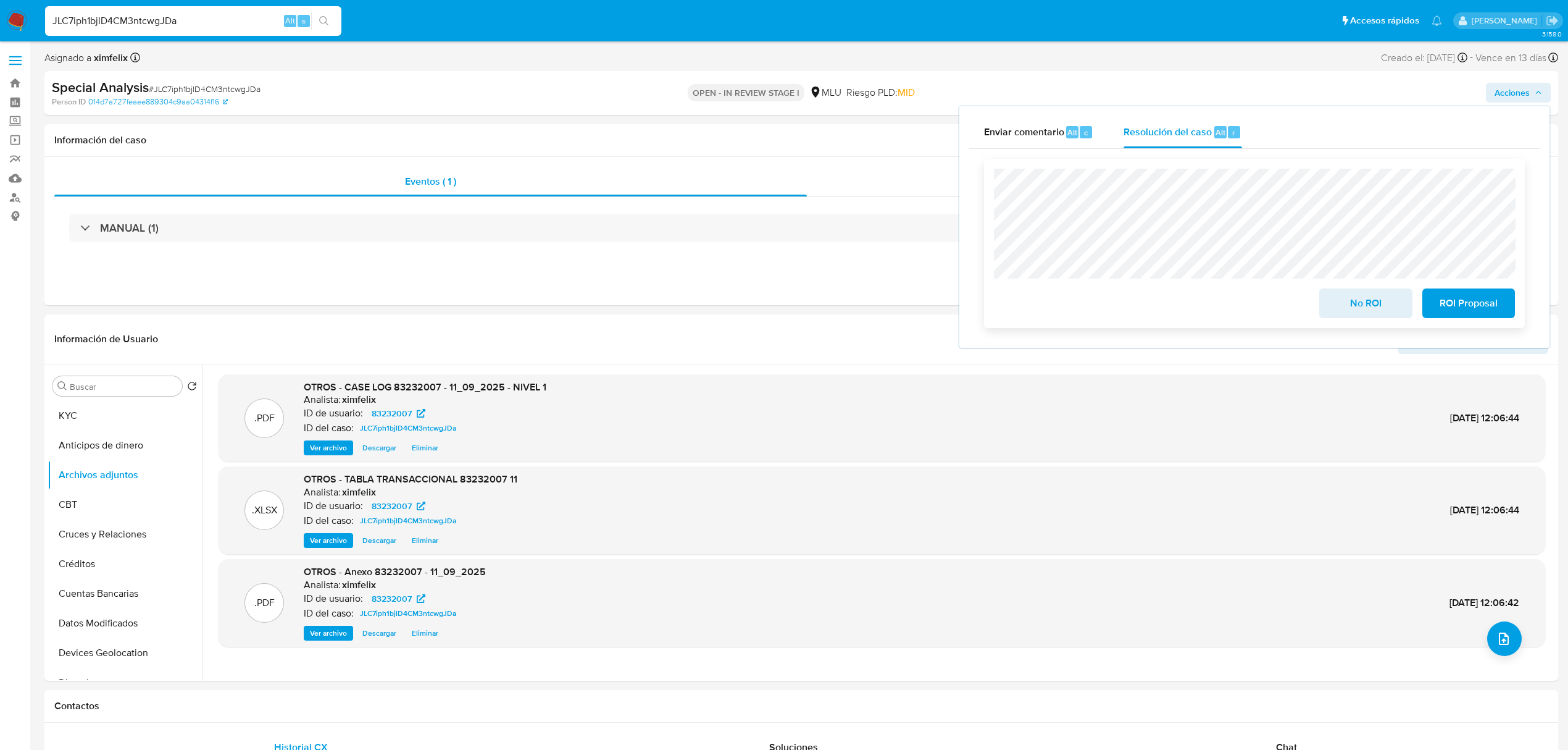
click at [1362, 309] on span "No ROI" at bounding box center [1365, 303] width 61 height 27
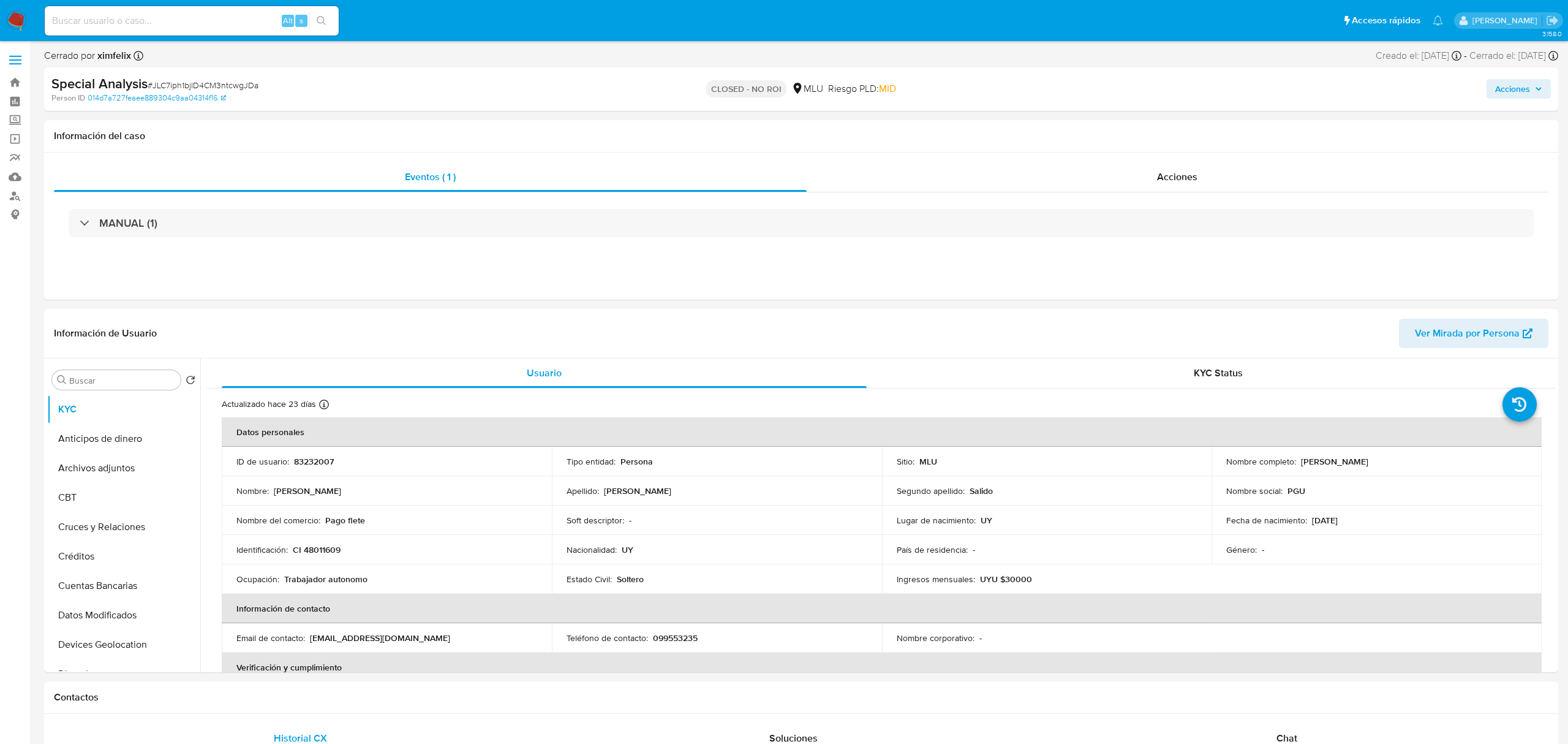
select select "10"
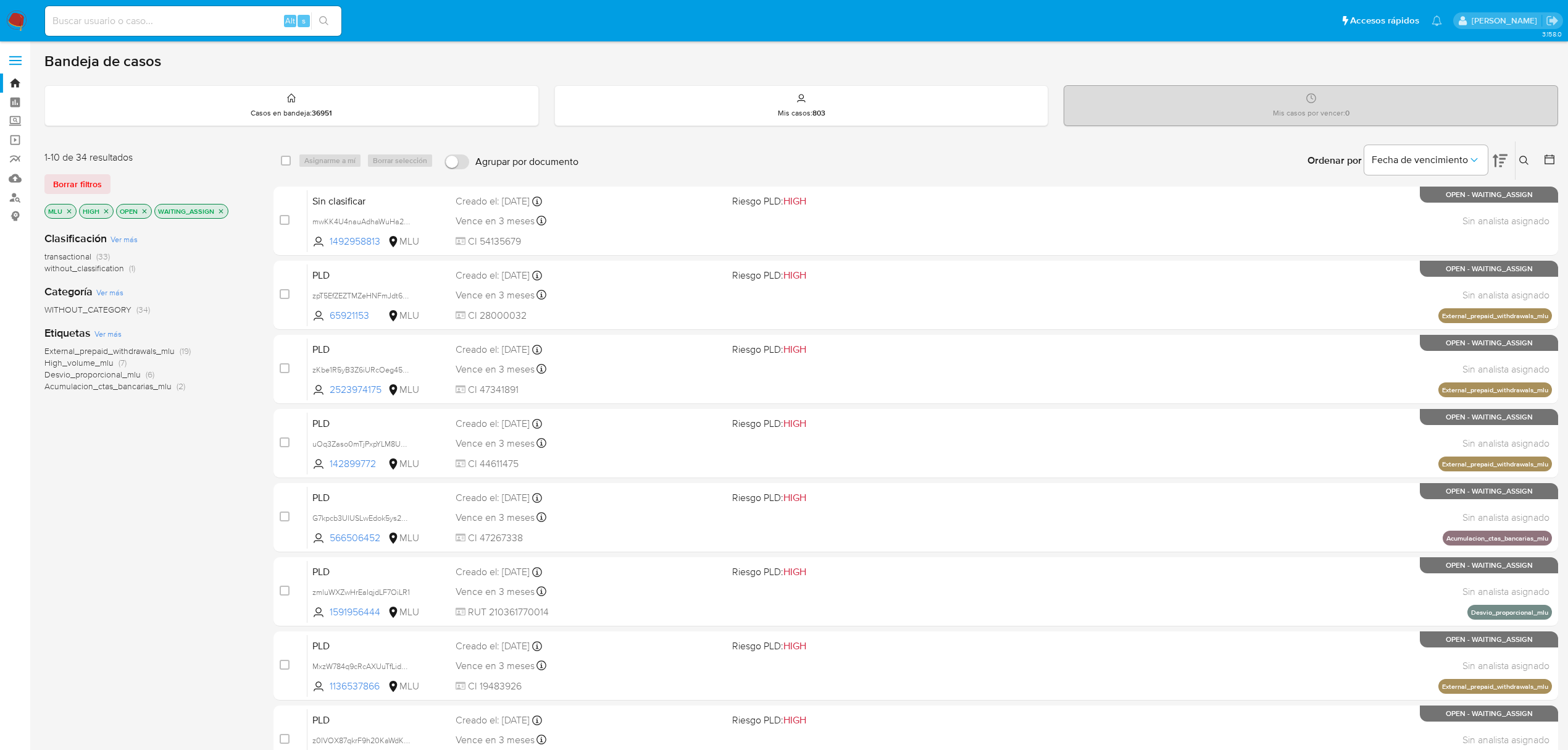
click at [10, 15] on img at bounding box center [16, 21] width 21 height 21
